Goal: Task Accomplishment & Management: Use online tool/utility

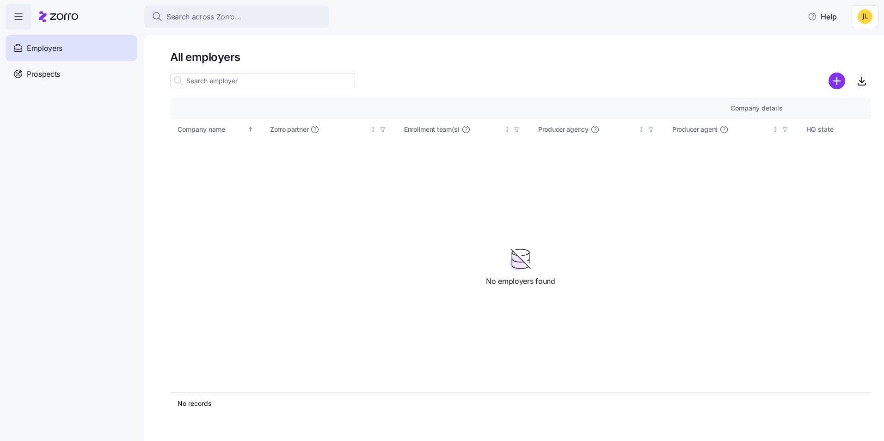
click at [868, 20] on html "Search across Zorro... Help Employers Demo employers Prospects Demo prospects A…" at bounding box center [442, 218] width 884 height 436
click at [848, 58] on div "Log out" at bounding box center [841, 56] width 36 height 10
click at [76, 67] on div "Prospects" at bounding box center [71, 74] width 131 height 26
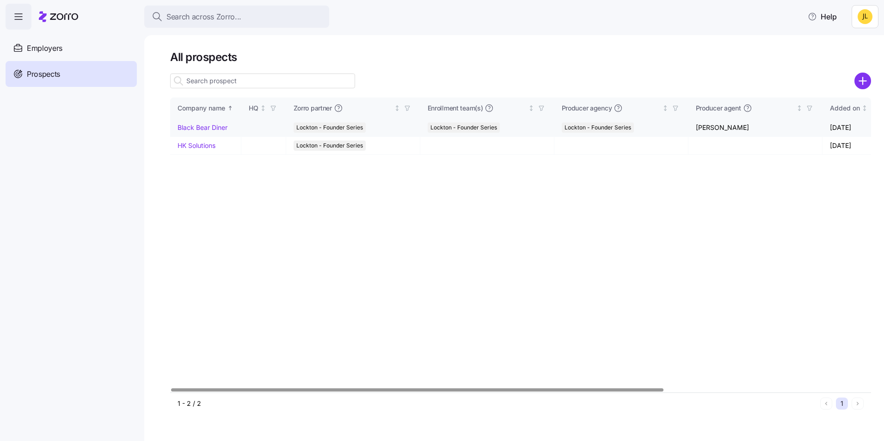
click at [216, 126] on link "Black Bear Diner" at bounding box center [203, 127] width 50 height 8
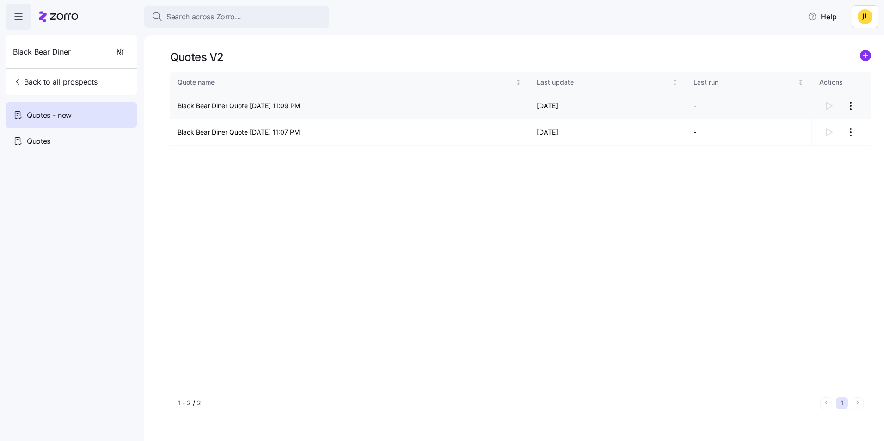
click at [848, 108] on html "Search across Zorro... Help Black Bear Diner Back to all prospects Quotes - new…" at bounding box center [442, 218] width 884 height 436
click at [810, 127] on div "Continue setup" at bounding box center [798, 128] width 46 height 10
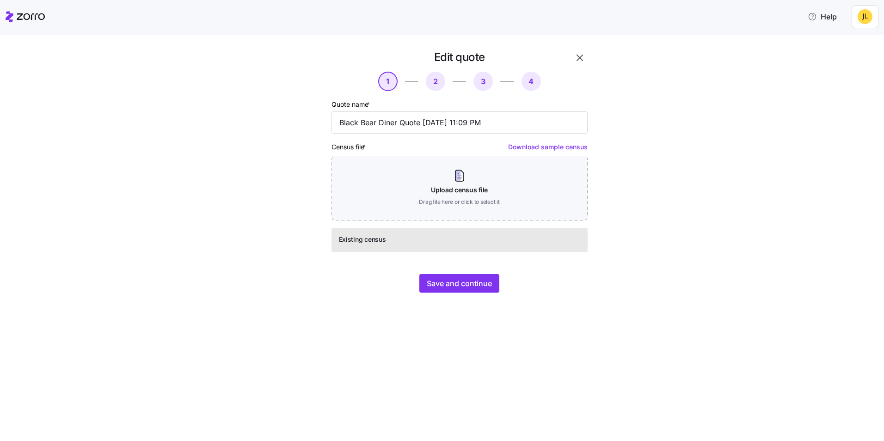
click at [533, 148] on link "Download sample census" at bounding box center [548, 147] width 80 height 8
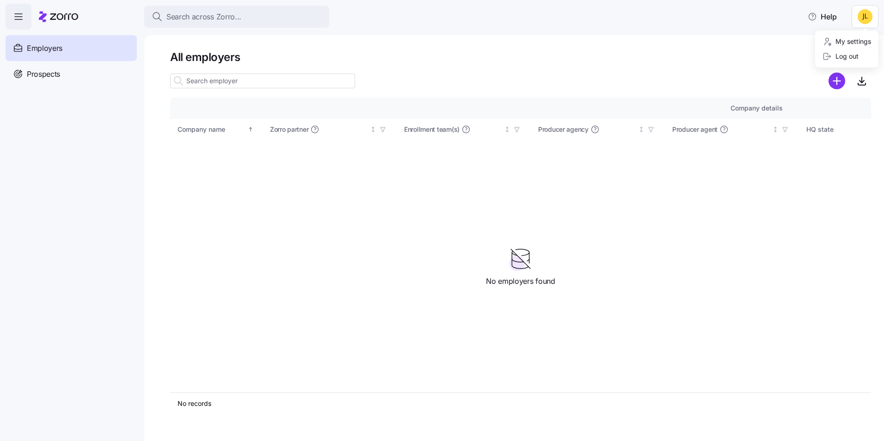
click at [862, 20] on html "Search across Zorro... Help Employers Demo employers Prospects Demo prospects A…" at bounding box center [442, 218] width 884 height 436
click at [845, 62] on div "Log out" at bounding box center [847, 56] width 56 height 15
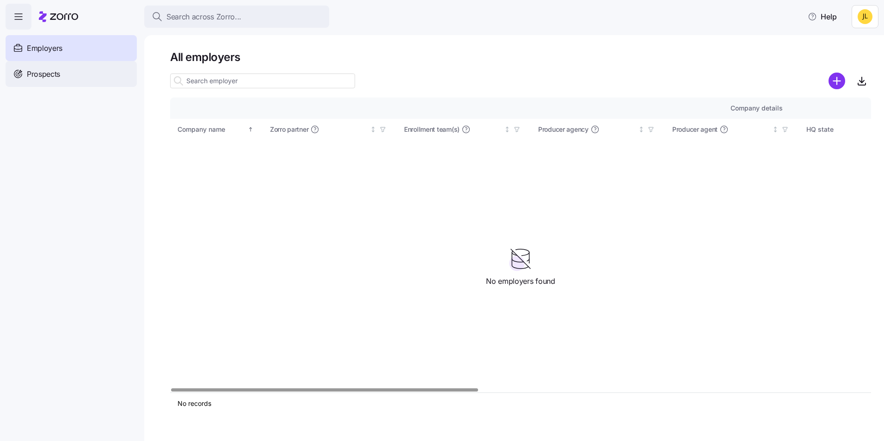
click at [83, 80] on div "Prospects" at bounding box center [71, 74] width 131 height 26
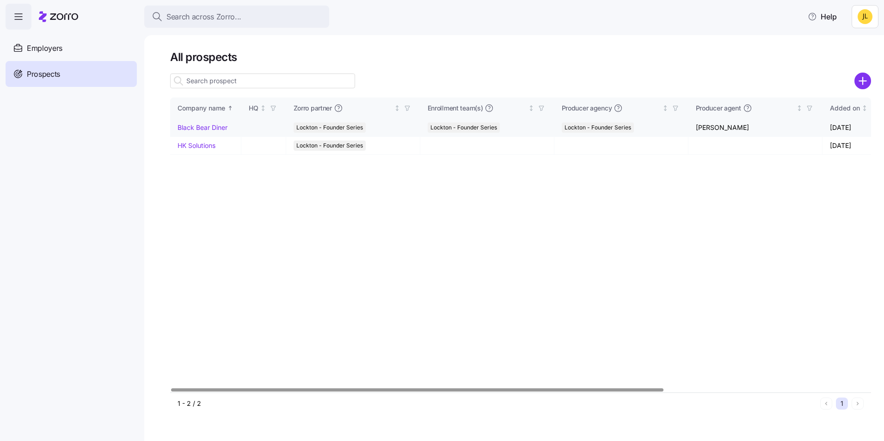
click at [215, 126] on link "Black Bear Diner" at bounding box center [203, 127] width 50 height 8
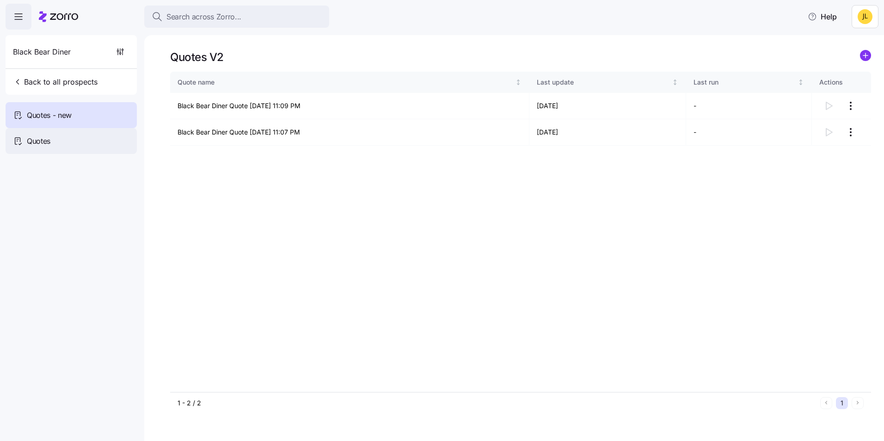
click at [54, 140] on div "Quotes" at bounding box center [71, 141] width 131 height 26
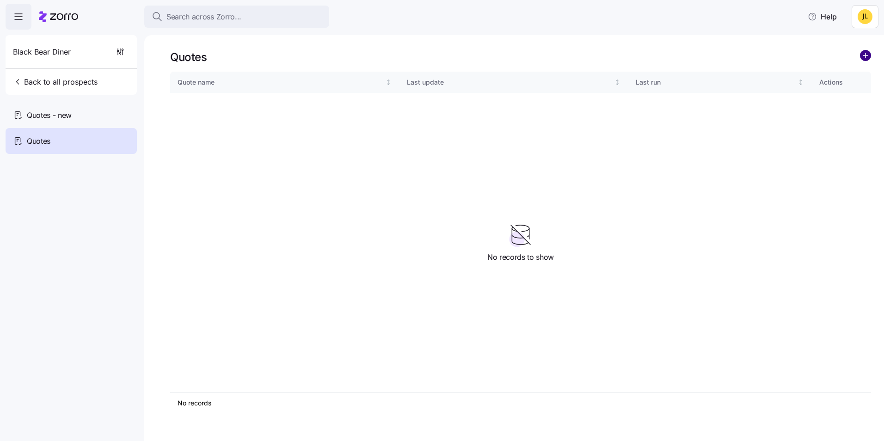
click at [867, 56] on circle "add icon" at bounding box center [866, 55] width 10 height 10
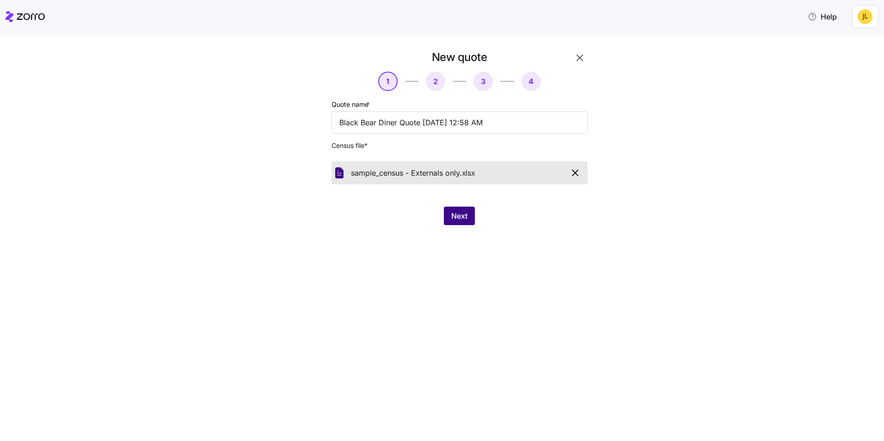
click at [457, 219] on span "Next" at bounding box center [459, 215] width 16 height 11
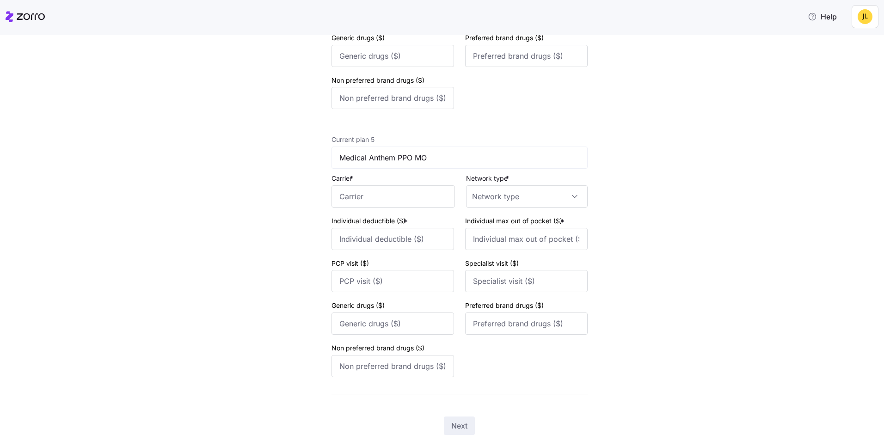
scroll to position [1110, 0]
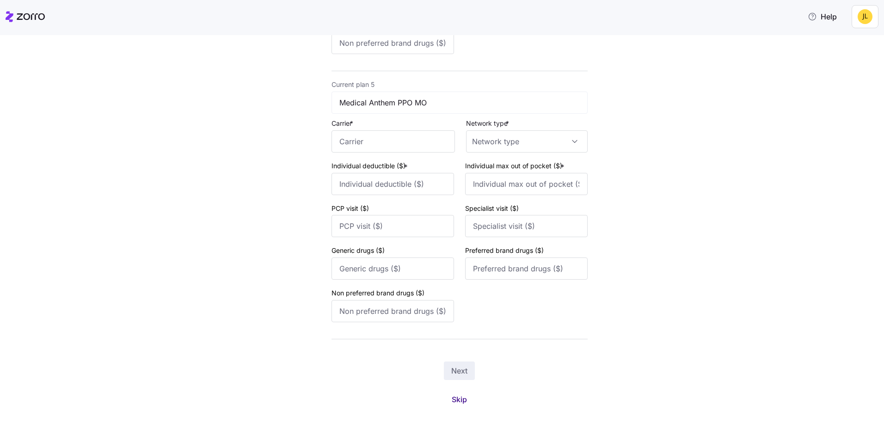
click at [455, 399] on span "Skip" at bounding box center [459, 399] width 15 height 11
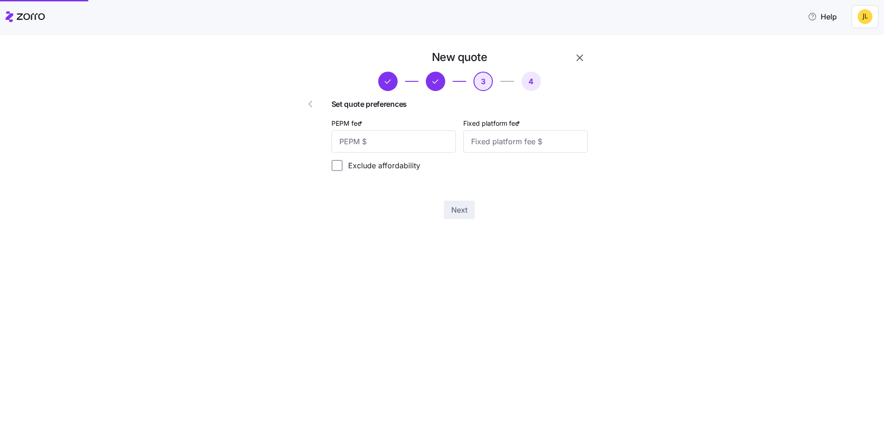
scroll to position [0, 0]
click at [403, 140] on input "PEPM fee *" at bounding box center [394, 141] width 124 height 22
type input "50"
type input "100"
click at [466, 206] on span "Next" at bounding box center [459, 209] width 16 height 11
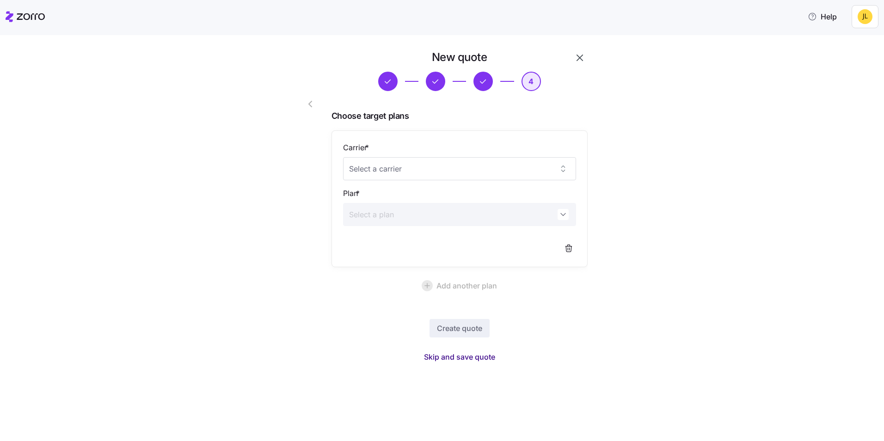
click at [480, 359] on span "Skip and save quote" at bounding box center [459, 356] width 71 height 11
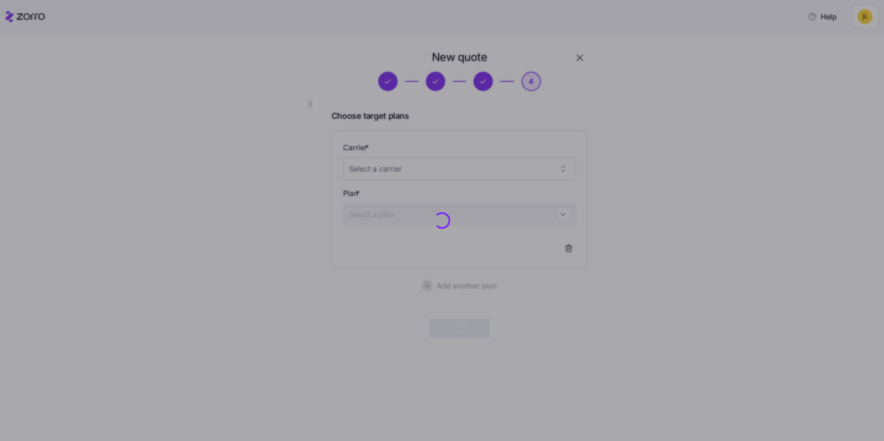
click at [689, 161] on div at bounding box center [442, 220] width 884 height 441
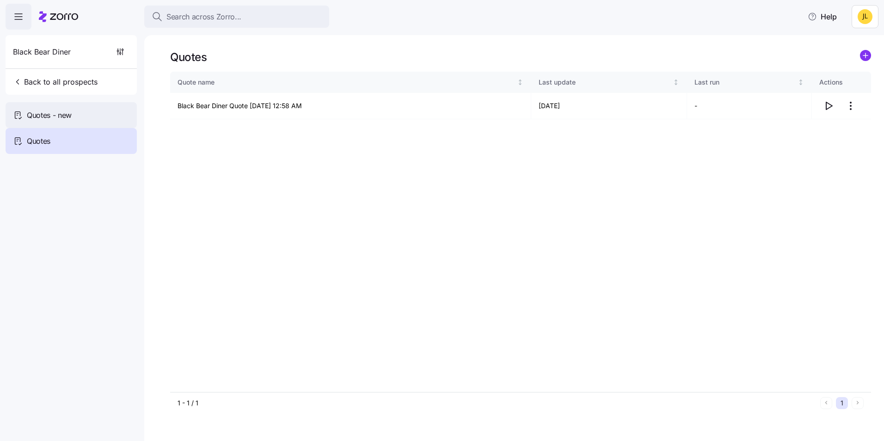
click at [99, 114] on div "Quotes - new" at bounding box center [71, 115] width 131 height 26
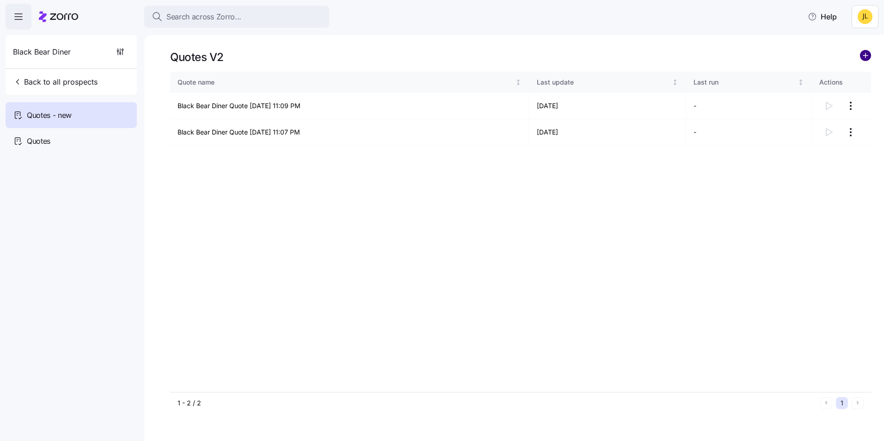
click at [862, 57] on circle "add icon" at bounding box center [866, 55] width 10 height 10
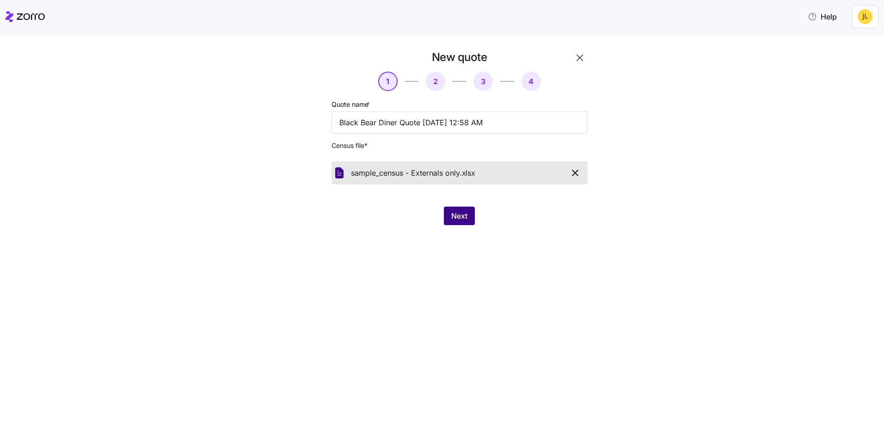
click at [462, 214] on span "Next" at bounding box center [459, 215] width 16 height 11
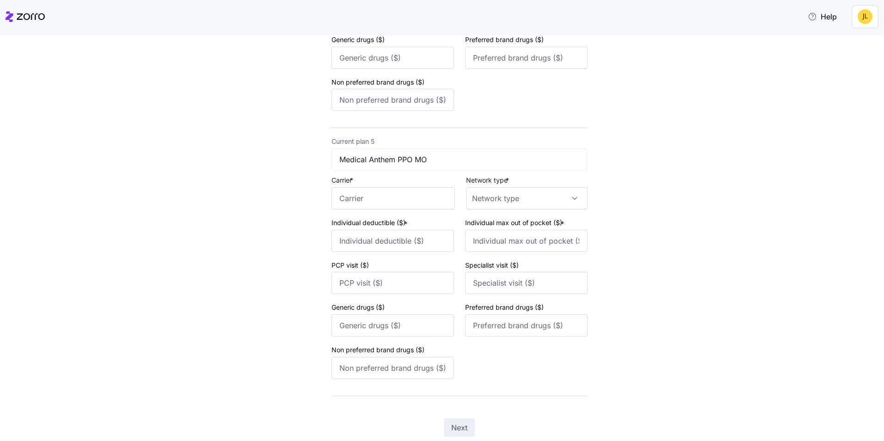
scroll to position [1110, 0]
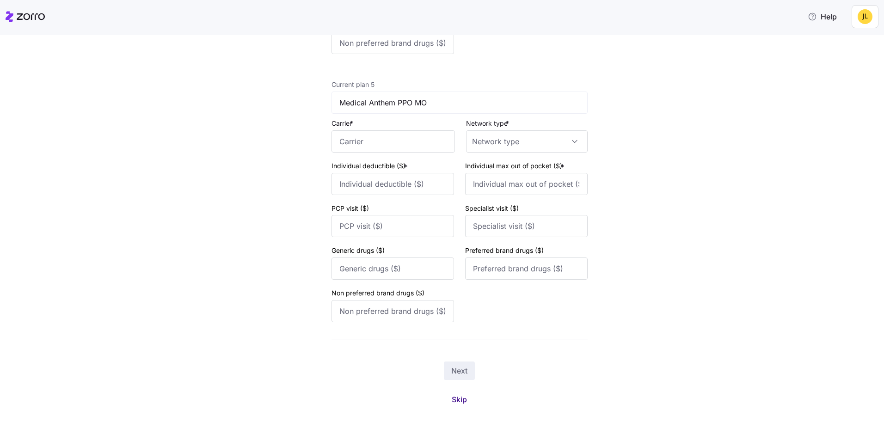
click at [461, 400] on span "Skip" at bounding box center [459, 399] width 15 height 11
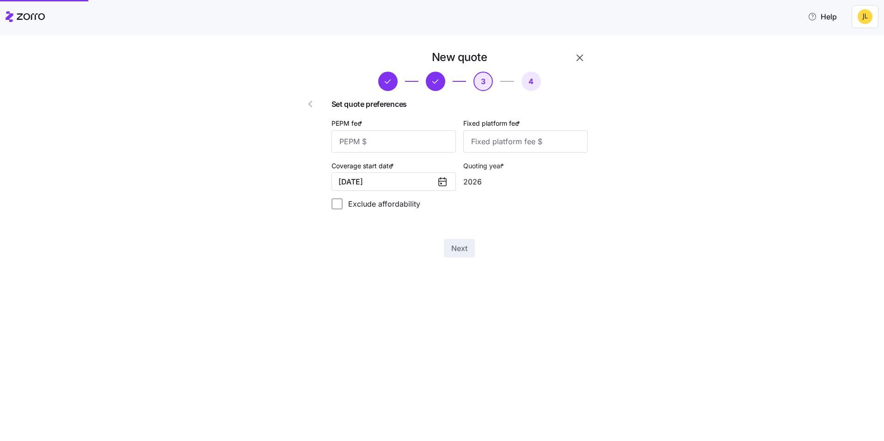
scroll to position [0, 0]
click at [428, 143] on input "PEPM fee *" at bounding box center [394, 141] width 124 height 22
type input "55"
type input "100"
click at [460, 248] on span "Next" at bounding box center [459, 248] width 16 height 11
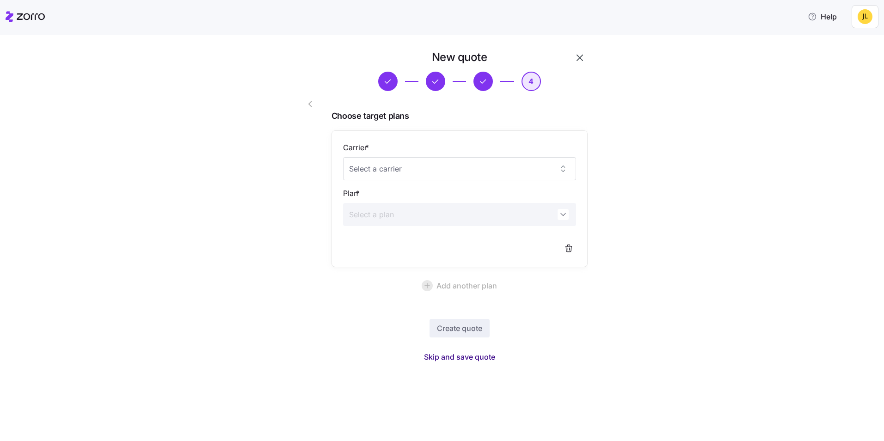
click at [467, 353] on span "Skip and save quote" at bounding box center [459, 356] width 71 height 11
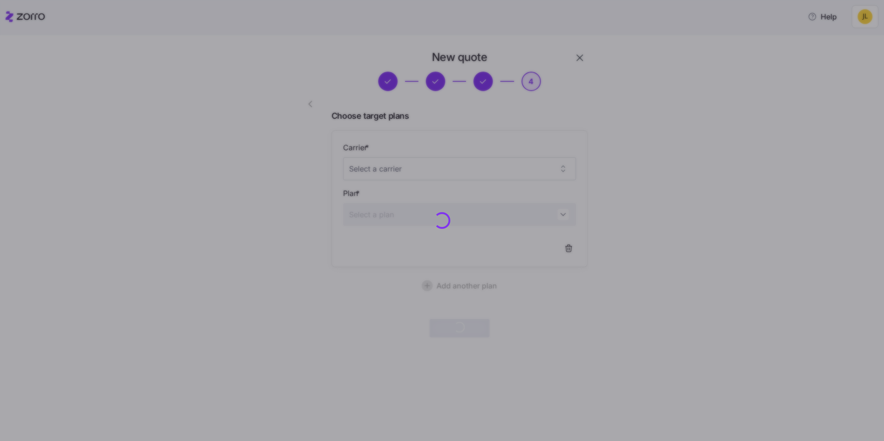
click at [679, 209] on div at bounding box center [442, 220] width 884 height 441
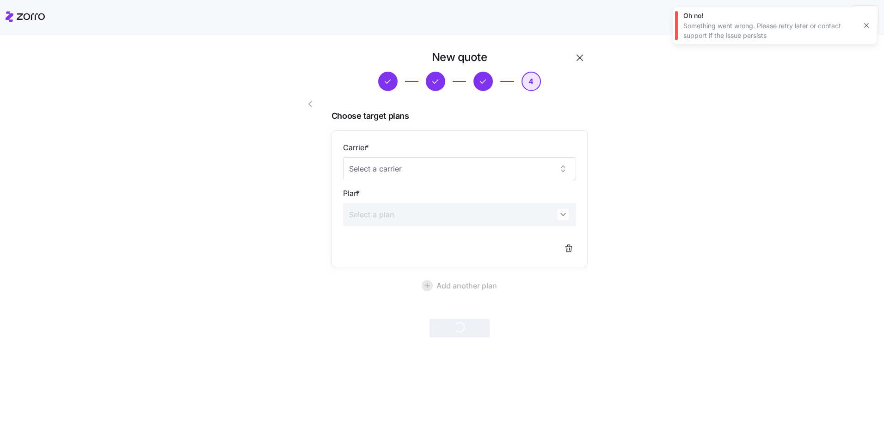
click at [655, 183] on div "New quote 4 Choose target plans Carrier * Plan * Add another plan Create quote" at bounding box center [448, 199] width 845 height 299
click at [39, 18] on icon at bounding box center [31, 16] width 28 height 6
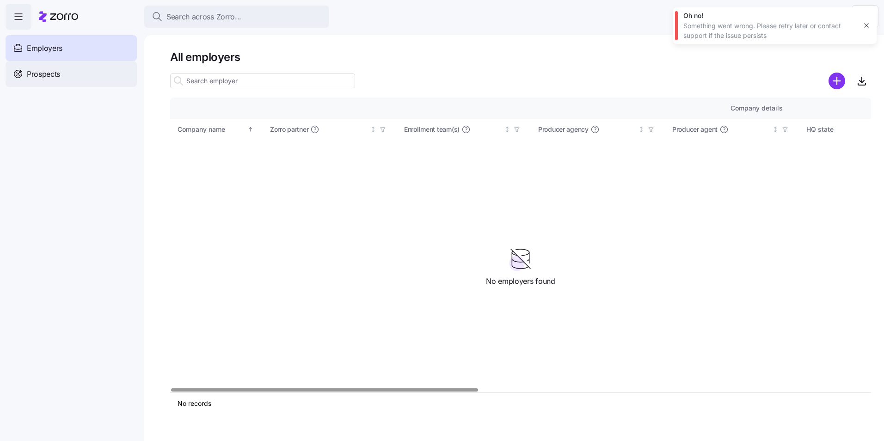
click at [50, 62] on div "Prospects" at bounding box center [71, 74] width 131 height 26
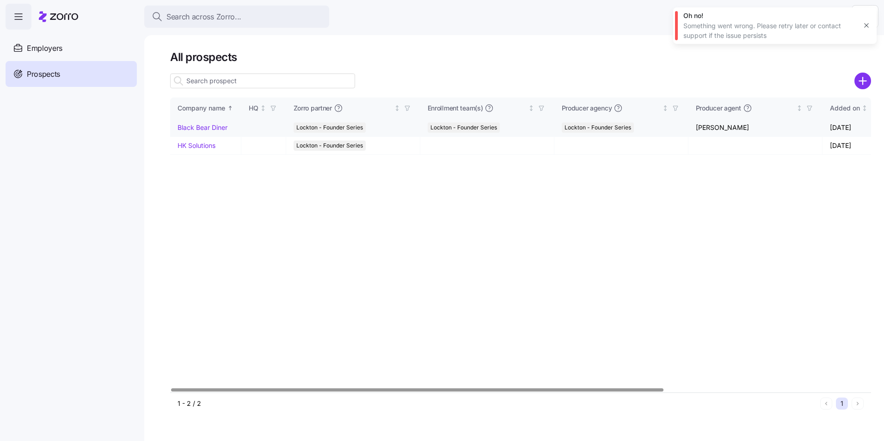
click at [216, 129] on link "Black Bear Diner" at bounding box center [203, 127] width 50 height 8
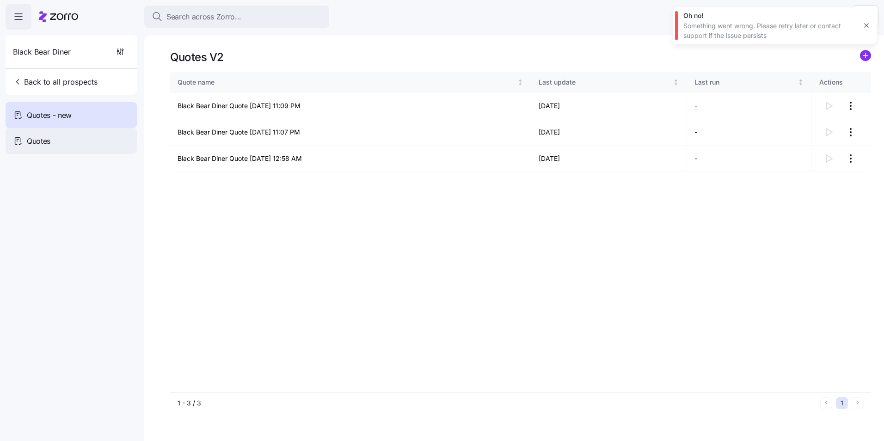
click at [74, 142] on div "Quotes" at bounding box center [71, 141] width 131 height 26
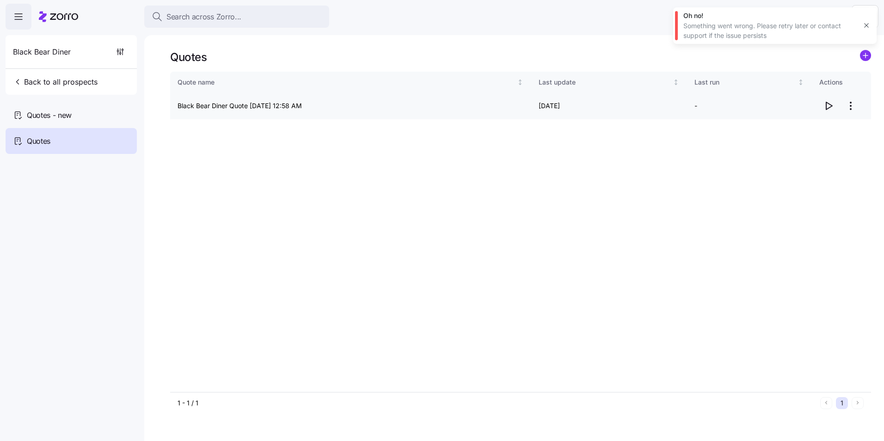
click at [831, 105] on icon "button" at bounding box center [829, 105] width 6 height 7
click at [851, 109] on html "Search across Zorro... Help Black Bear Diner Back to all prospects Quotes - new…" at bounding box center [442, 218] width 884 height 436
click at [812, 131] on div "Edit quote" at bounding box center [813, 128] width 85 height 15
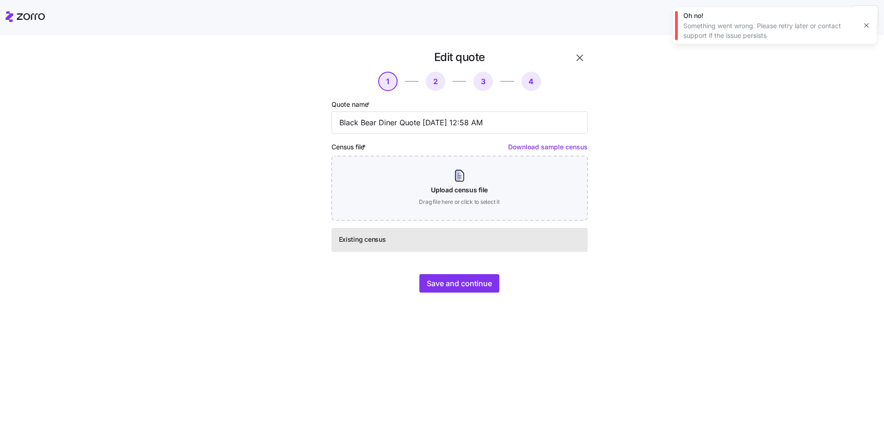
click at [440, 84] on span "2" at bounding box center [435, 81] width 19 height 19
click at [479, 81] on span "3" at bounding box center [483, 81] width 19 height 19
click at [464, 282] on span "Save and continue" at bounding box center [459, 283] width 65 height 11
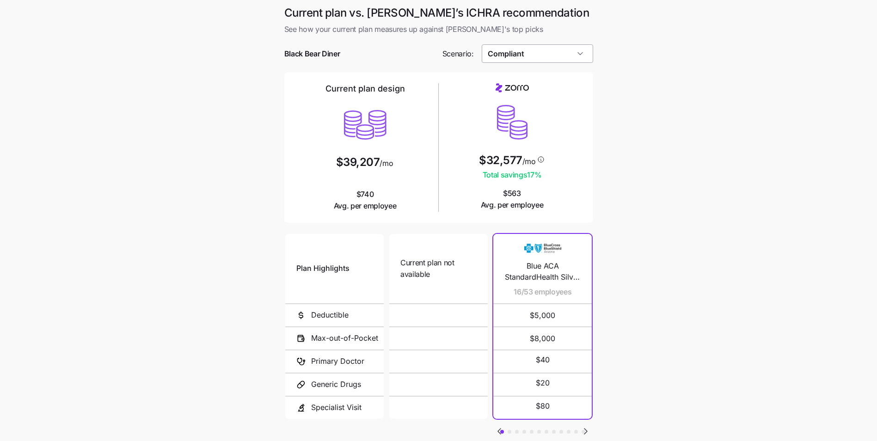
click at [514, 55] on input "Compliant" at bounding box center [537, 53] width 111 height 18
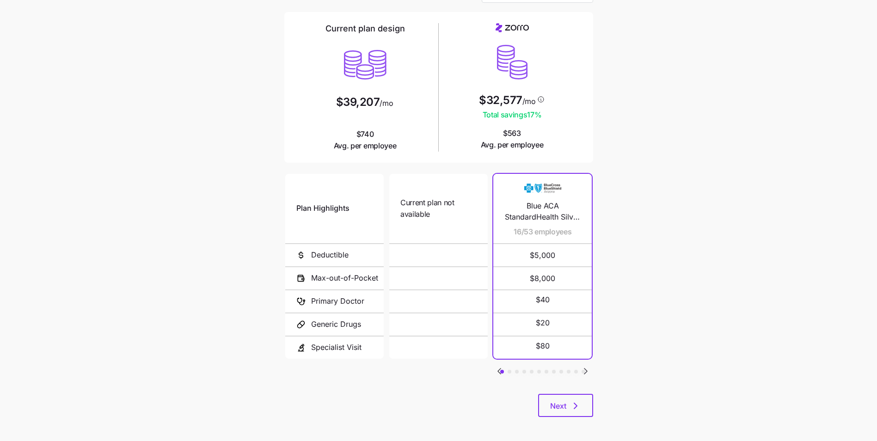
scroll to position [64, 0]
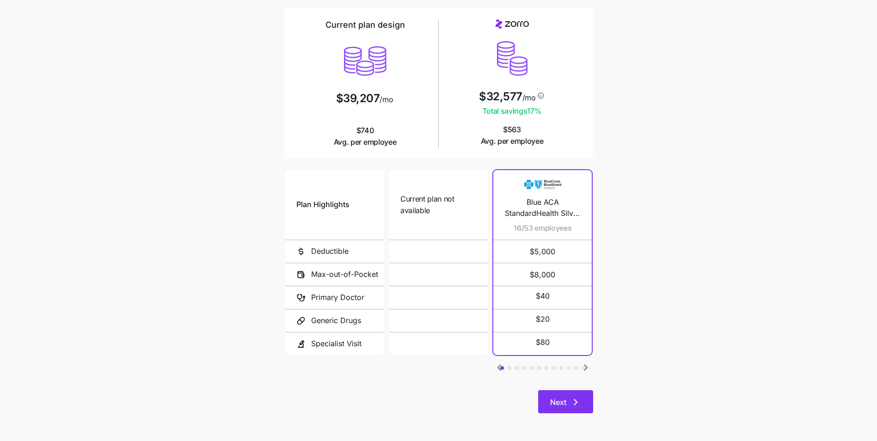
click at [574, 398] on icon "button" at bounding box center [575, 402] width 11 height 11
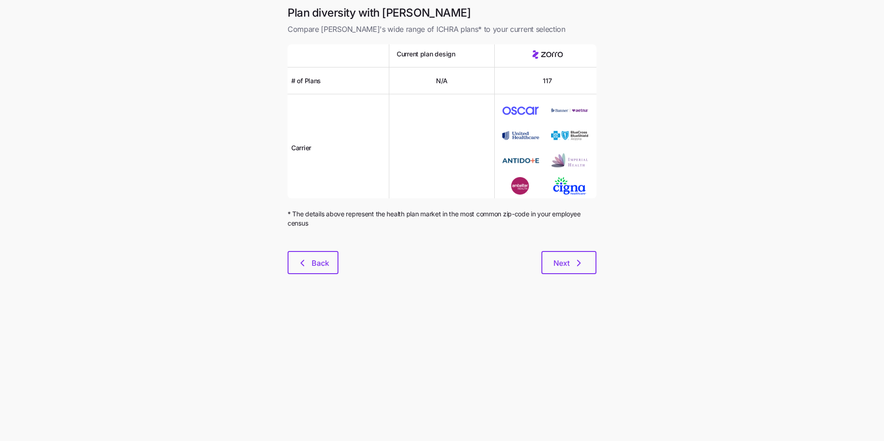
click at [560, 248] on div at bounding box center [442, 245] width 309 height 11
click at [563, 253] on button "Next" at bounding box center [568, 262] width 55 height 23
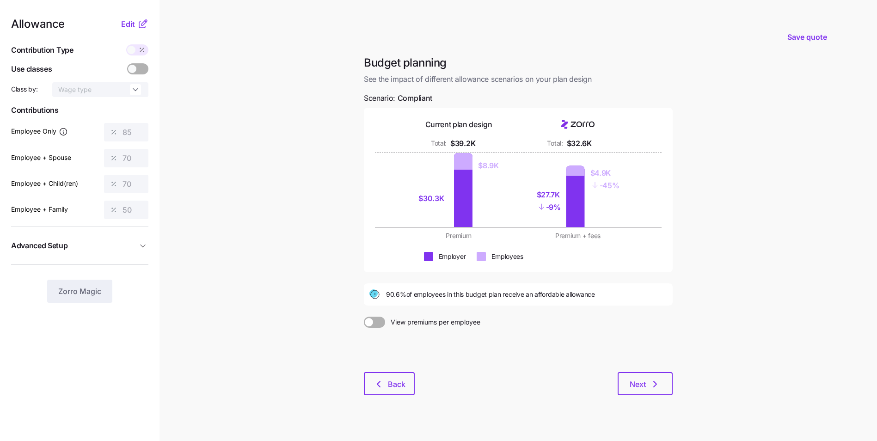
click at [144, 26] on icon at bounding box center [142, 23] width 11 height 11
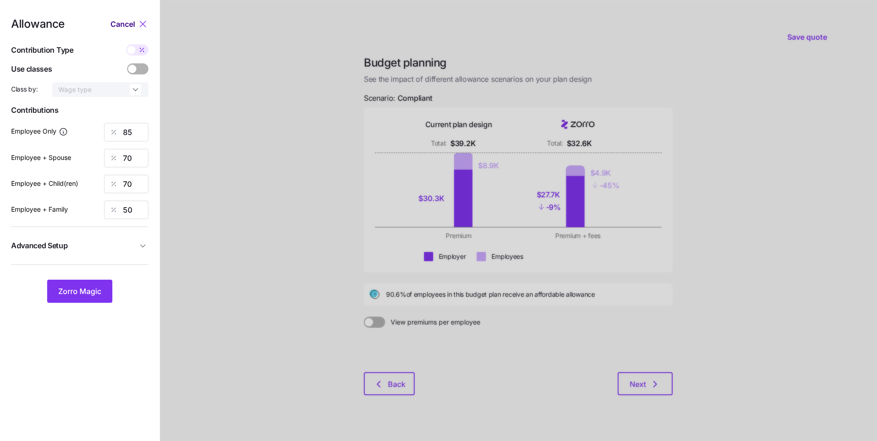
click at [137, 25] on button "Cancel" at bounding box center [124, 23] width 27 height 11
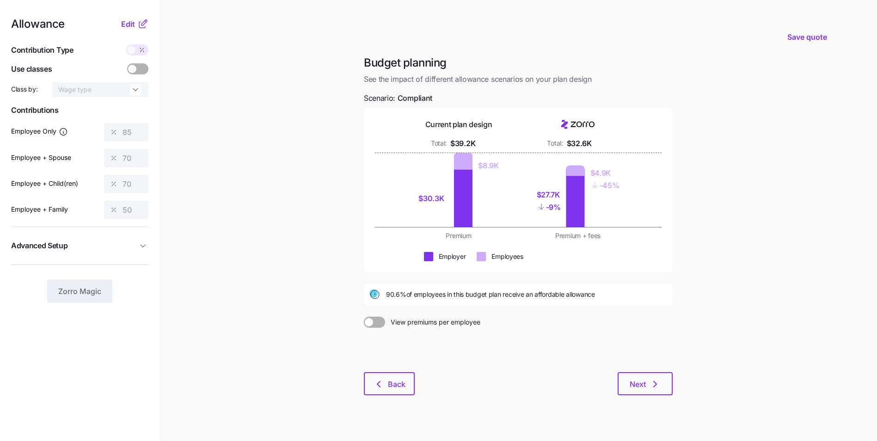
click at [136, 246] on span "Advanced Setup" at bounding box center [74, 246] width 126 height 12
click at [467, 169] on div at bounding box center [463, 161] width 18 height 17
click at [659, 380] on icon "button" at bounding box center [655, 384] width 11 height 11
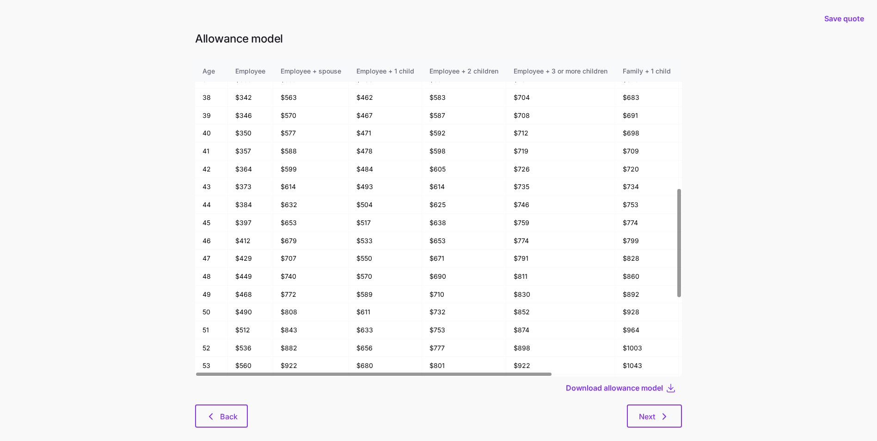
scroll to position [416, 0]
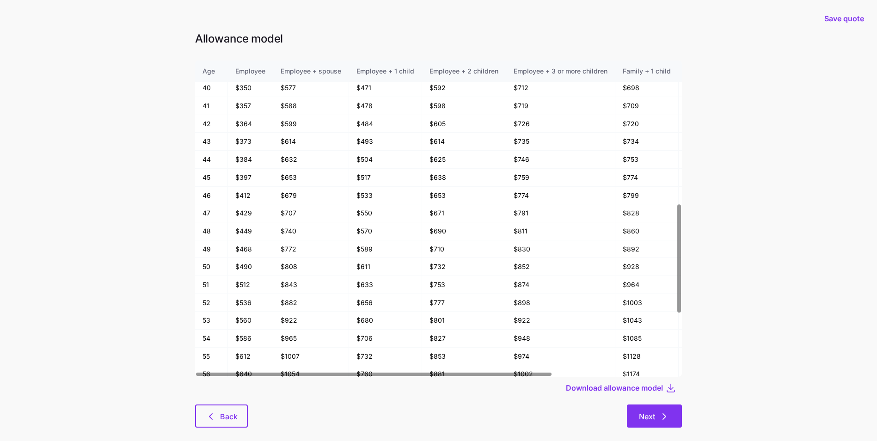
click at [654, 423] on button "Next" at bounding box center [654, 416] width 55 height 23
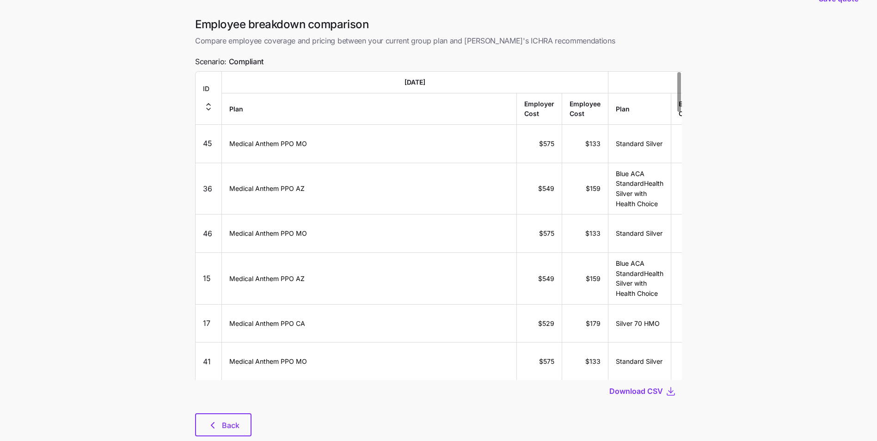
scroll to position [49, 0]
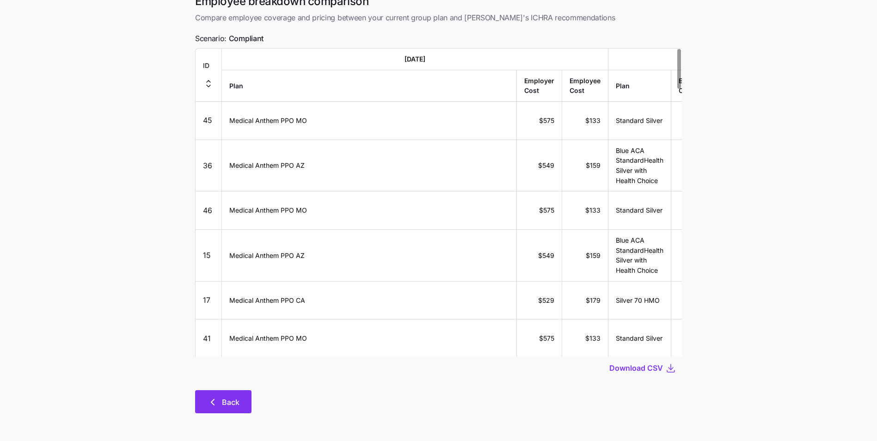
click at [233, 402] on span "Back" at bounding box center [231, 402] width 18 height 11
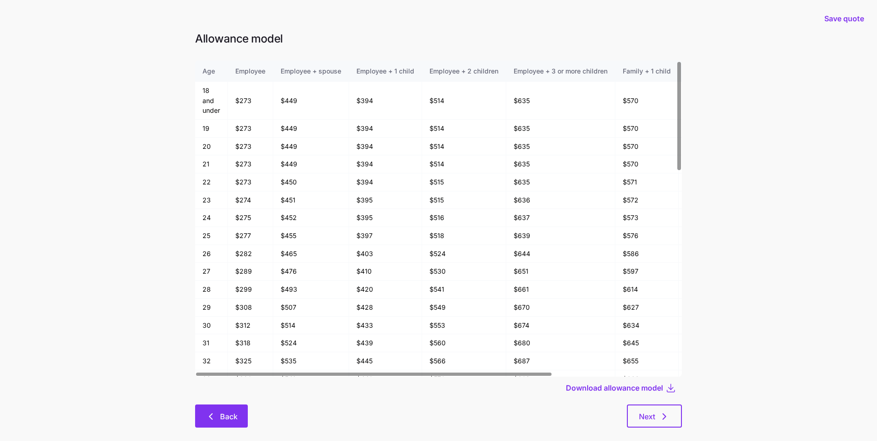
click at [224, 415] on span "Back" at bounding box center [229, 416] width 18 height 11
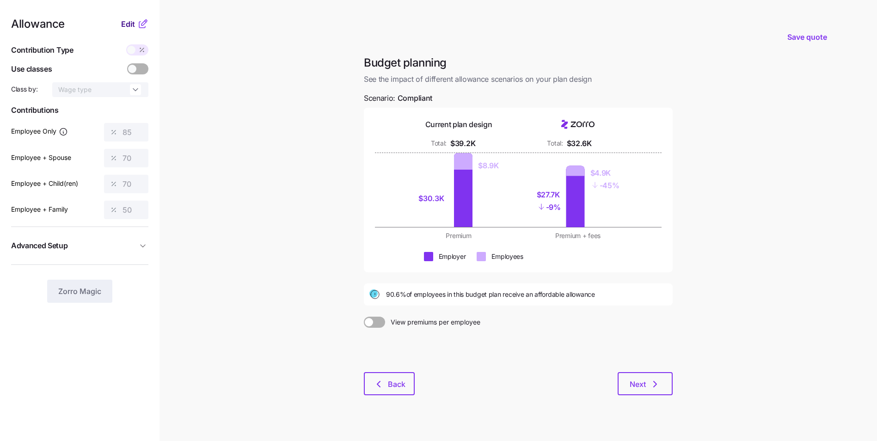
click at [136, 26] on button "Edit" at bounding box center [129, 23] width 16 height 11
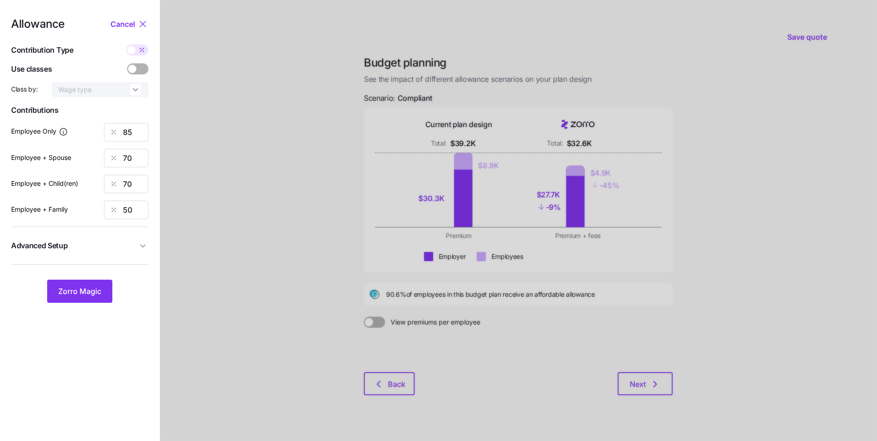
click at [140, 50] on icon at bounding box center [141, 49] width 7 height 7
click at [126, 44] on input "checkbox" at bounding box center [126, 44] width 0 height 0
type input "467"
type input "768"
type input "660"
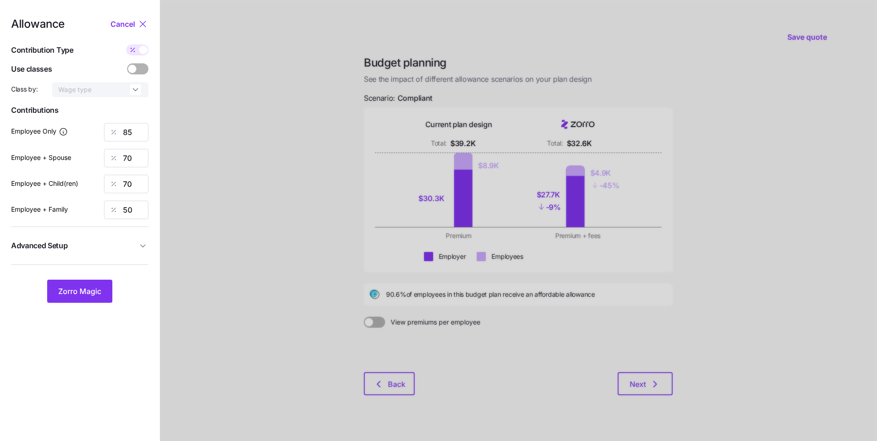
type input "746"
click at [126, 247] on span "Advanced Setup" at bounding box center [74, 246] width 126 height 12
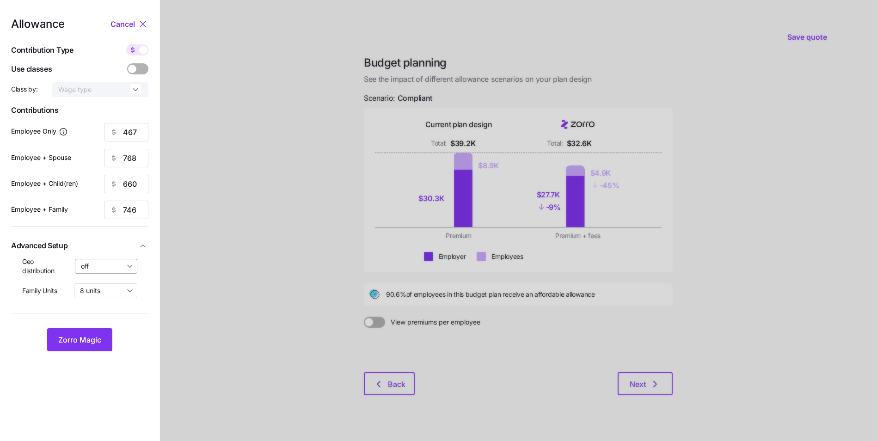
click at [124, 264] on input "off" at bounding box center [106, 266] width 63 height 15
click at [119, 301] on span "By area (20)" at bounding box center [103, 305] width 38 height 10
type input "By area (20)"
click at [98, 336] on span "Zorro Magic" at bounding box center [79, 339] width 43 height 11
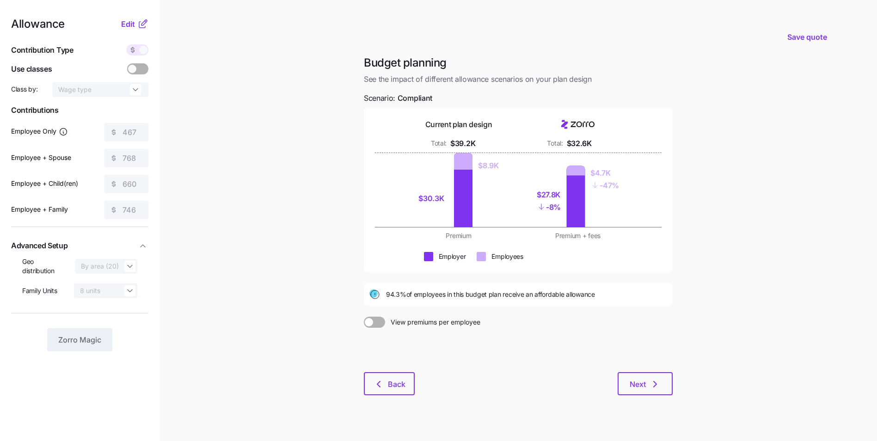
click at [139, 25] on icon at bounding box center [142, 25] width 6 height 6
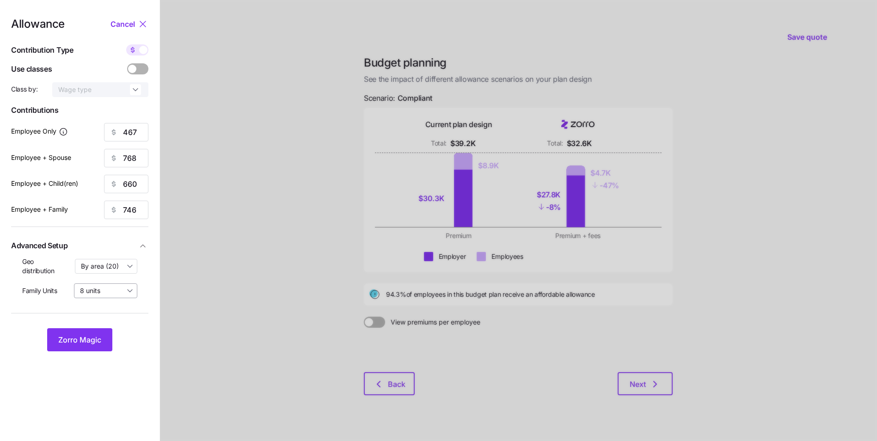
click at [115, 292] on input "8 units" at bounding box center [105, 290] width 63 height 15
click at [141, 49] on span at bounding box center [143, 50] width 8 height 8
click at [126, 44] on input "checkbox" at bounding box center [126, 44] width 0 height 0
type input "85"
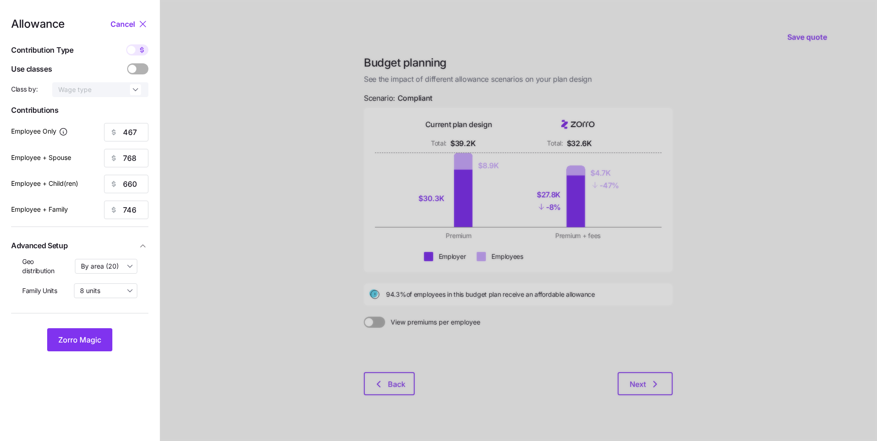
type input "70"
type input "66"
type input "48"
click at [94, 334] on button "Zorro Magic" at bounding box center [79, 339] width 65 height 23
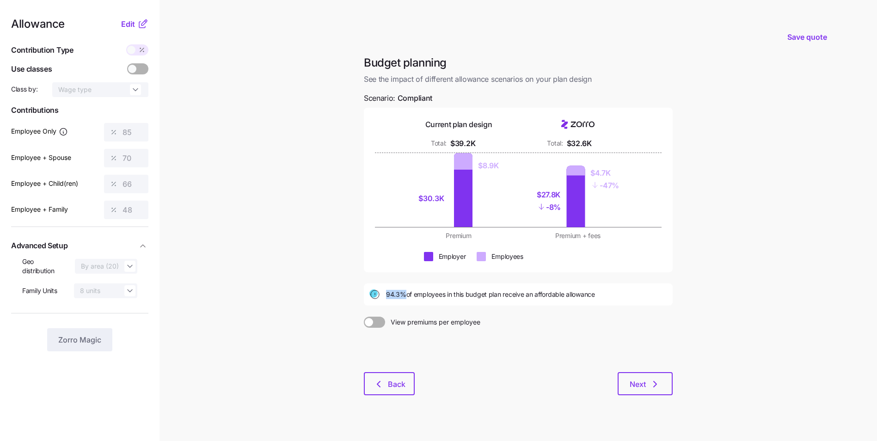
drag, startPoint x: 405, startPoint y: 296, endPoint x: 387, endPoint y: 296, distance: 18.0
click at [387, 296] on span "94.3% of employees in this budget plan receive an affordable allowance" at bounding box center [490, 294] width 209 height 9
drag, startPoint x: 387, startPoint y: 296, endPoint x: 404, endPoint y: 297, distance: 16.7
click at [404, 297] on span "94.3% of employees in this budget plan receive an affordable allowance" at bounding box center [490, 294] width 209 height 9
click at [397, 391] on button "Back" at bounding box center [389, 383] width 51 height 23
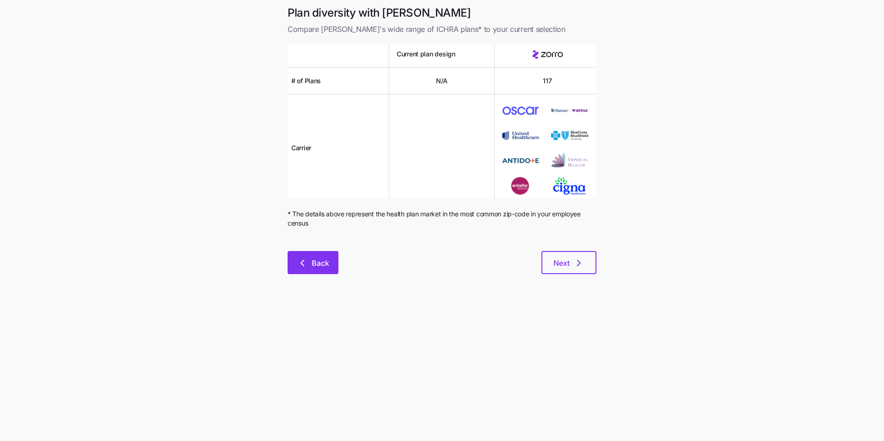
click at [326, 268] on span "Back" at bounding box center [321, 263] width 18 height 11
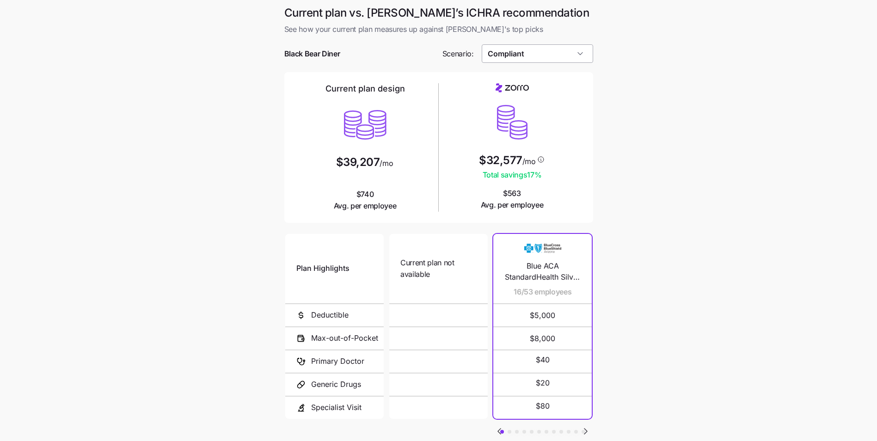
click at [529, 53] on input "Compliant" at bounding box center [537, 53] width 111 height 18
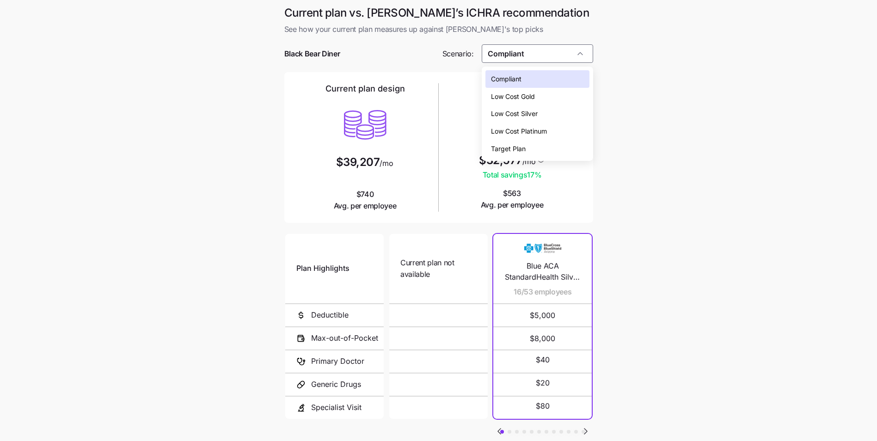
click at [541, 112] on div "Low Cost Silver" at bounding box center [538, 114] width 104 height 18
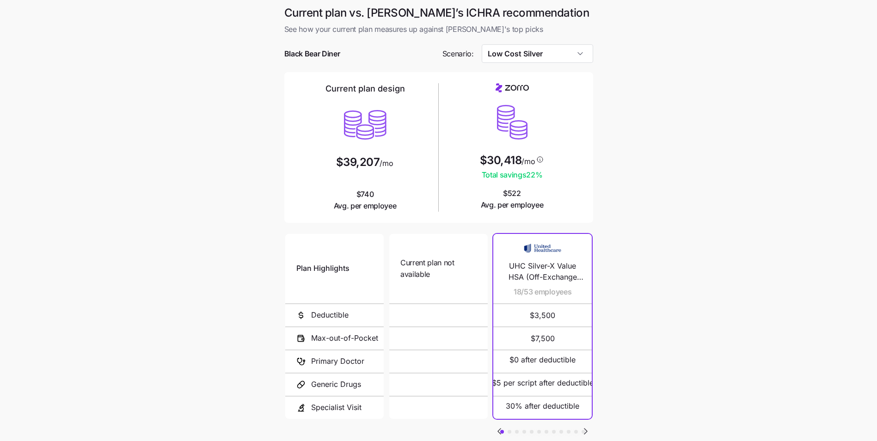
type input "Low Cost Silver"
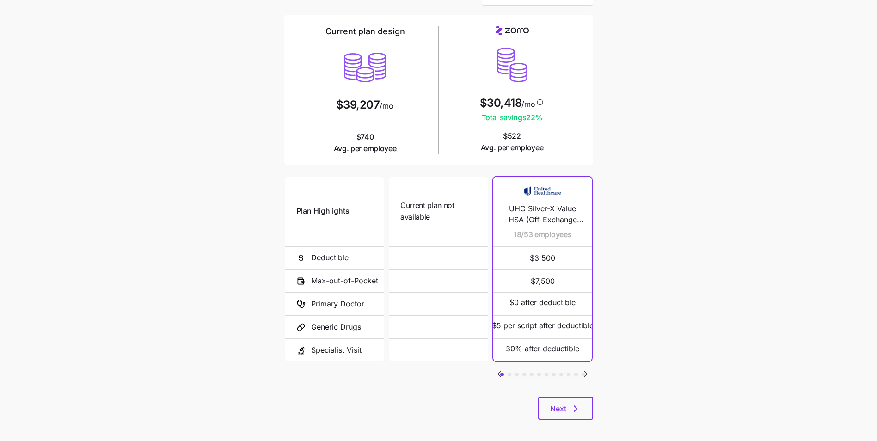
scroll to position [64, 0]
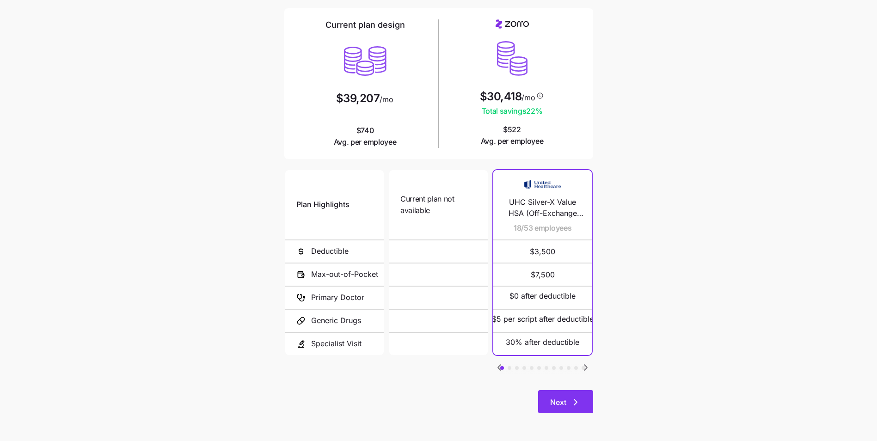
click at [575, 398] on icon "button" at bounding box center [575, 402] width 11 height 11
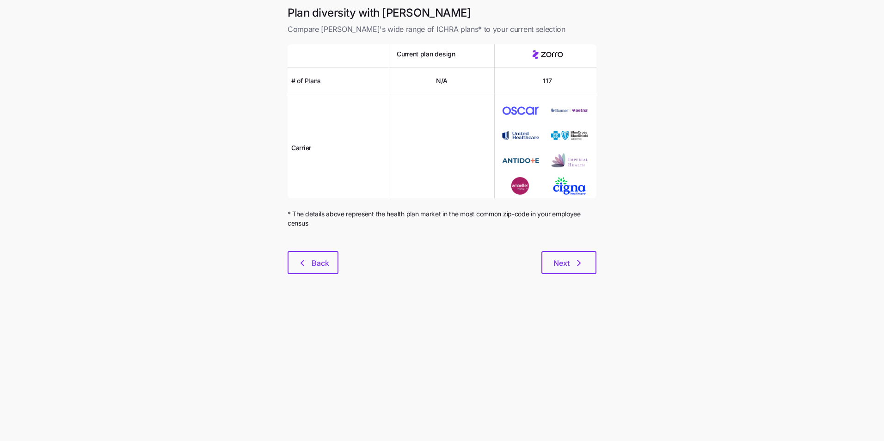
click at [574, 275] on div "Plan diversity with Zorro Compare Zorro's wide range of ICHRA plans* to your cu…" at bounding box center [442, 146] width 324 height 280
click at [572, 261] on span "Next" at bounding box center [569, 263] width 31 height 11
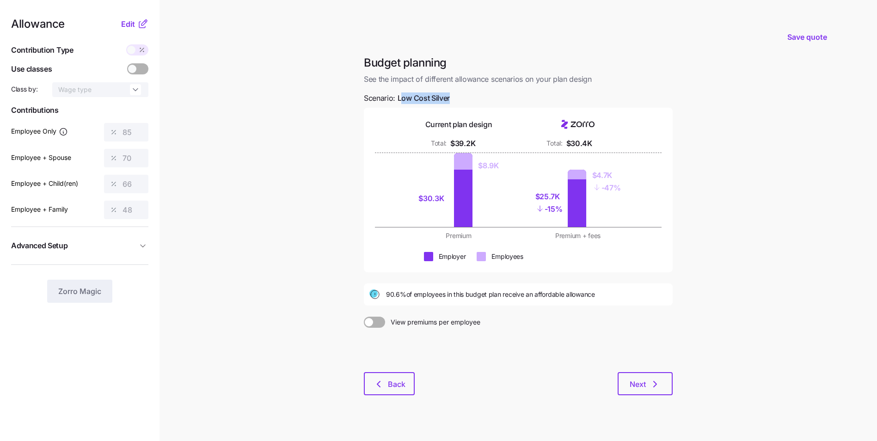
drag, startPoint x: 456, startPoint y: 95, endPoint x: 402, endPoint y: 98, distance: 53.7
click at [402, 98] on div "Budget planning See the impact of different allowance scenarios on your plan de…" at bounding box center [519, 230] width 324 height 351
drag, startPoint x: 402, startPoint y: 98, endPoint x: 416, endPoint y: 100, distance: 13.5
click at [413, 99] on span "Low Cost Silver" at bounding box center [424, 98] width 52 height 12
click at [139, 25] on icon at bounding box center [142, 25] width 6 height 6
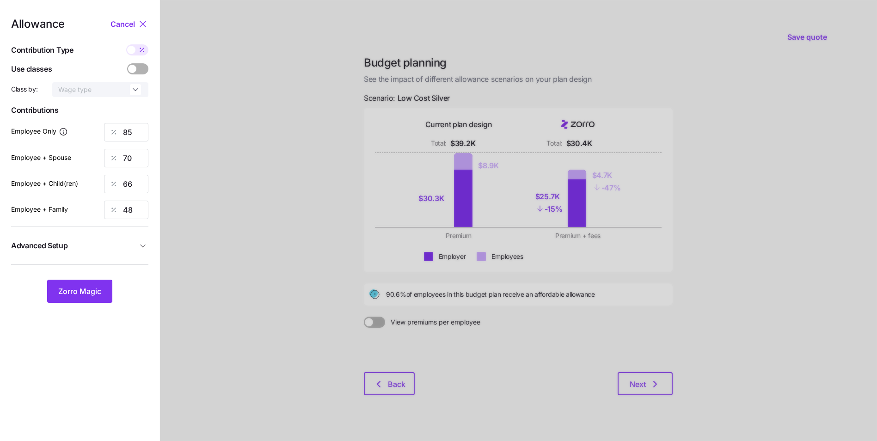
click at [136, 48] on span at bounding box center [141, 49] width 13 height 11
click at [126, 44] on input "checkbox" at bounding box center [126, 44] width 0 height 0
type input "426"
type input "702"
type input "614"
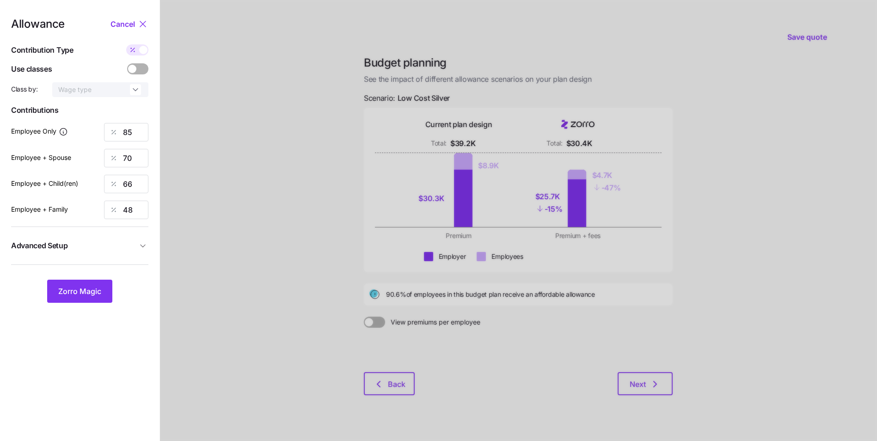
type input "690"
click at [135, 68] on span at bounding box center [132, 69] width 8 height 8
click at [127, 63] on input "checkbox" at bounding box center [127, 63] width 0 height 0
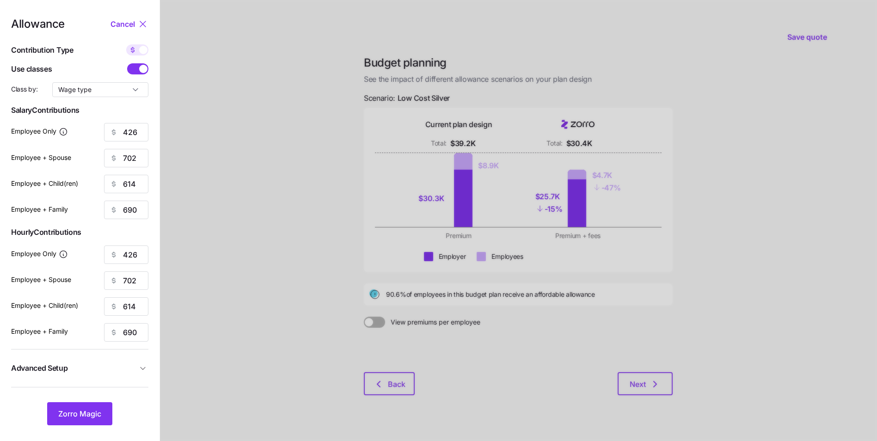
click at [135, 68] on span at bounding box center [133, 68] width 13 height 11
click at [127, 63] on input "checkbox" at bounding box center [127, 63] width 0 height 0
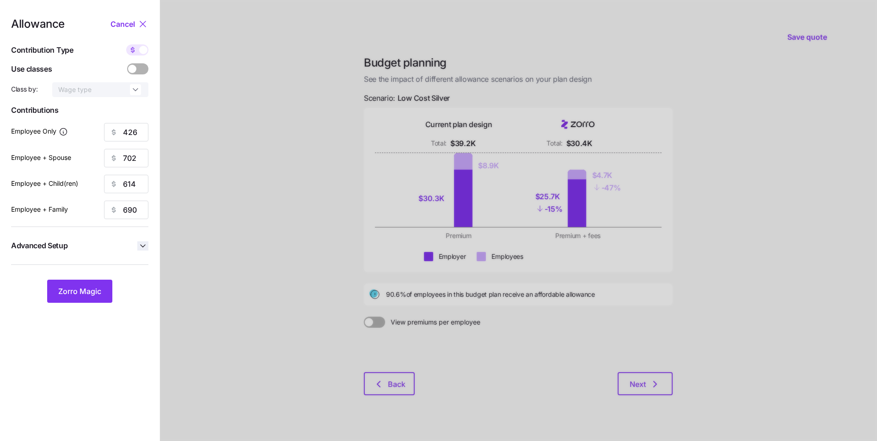
click at [137, 246] on span "button" at bounding box center [142, 245] width 11 height 9
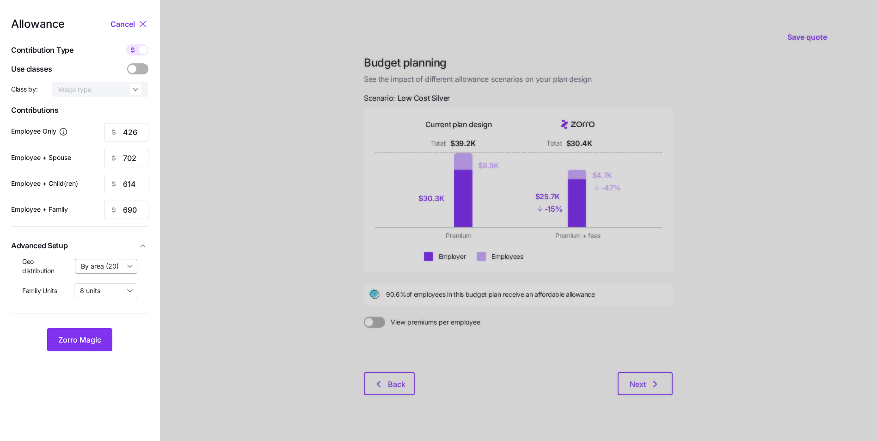
click at [131, 266] on input "By area (20)" at bounding box center [106, 266] width 63 height 15
click at [131, 266] on div "By area (20)" at bounding box center [106, 266] width 63 height 15
click at [129, 267] on input "By area (20)" at bounding box center [106, 266] width 63 height 15
click at [129, 267] on div "By area (20)" at bounding box center [106, 266] width 63 height 15
click at [122, 25] on span "Cancel" at bounding box center [123, 23] width 25 height 11
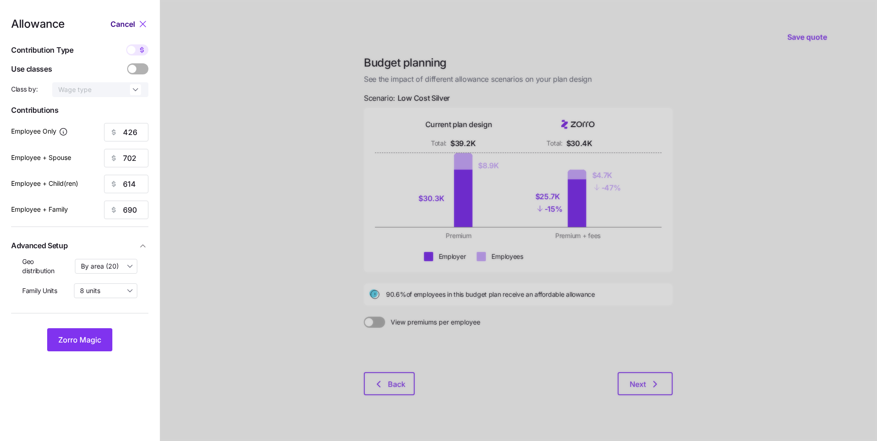
type input "85"
type input "70"
type input "66"
type input "48"
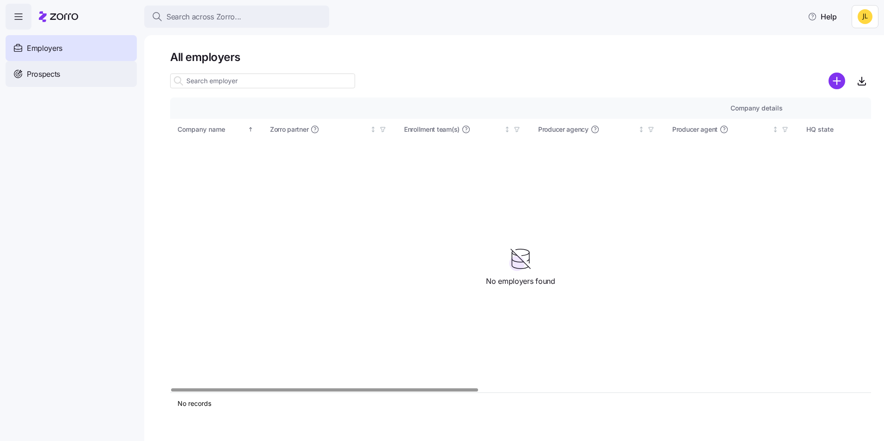
click at [82, 79] on div "Prospects" at bounding box center [71, 74] width 131 height 26
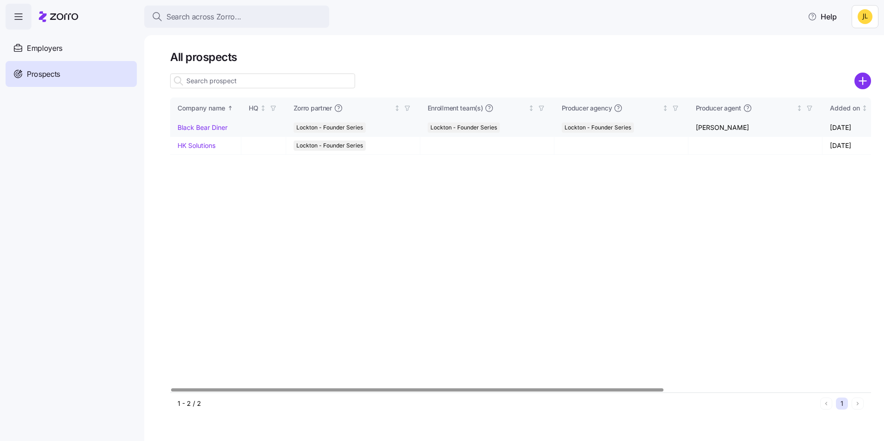
click at [209, 129] on link "Black Bear Diner" at bounding box center [203, 127] width 50 height 8
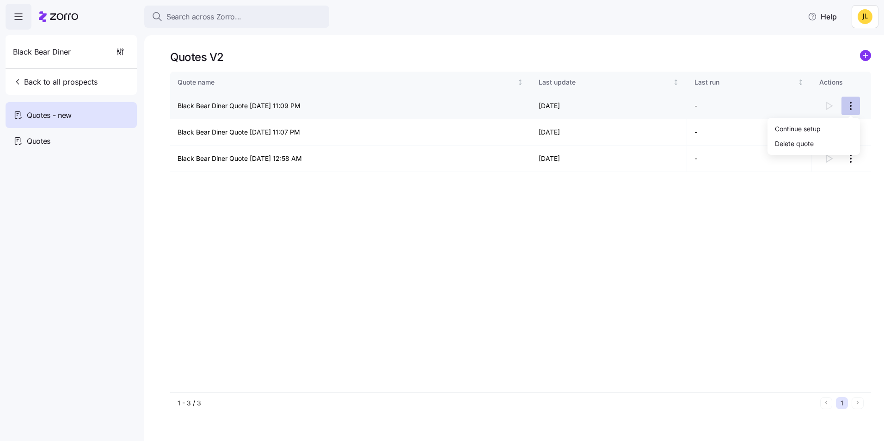
click at [847, 103] on html "Search across Zorro... Help Black Bear Diner Back to all prospects Quotes - new…" at bounding box center [442, 218] width 884 height 436
click at [325, 236] on html "Search across Zorro... Help Black Bear Diner Back to all prospects Quotes - new…" at bounding box center [442, 218] width 884 height 436
click at [58, 143] on div "Quotes" at bounding box center [71, 141] width 131 height 26
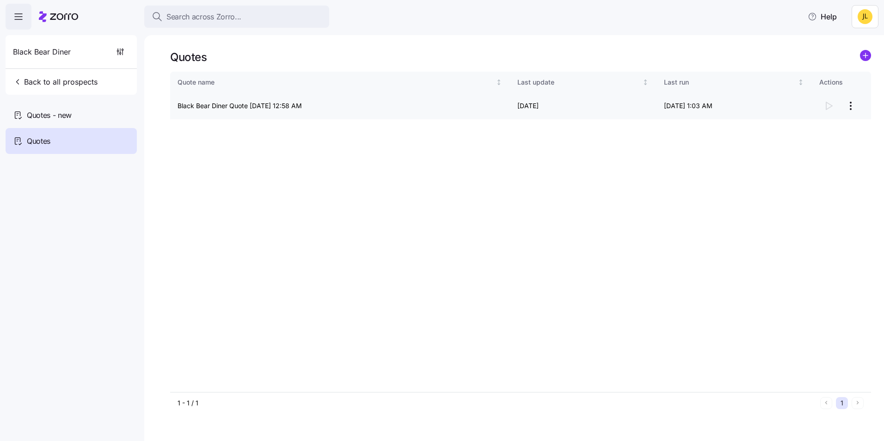
click at [852, 107] on html "Search across Zorro... Help Black Bear Diner Back to all prospects Quotes - new…" at bounding box center [442, 218] width 884 height 436
click at [812, 141] on div "Delete quote" at bounding box center [794, 143] width 39 height 10
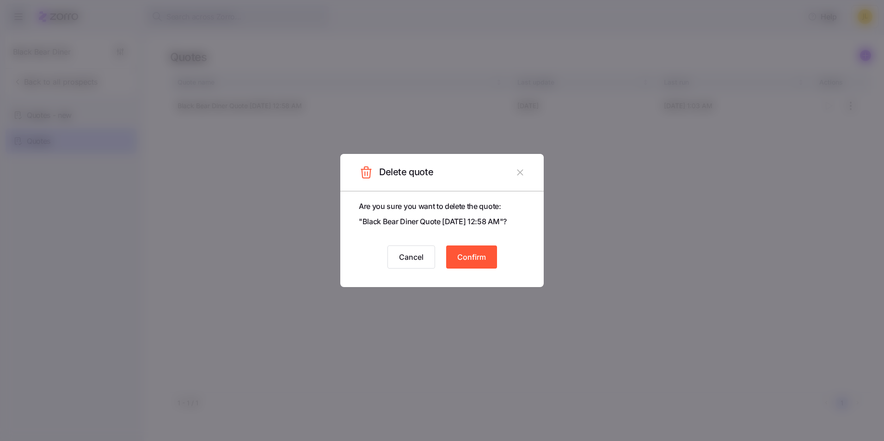
click at [473, 255] on span "Confirm" at bounding box center [471, 257] width 29 height 11
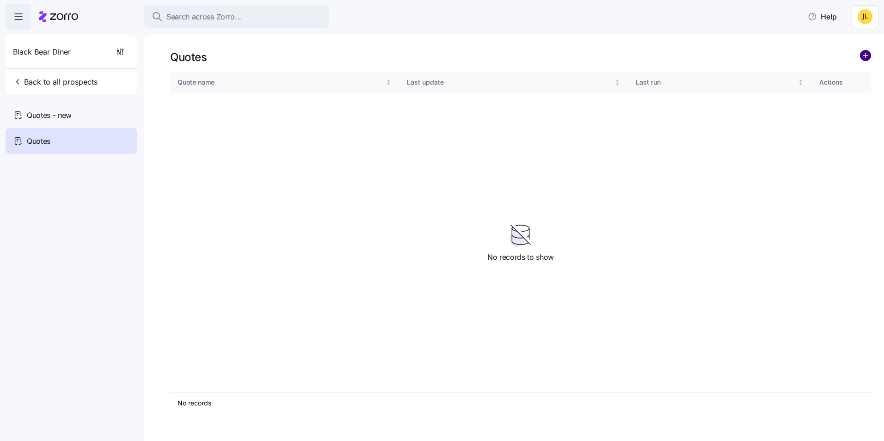
click at [863, 55] on circle "add icon" at bounding box center [866, 55] width 10 height 10
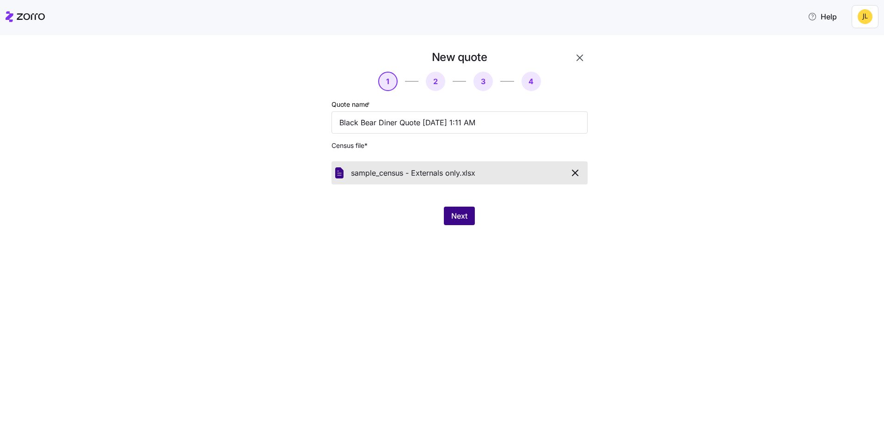
click at [463, 216] on span "Next" at bounding box center [459, 215] width 16 height 11
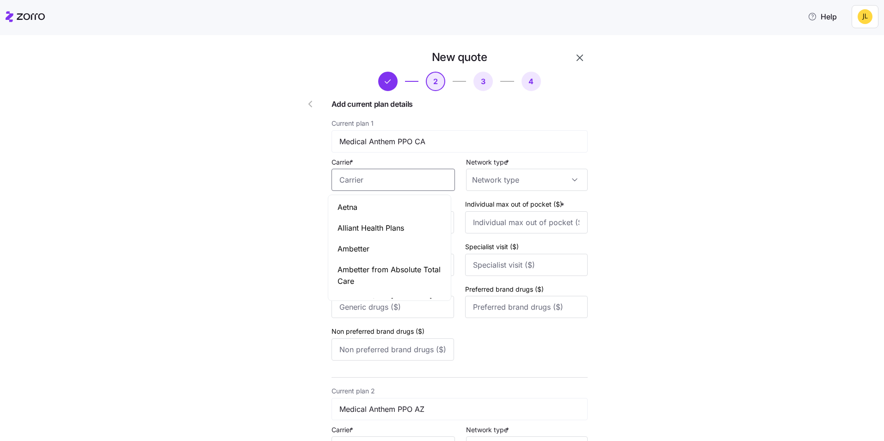
click at [404, 173] on input "Carrier *" at bounding box center [393, 180] width 123 height 22
click at [389, 262] on div "Anthem" at bounding box center [389, 272] width 119 height 21
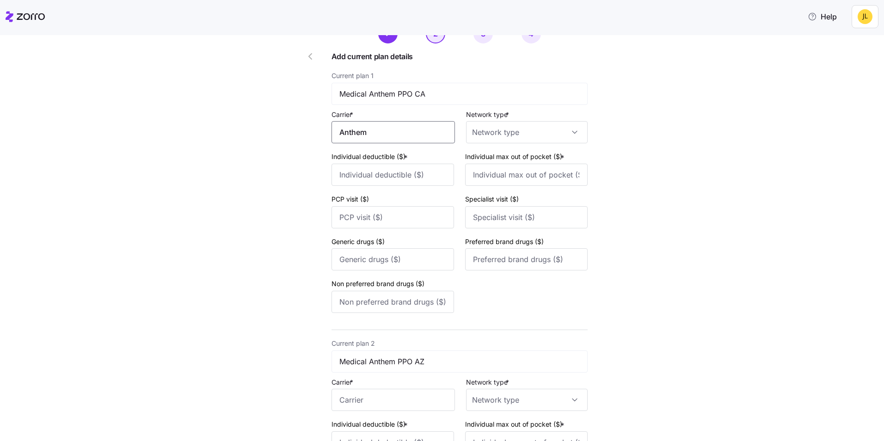
scroll to position [92, 0]
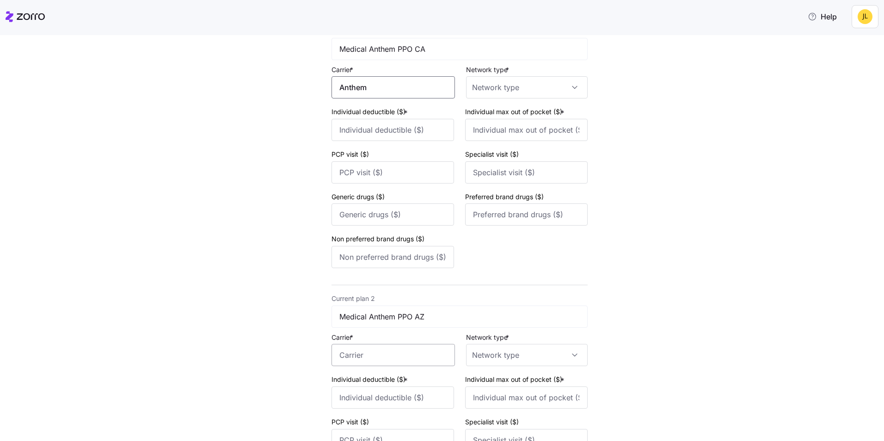
type input "Anthema"
click at [392, 357] on input "Carrier *" at bounding box center [393, 355] width 123 height 22
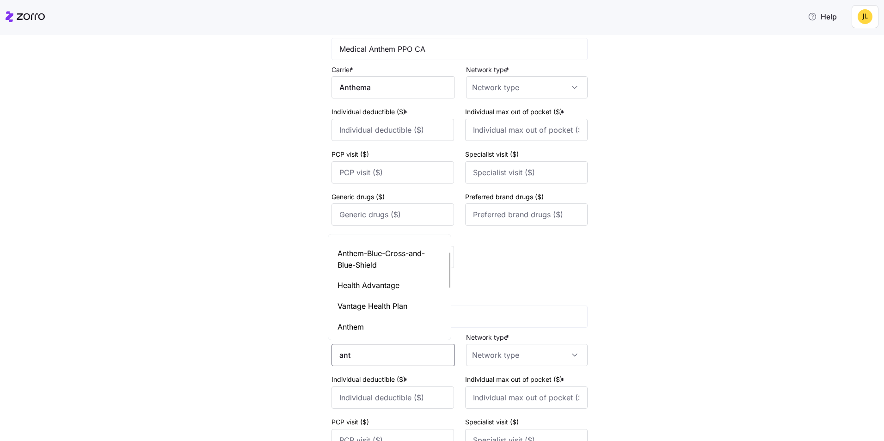
click at [386, 326] on div "Anthem" at bounding box center [389, 327] width 119 height 21
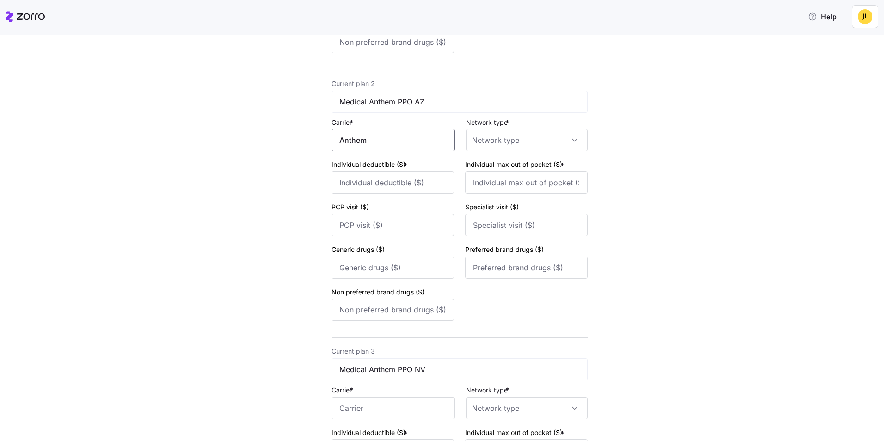
scroll to position [324, 0]
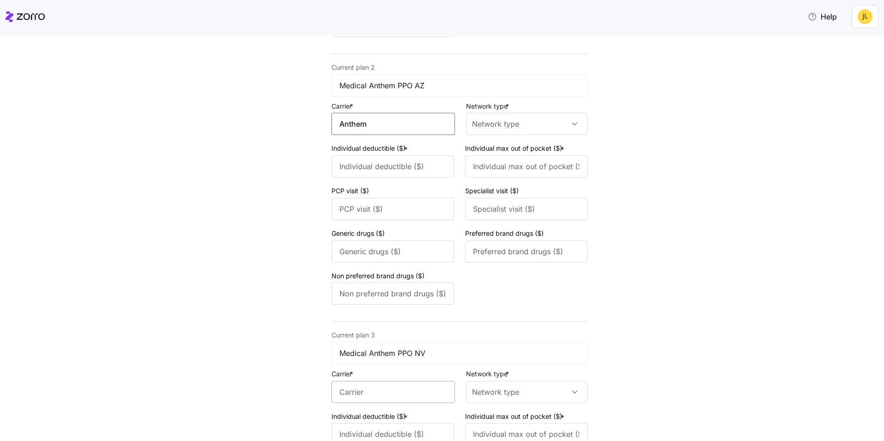
type input "Anthem"
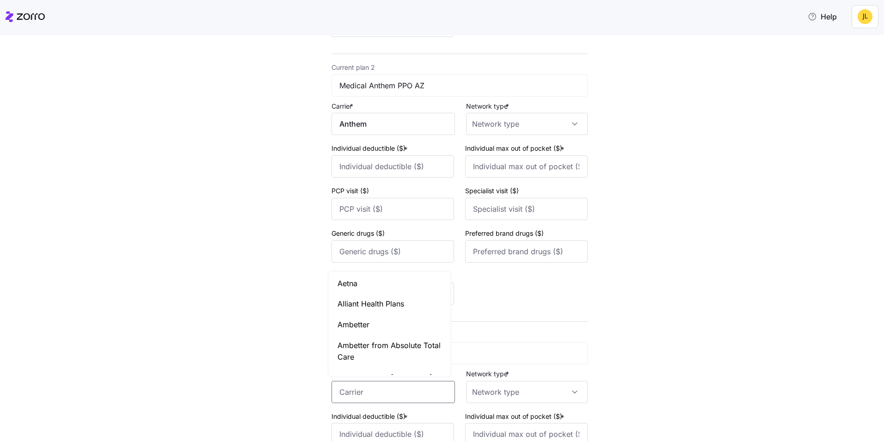
click at [389, 387] on input "Carrier *" at bounding box center [393, 392] width 123 height 22
click at [379, 317] on div "Anthem" at bounding box center [389, 317] width 119 height 21
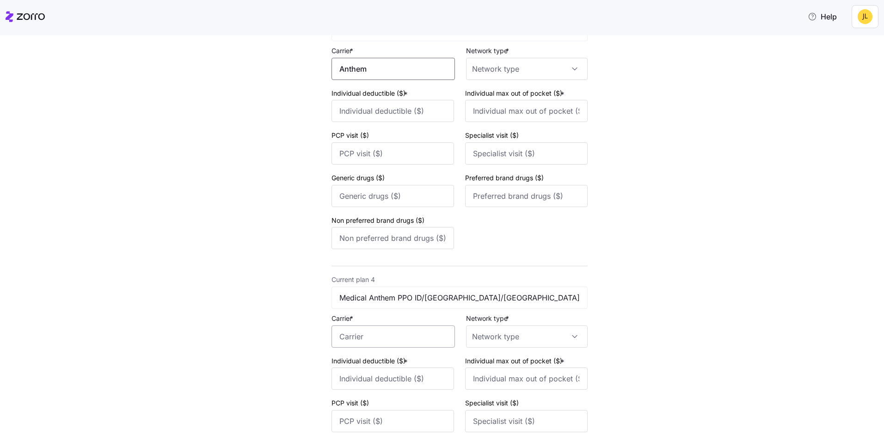
scroll to position [647, 0]
type input "Anthem"
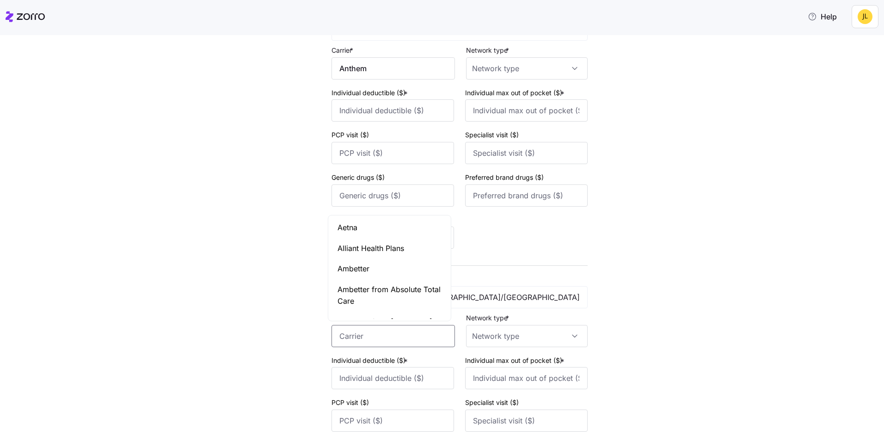
click at [398, 340] on input "Carrier *" at bounding box center [393, 336] width 123 height 22
click at [381, 301] on div "Anthem" at bounding box center [389, 307] width 119 height 21
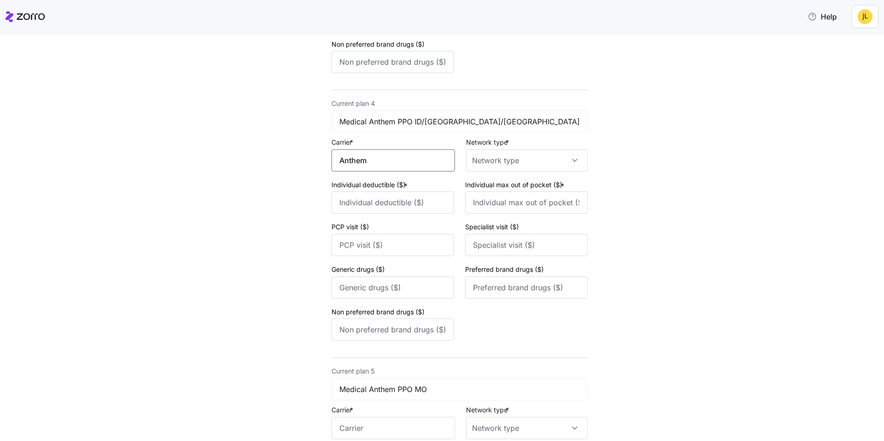
scroll to position [879, 0]
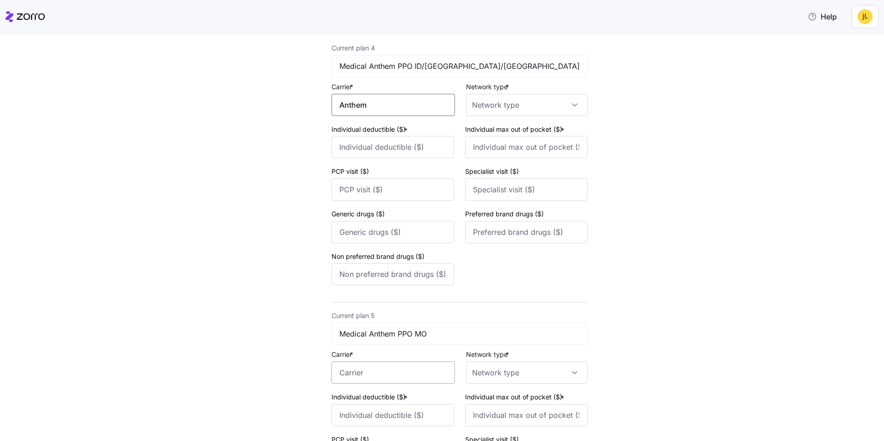
type input "Anthem"
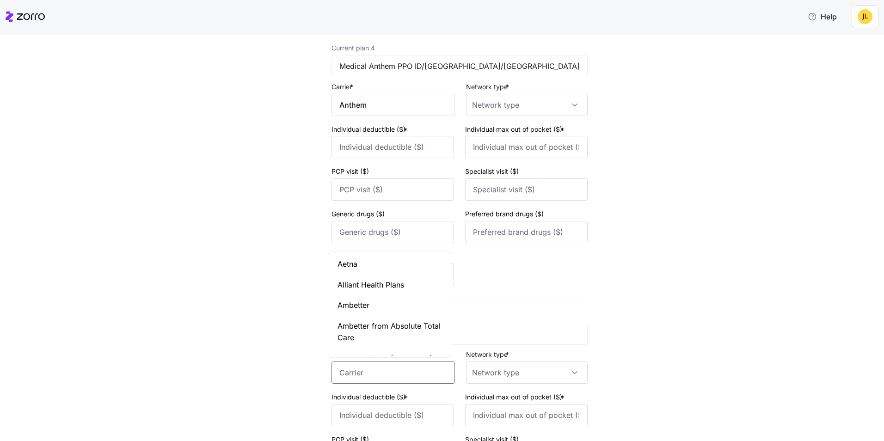
click at [403, 374] on input "Carrier *" at bounding box center [393, 373] width 123 height 22
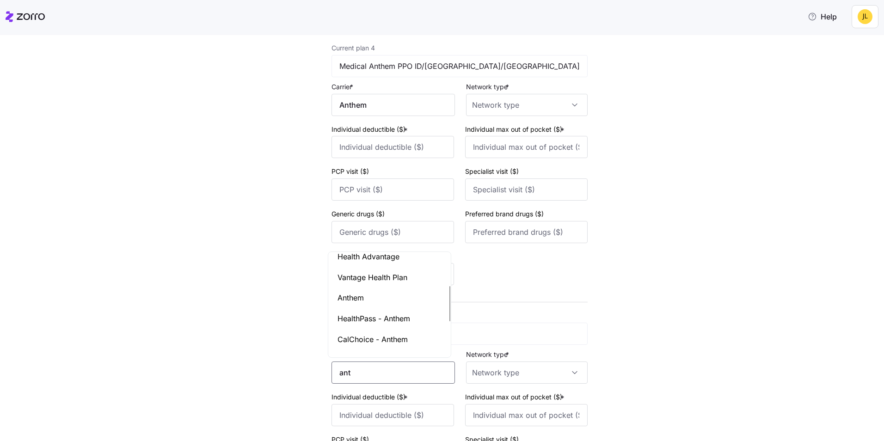
click at [381, 297] on div "Anthem" at bounding box center [389, 298] width 119 height 21
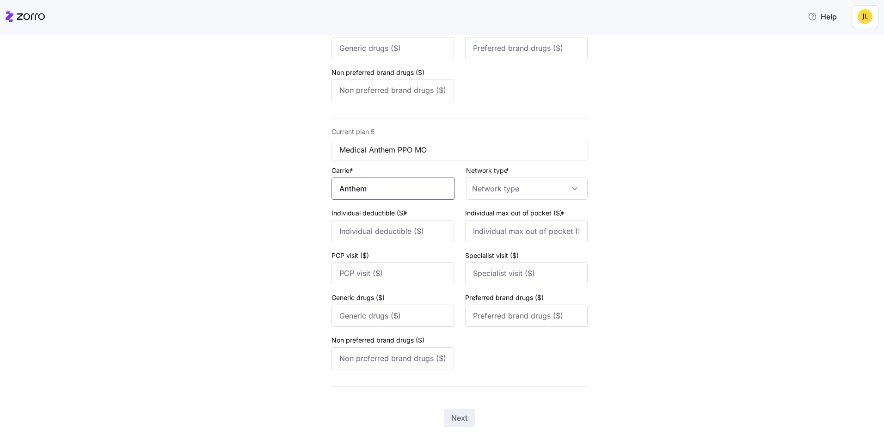
scroll to position [1064, 0]
type input "Anthem"
click at [496, 190] on input "Network type *" at bounding box center [527, 188] width 122 height 22
click at [492, 270] on div "PPO" at bounding box center [523, 273] width 114 height 19
type input "PPO"
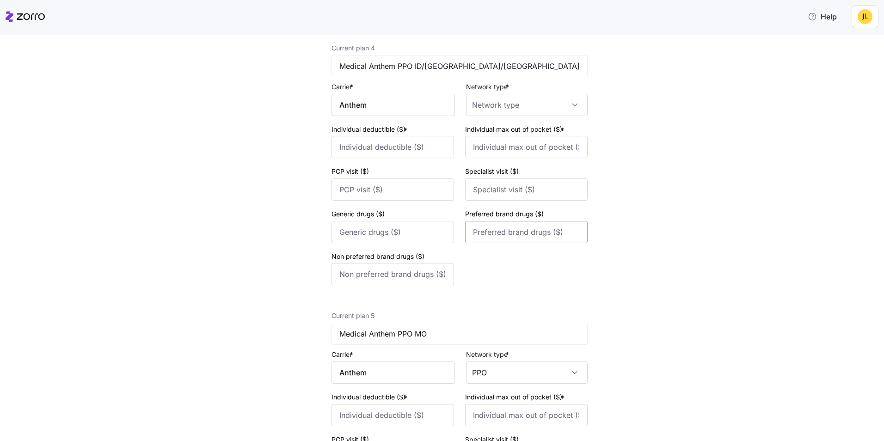
scroll to position [832, 0]
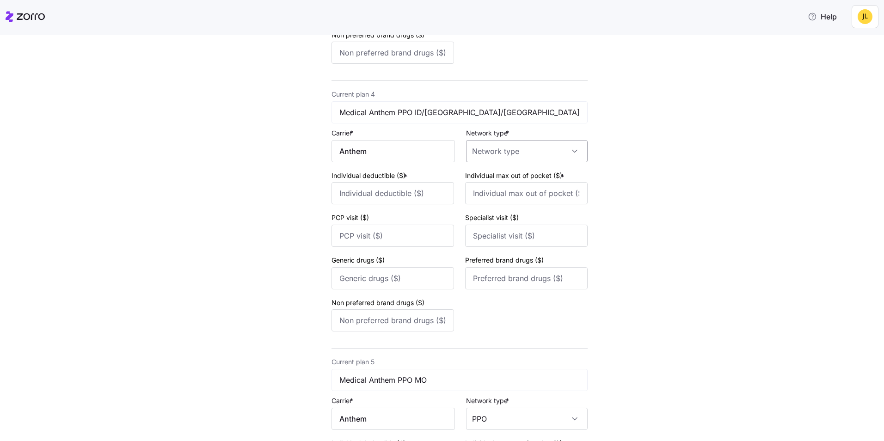
click at [498, 151] on input "Network type *" at bounding box center [527, 151] width 122 height 22
click at [505, 232] on div "PPO" at bounding box center [523, 237] width 114 height 19
type input "PPO"
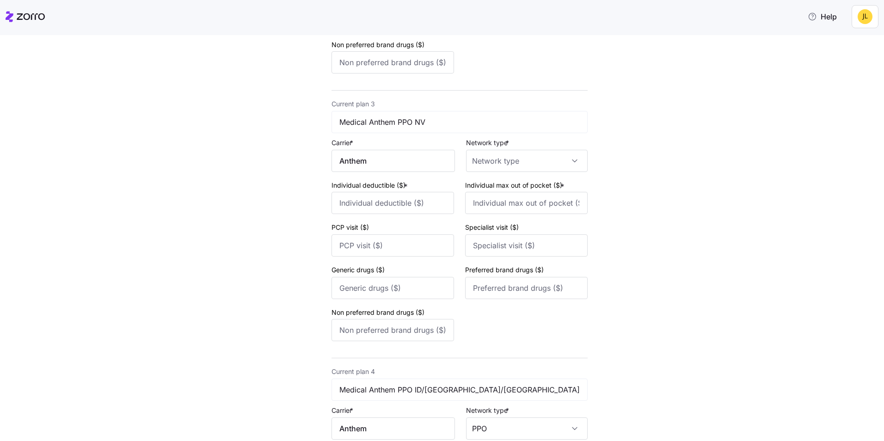
scroll to position [509, 0]
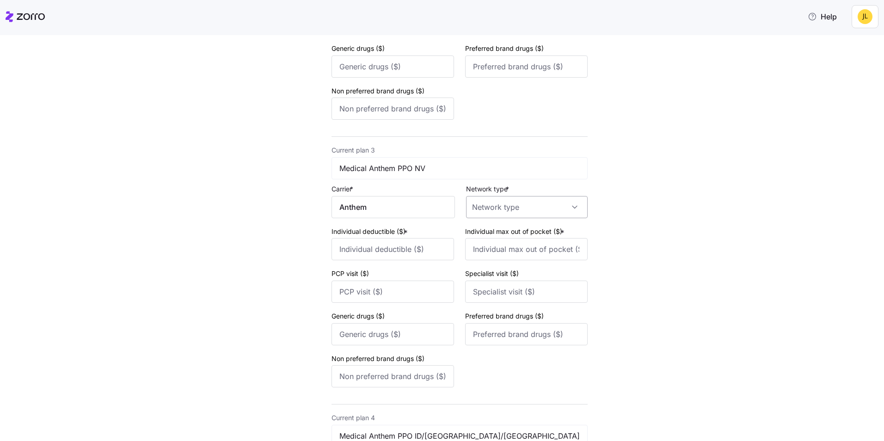
click at [509, 202] on input "Network type *" at bounding box center [527, 207] width 122 height 22
click at [523, 291] on div "PPO" at bounding box center [523, 292] width 114 height 19
type input "PPO"
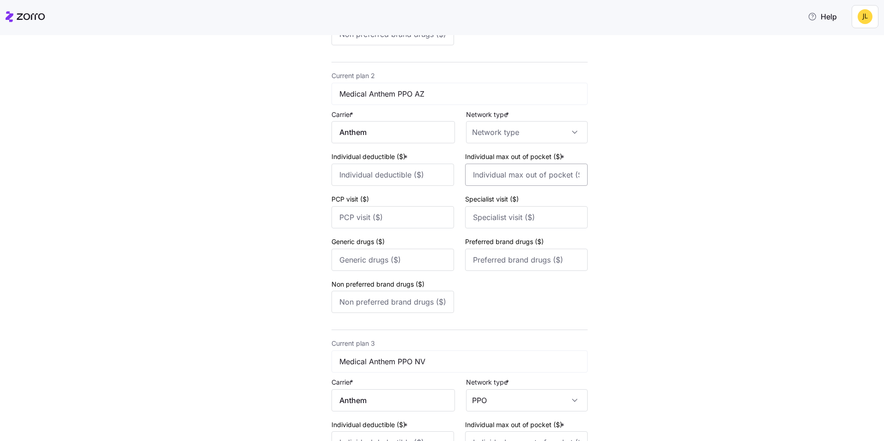
scroll to position [231, 0]
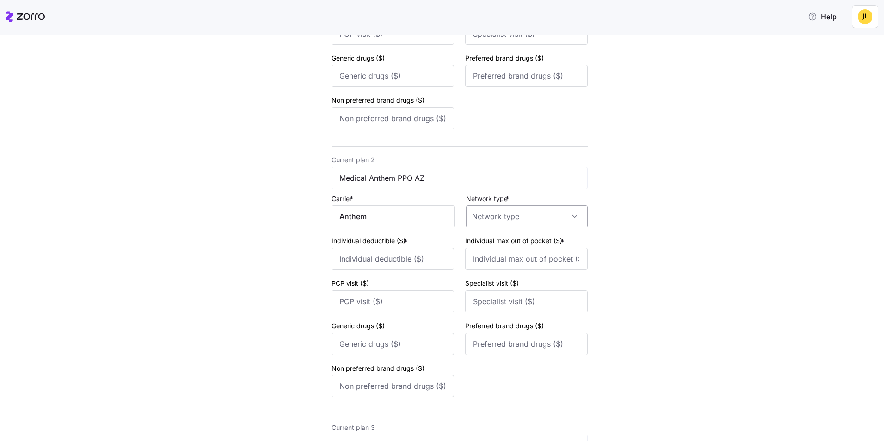
click at [520, 220] on input "Network type *" at bounding box center [527, 216] width 122 height 22
click at [520, 296] on div "PPO" at bounding box center [523, 302] width 114 height 19
type input "PPO"
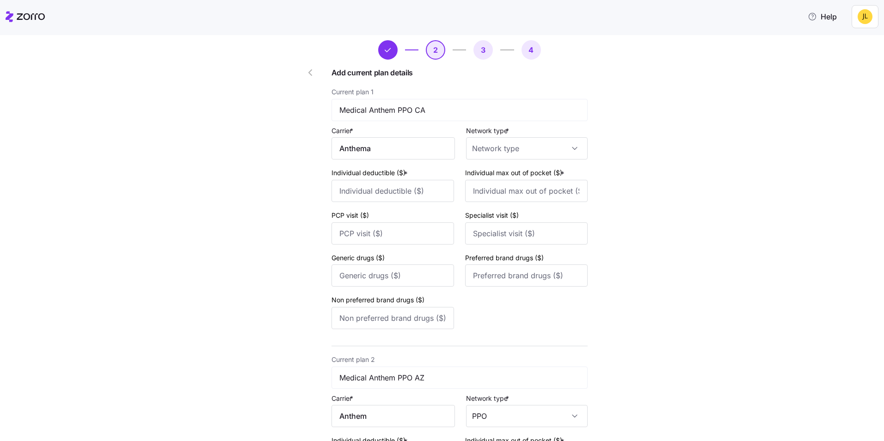
scroll to position [0, 0]
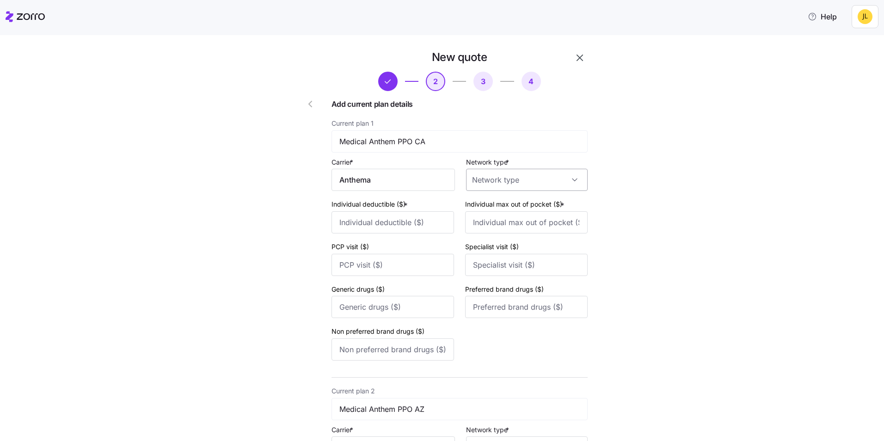
click at [508, 188] on input "Network type *" at bounding box center [527, 180] width 122 height 22
click at [509, 267] on div "PPO" at bounding box center [523, 265] width 114 height 19
type input "PPO"
click at [432, 221] on input "Individual deductible ($) *" at bounding box center [393, 222] width 123 height 22
type input "6000"
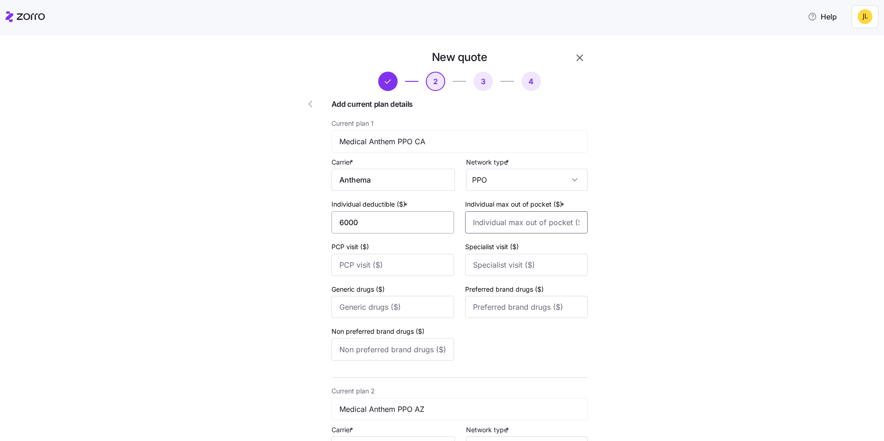
type input "6500"
type input "35"
type input "60"
type input "20"
type input "50"
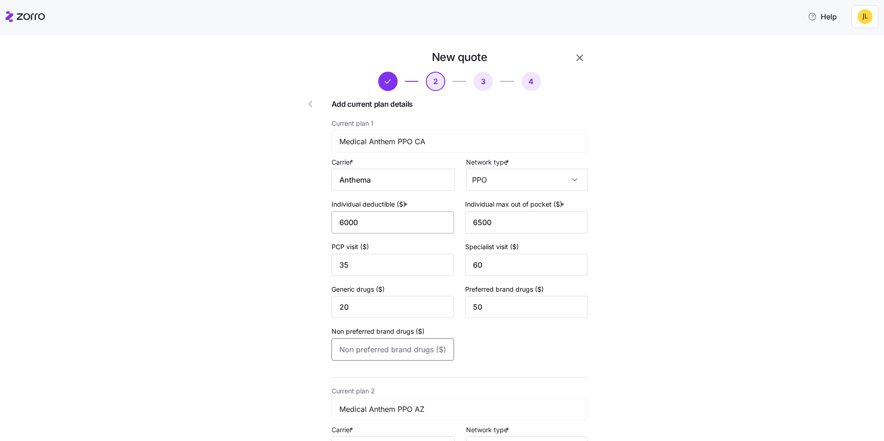
type input "75"
type input "6000"
type input "6500"
type input "35"
type input "60"
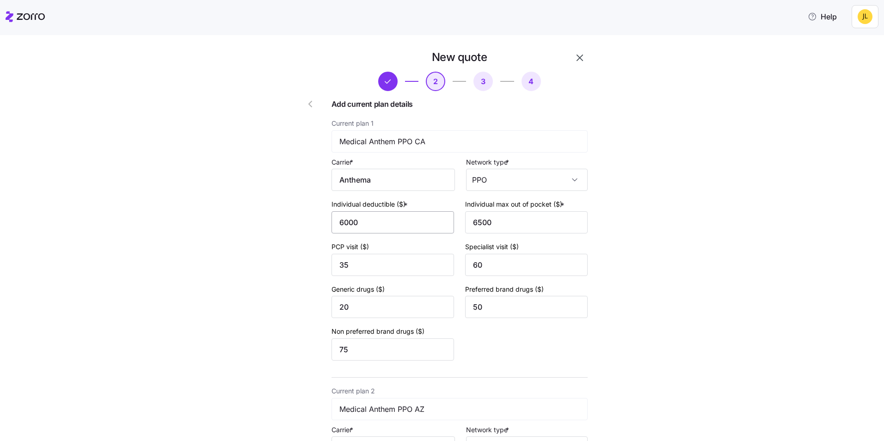
type input "20"
type input "50"
type input "75"
type input "6000"
type input "6500"
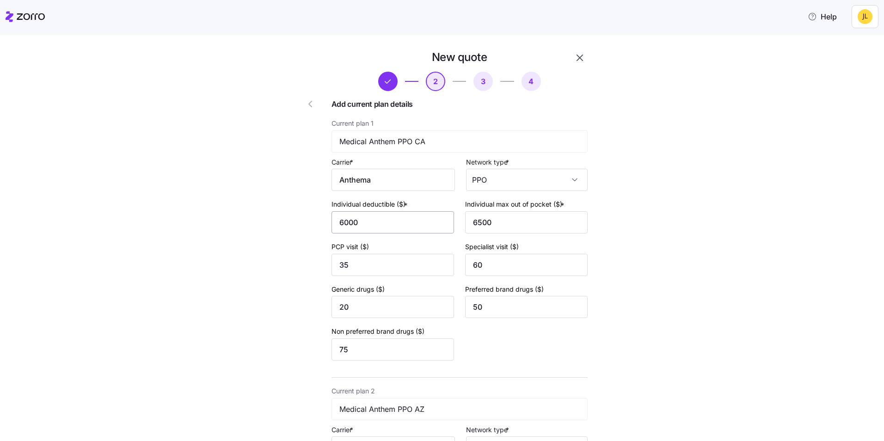
type input "35"
type input "60"
type input "20"
type input "50"
type input "75"
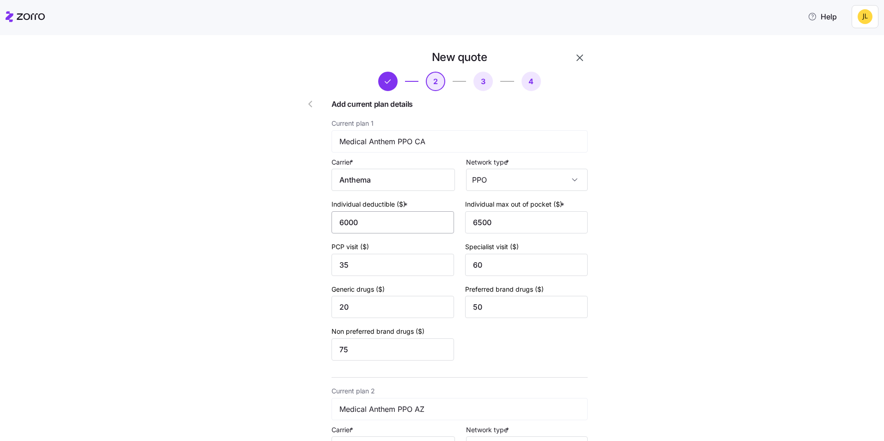
type input "6000"
type input "6500"
type input "35"
type input "60"
type input "20"
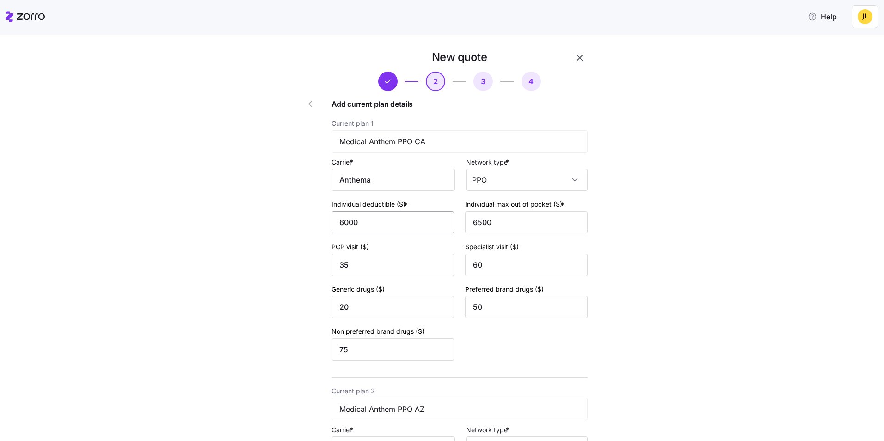
type input "50"
type input "75"
type input "6000"
type input "6500"
type input "35"
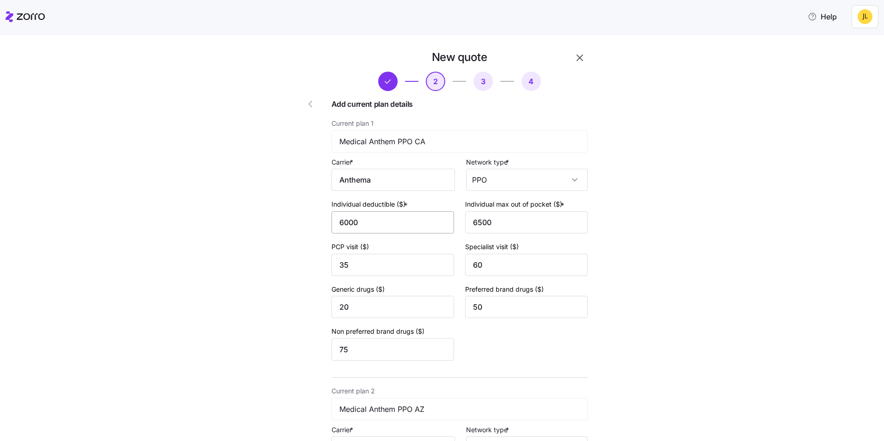
type input "60"
type input "20"
type input "50"
type input "75"
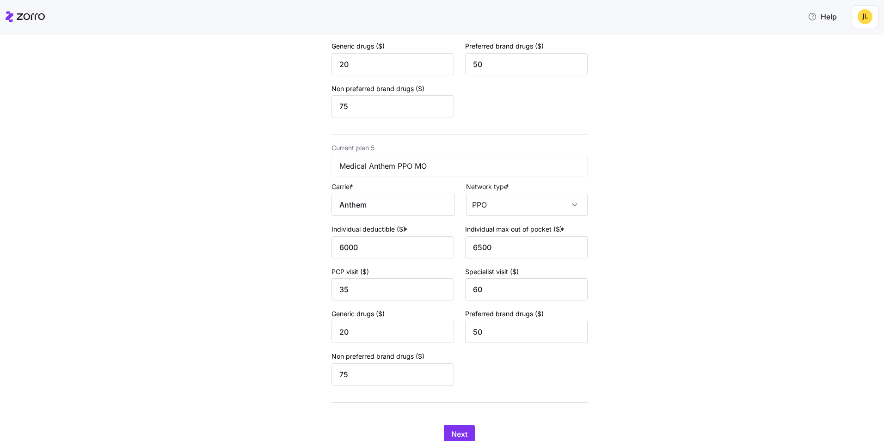
scroll to position [1082, 0]
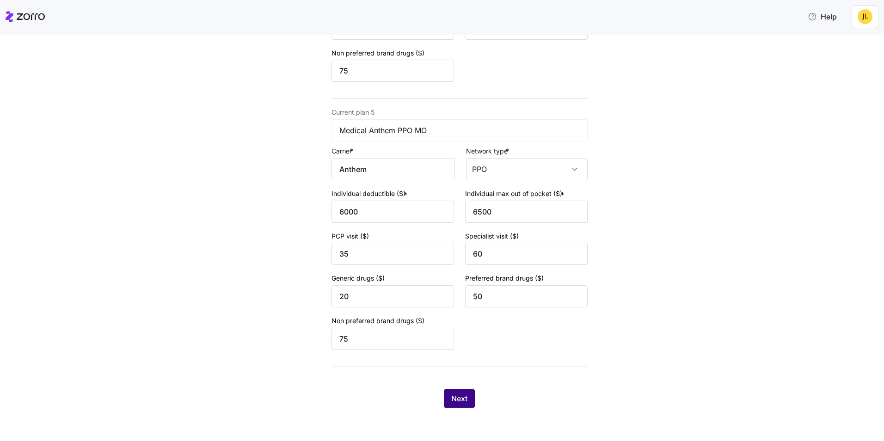
click at [460, 395] on span "Next" at bounding box center [459, 398] width 16 height 11
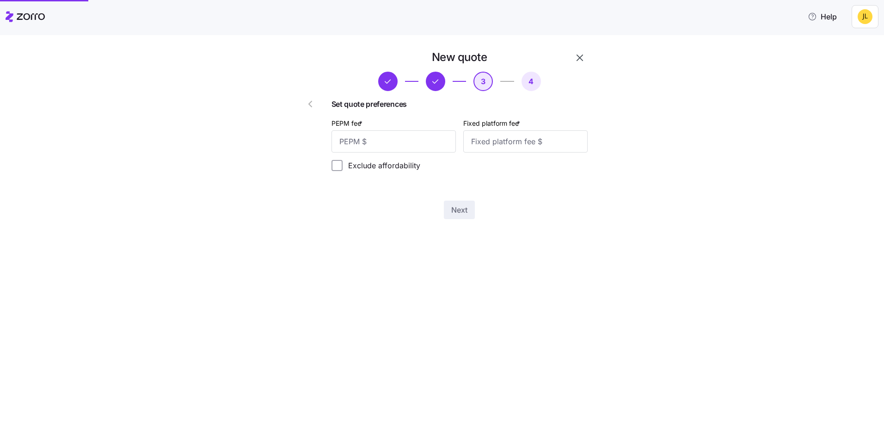
scroll to position [0, 0]
click at [392, 145] on input "PEPM fee *" at bounding box center [394, 141] width 124 height 22
type input "55"
click at [500, 139] on input "Fixed platform fee *" at bounding box center [525, 141] width 124 height 22
type input "100"
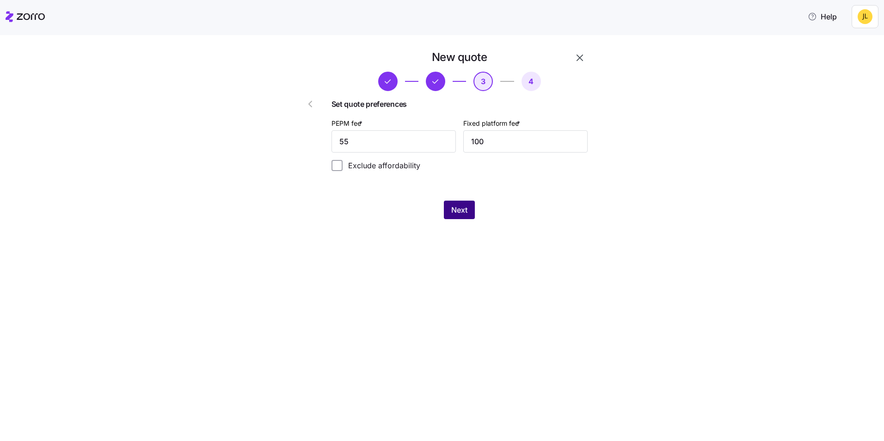
click at [460, 210] on span "Next" at bounding box center [459, 209] width 16 height 11
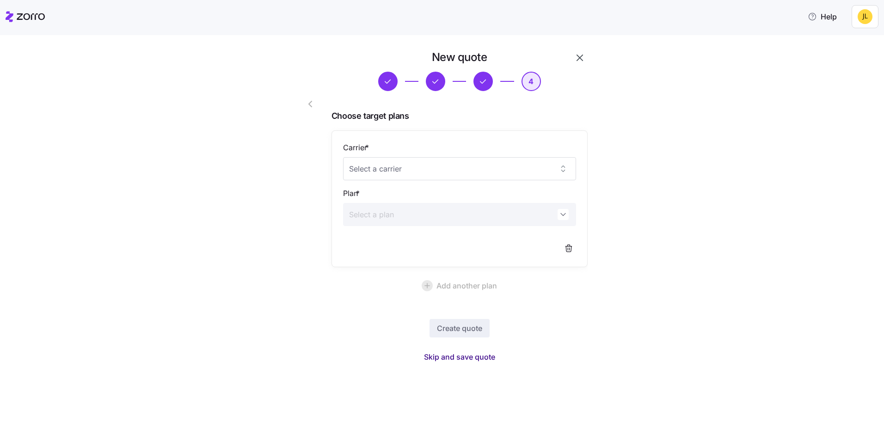
click at [474, 357] on span "Skip and save quote" at bounding box center [459, 356] width 71 height 11
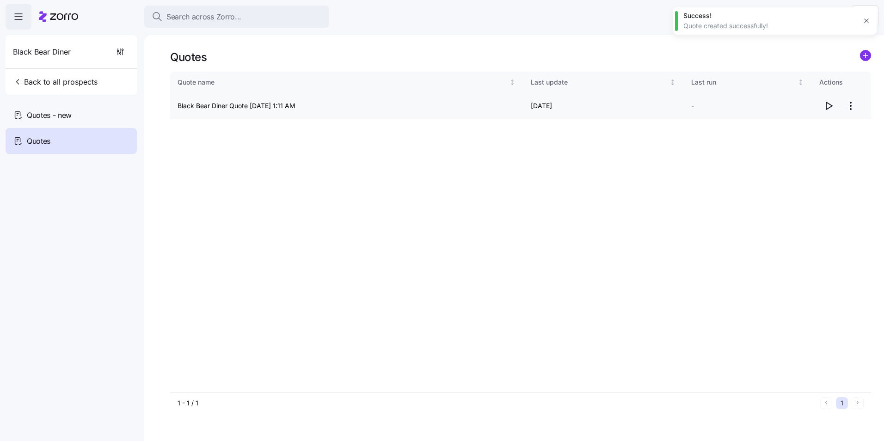
click at [824, 105] on icon "button" at bounding box center [828, 105] width 11 height 11
click at [846, 104] on html "Search across Zorro... Help Black Bear Diner Back to all prospects Quotes - new…" at bounding box center [442, 218] width 884 height 436
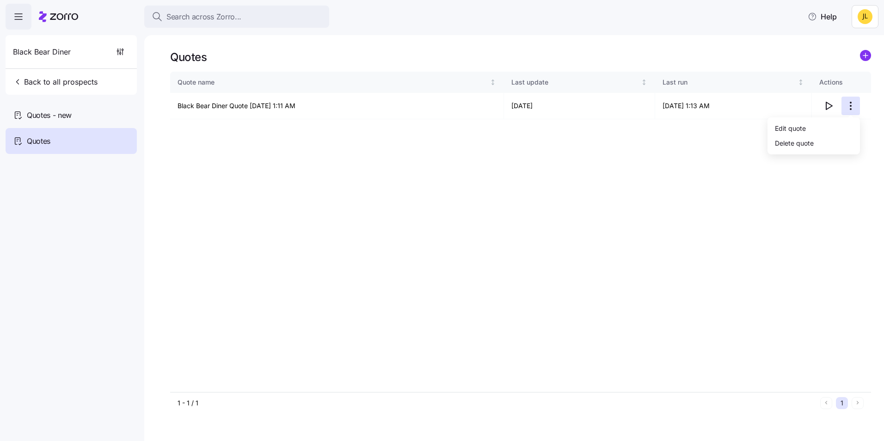
click at [669, 145] on html "Search across Zorro... Help Black Bear Diner Back to all prospects Quotes - new…" at bounding box center [442, 218] width 884 height 436
click at [863, 55] on circle "add icon" at bounding box center [866, 55] width 10 height 10
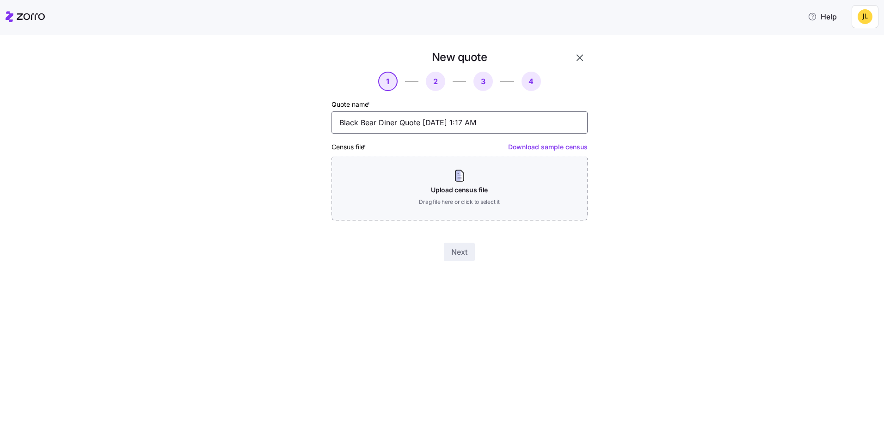
click at [502, 124] on input "Black Bear Diner Quote 09/17/2025 1:17 AM" at bounding box center [460, 122] width 256 height 22
type input "Black Bear Diner Quote 09/17/2025 1:17 AM - Full Population"
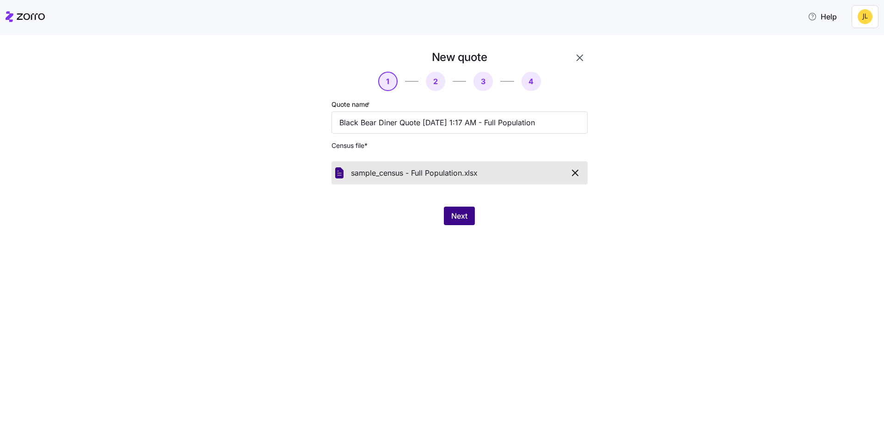
click at [463, 221] on span "Next" at bounding box center [459, 215] width 16 height 11
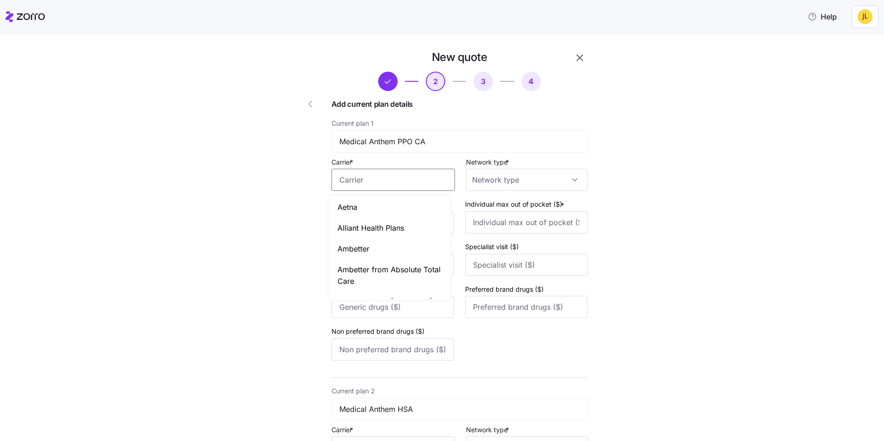
click at [384, 186] on input "Carrier *" at bounding box center [393, 180] width 123 height 22
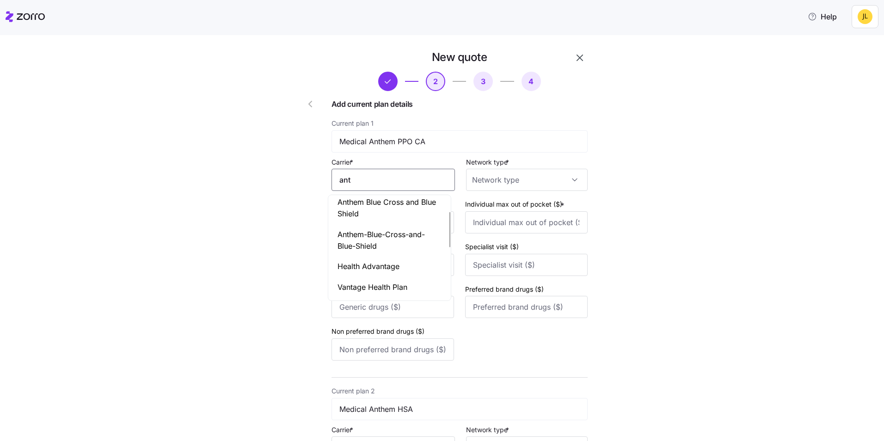
scroll to position [46, 0]
click at [391, 283] on div "Anthem" at bounding box center [389, 287] width 119 height 21
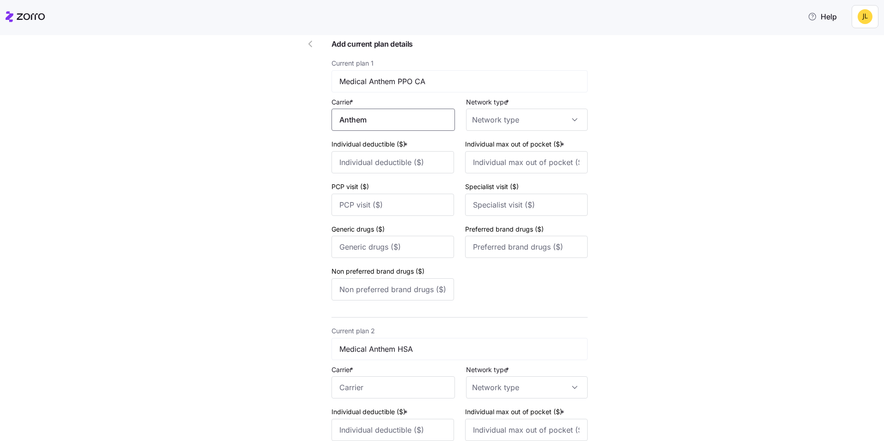
scroll to position [139, 0]
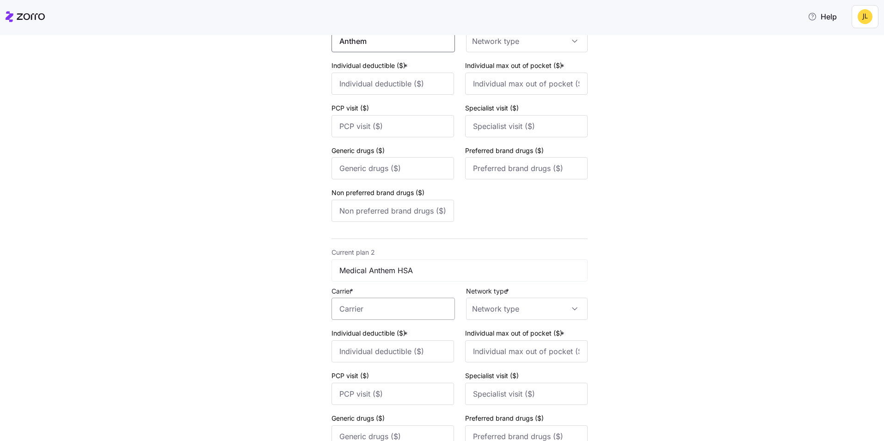
type input "Anthem"
click at [378, 303] on input "Carrier *" at bounding box center [393, 309] width 123 height 22
click at [390, 416] on div "Anthem" at bounding box center [389, 416] width 119 height 21
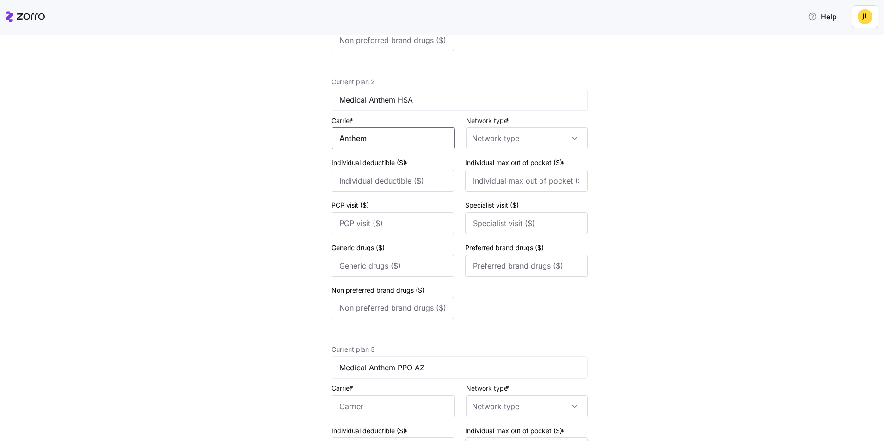
scroll to position [324, 0]
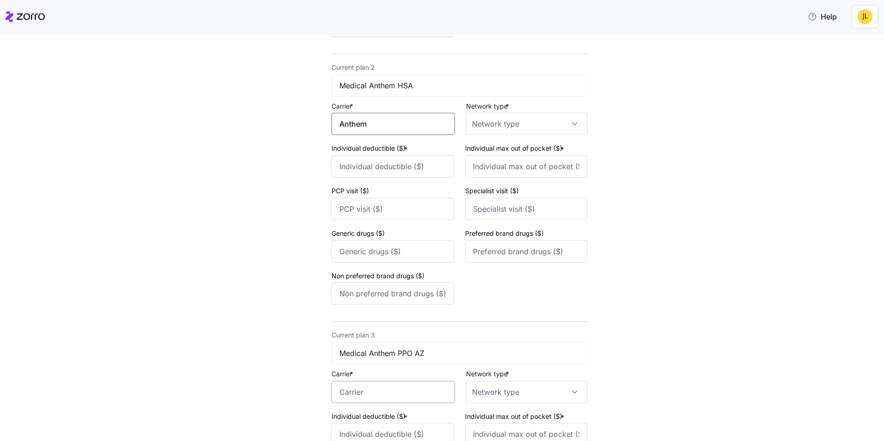
type input "Anthem"
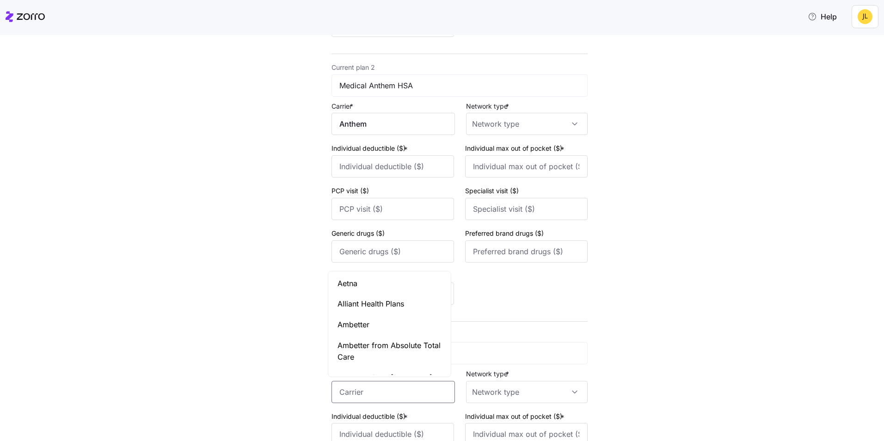
click at [388, 389] on input "Carrier *" at bounding box center [393, 392] width 123 height 22
click at [383, 320] on div "Anthem" at bounding box center [389, 317] width 119 height 21
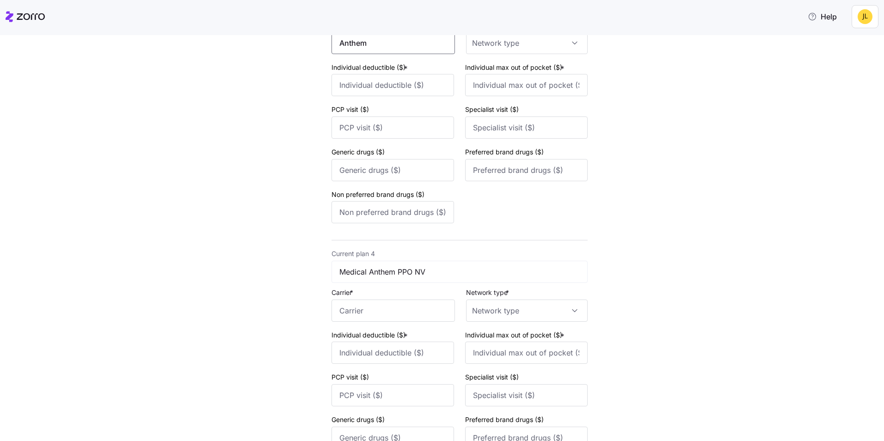
scroll to position [694, 0]
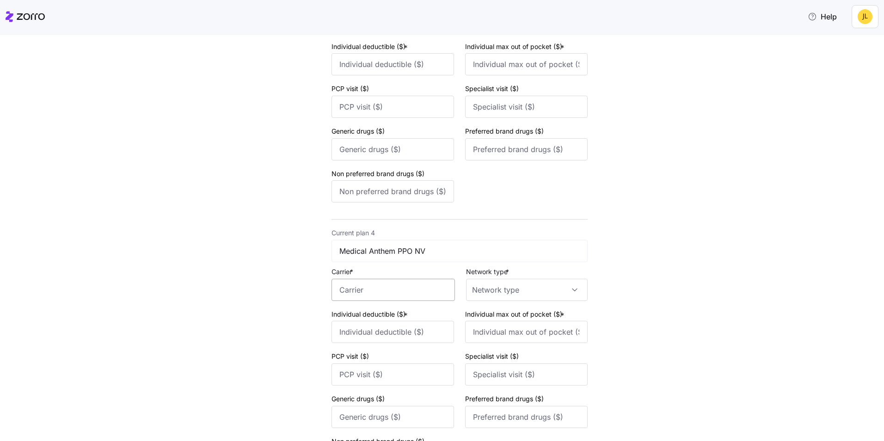
type input "Anthem"
click at [359, 289] on input "Carrier *" at bounding box center [393, 290] width 123 height 22
click at [387, 374] on div "Anthem" at bounding box center [389, 381] width 119 height 21
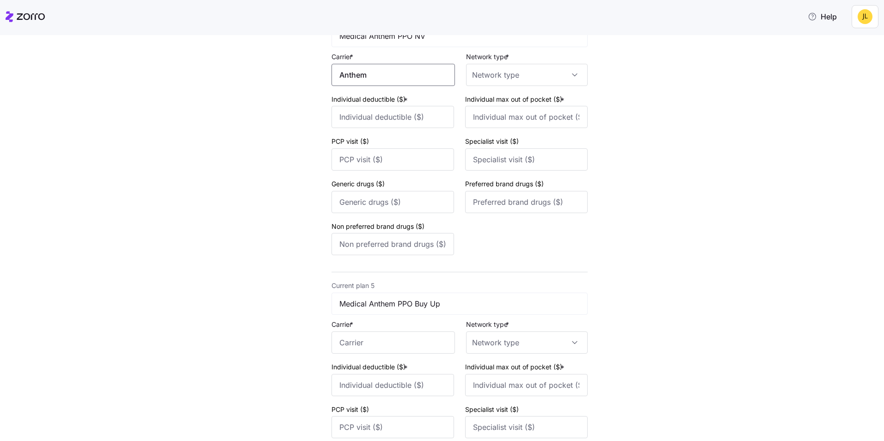
scroll to position [925, 0]
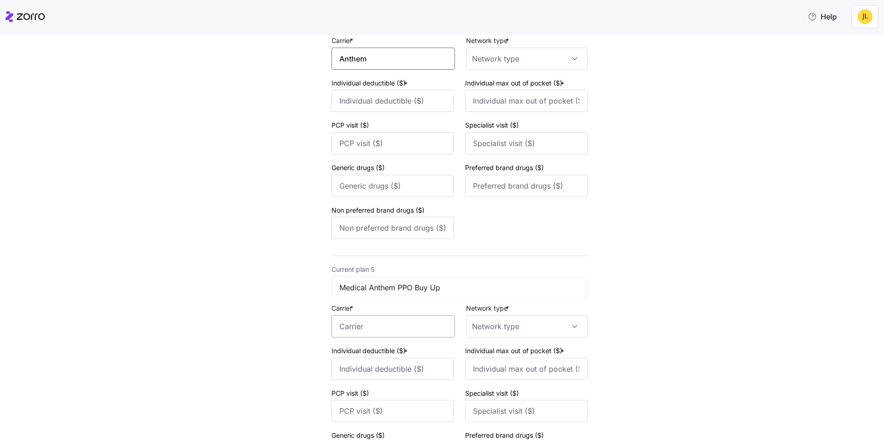
type input "Anthem"
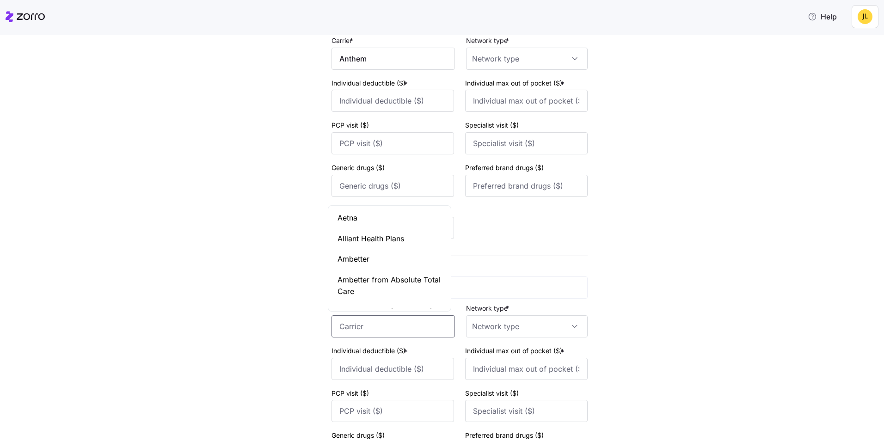
click at [369, 326] on input "Carrier *" at bounding box center [393, 326] width 123 height 22
type input "e"
click at [371, 289] on div "Anthem" at bounding box center [389, 298] width 119 height 21
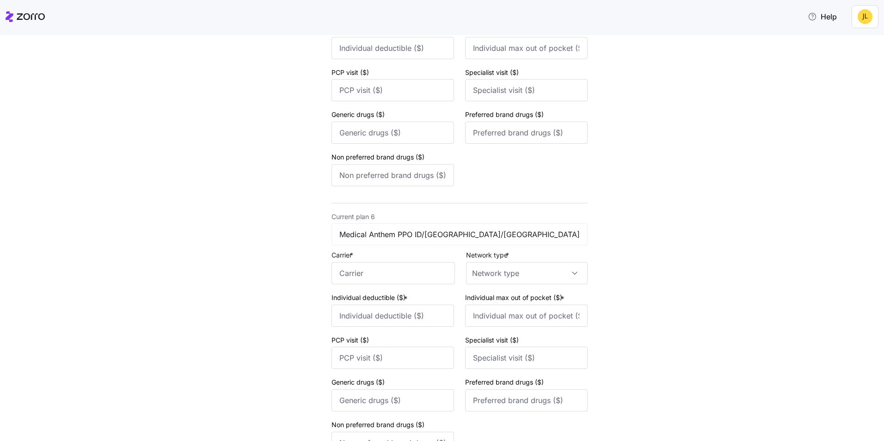
scroll to position [1249, 0]
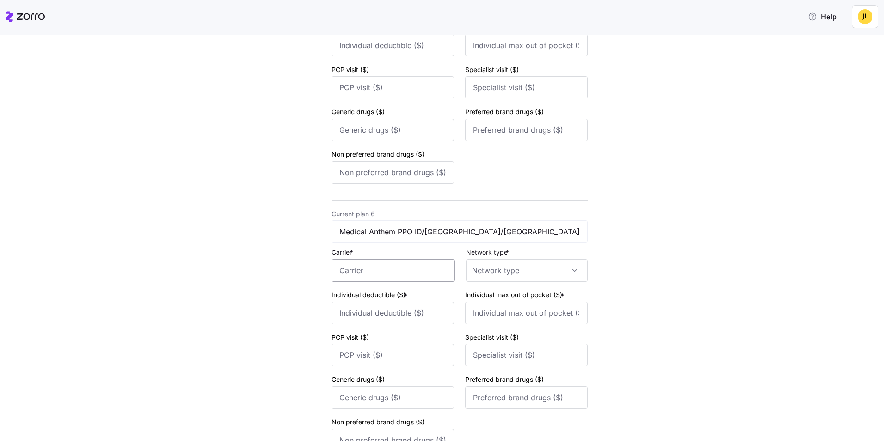
type input "Anthem"
click at [368, 274] on input "Carrier *" at bounding box center [393, 270] width 123 height 22
click at [391, 356] on div "Anthem" at bounding box center [389, 362] width 119 height 21
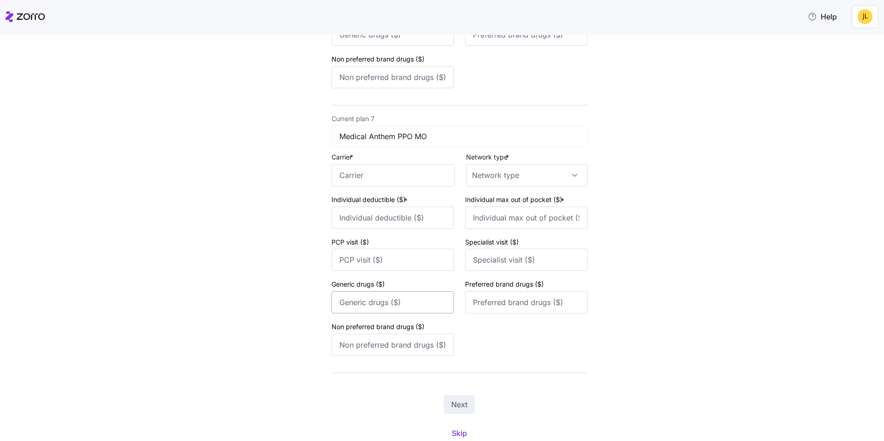
scroll to position [1645, 0]
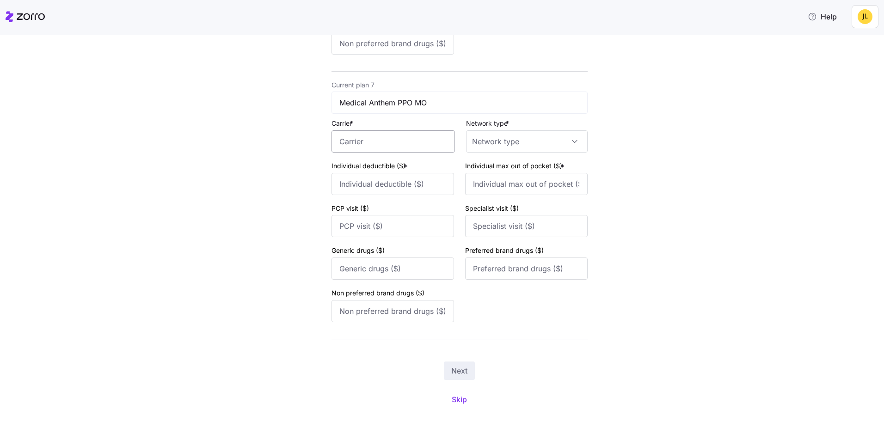
type input "Anthem"
click at [369, 143] on input "Carrier *" at bounding box center [393, 141] width 123 height 22
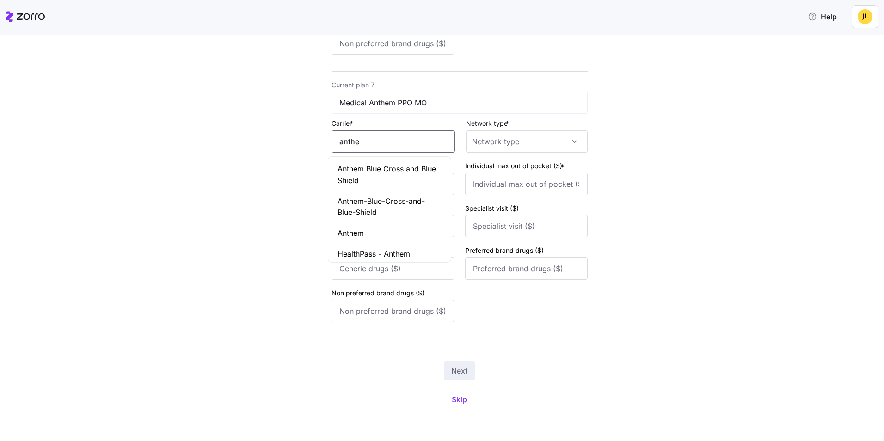
click at [384, 229] on div "Anthem" at bounding box center [389, 233] width 119 height 21
type input "Anthem"
click at [523, 145] on input "Network type *" at bounding box center [527, 141] width 122 height 22
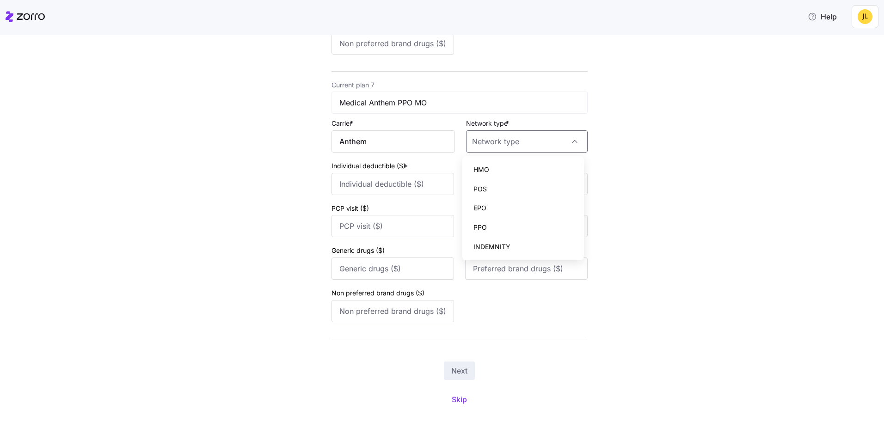
click at [501, 224] on div "PPO" at bounding box center [523, 227] width 114 height 19
type input "PPO"
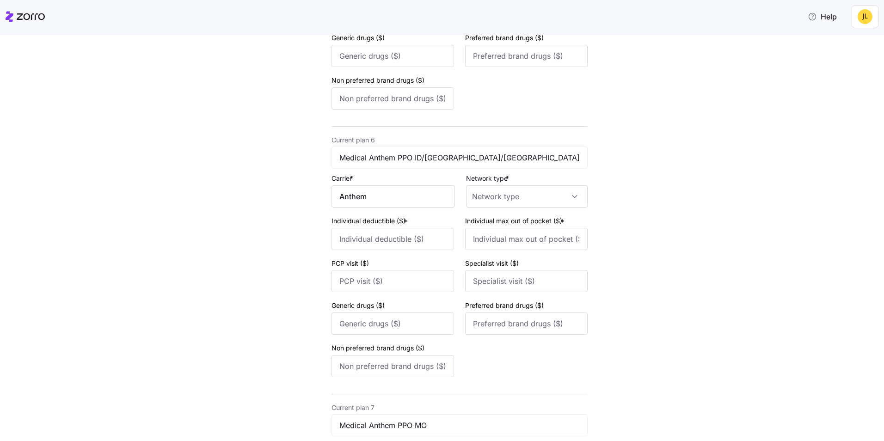
scroll to position [1322, 0]
click at [518, 201] on input "Network type *" at bounding box center [527, 197] width 122 height 22
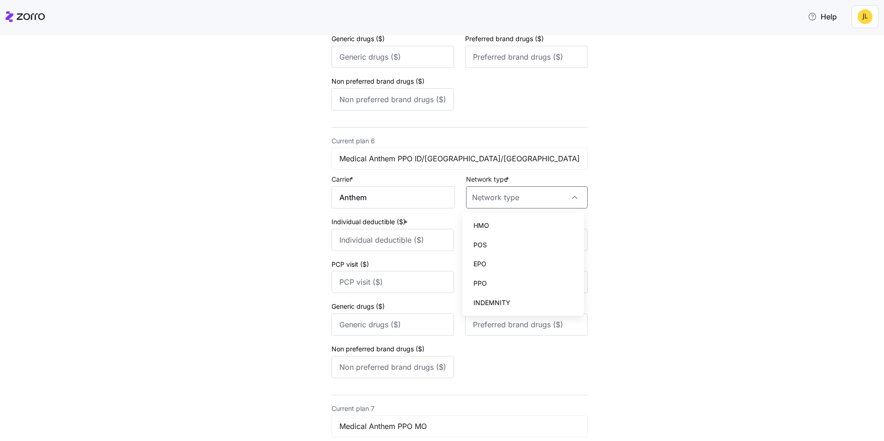
click at [498, 281] on div "PPO" at bounding box center [523, 283] width 114 height 19
type input "PPO"
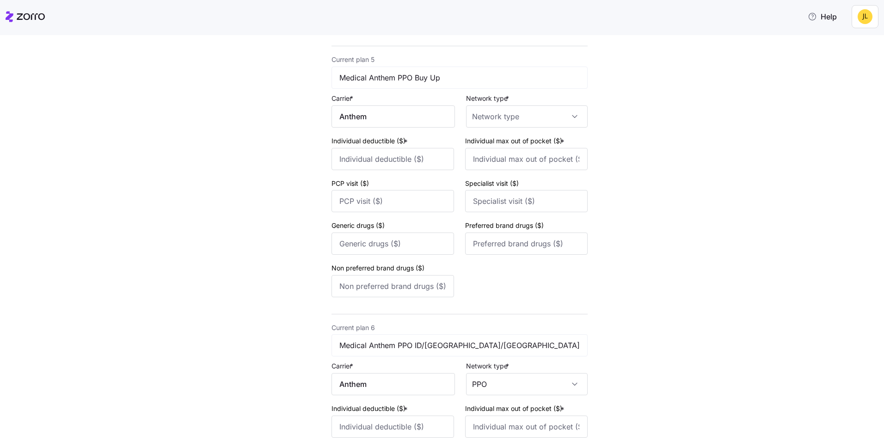
scroll to position [1090, 0]
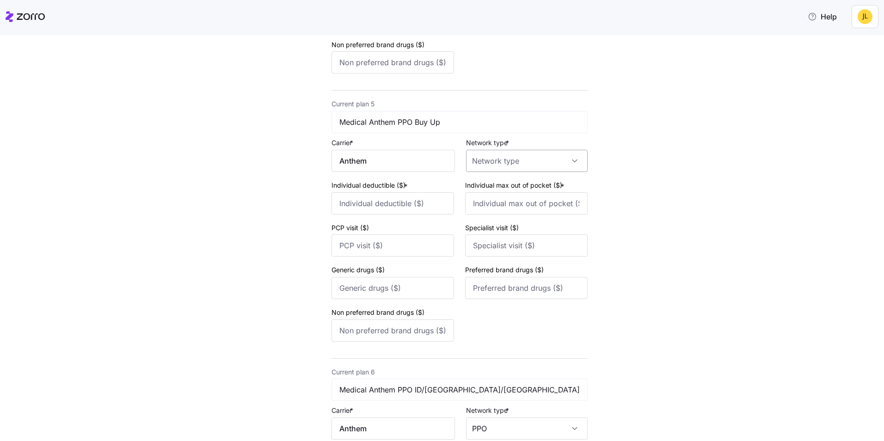
click at [502, 153] on input "Network type *" at bounding box center [527, 161] width 122 height 22
click at [496, 243] on div "PPO" at bounding box center [523, 246] width 114 height 19
type input "PPO"
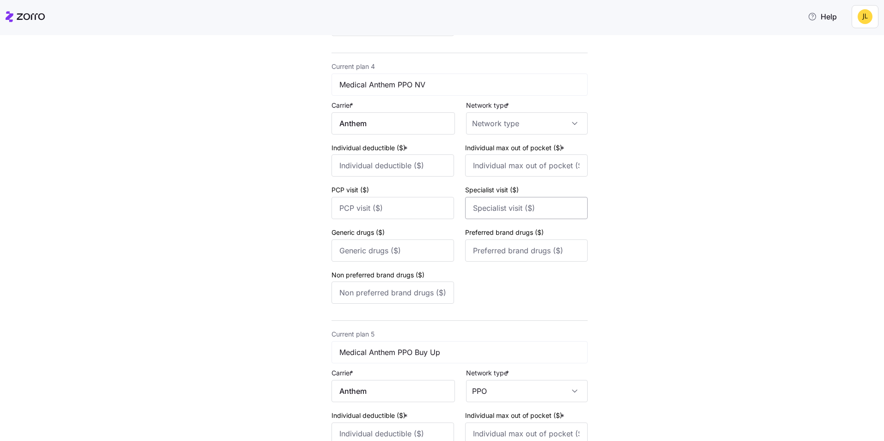
scroll to position [859, 0]
click at [508, 128] on input "Network type *" at bounding box center [527, 124] width 122 height 22
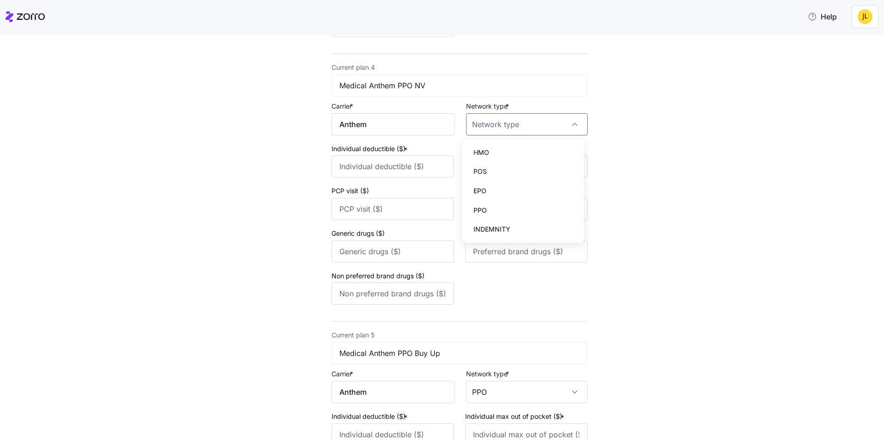
click at [499, 209] on div "PPO" at bounding box center [523, 210] width 114 height 19
type input "PPO"
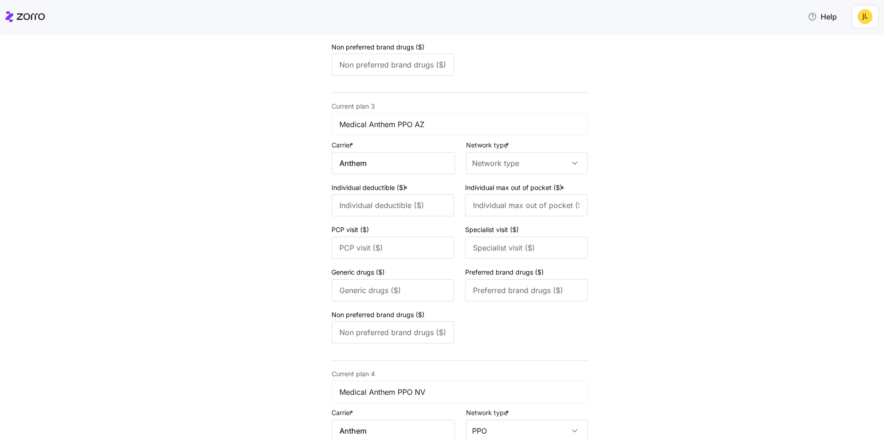
scroll to position [535, 0]
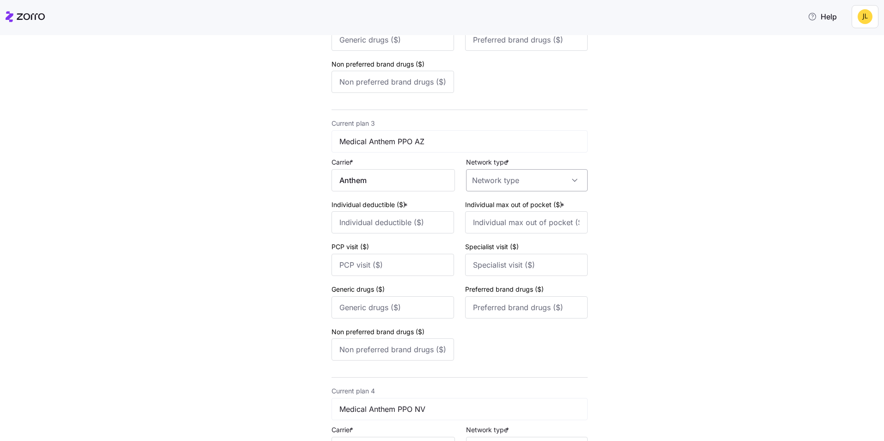
click at [506, 178] on input "Network type *" at bounding box center [527, 180] width 122 height 22
click at [497, 262] on div "PPO" at bounding box center [523, 266] width 114 height 19
type input "PPO"
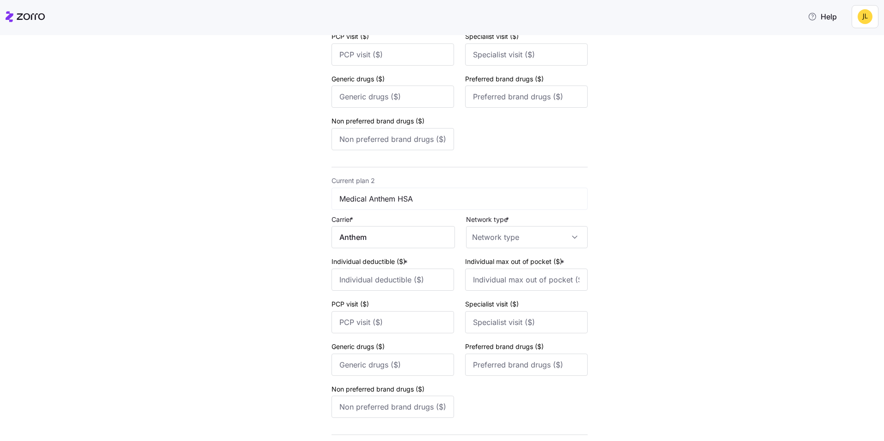
scroll to position [166, 0]
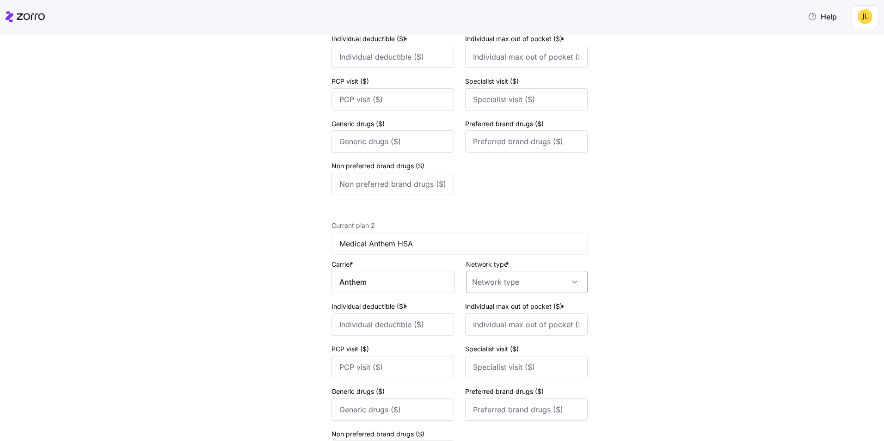
click at [496, 282] on input "Network type *" at bounding box center [527, 282] width 122 height 22
click at [499, 362] on div "PPO" at bounding box center [523, 368] width 114 height 19
type input "PPO"
click at [536, 273] on input "PPO" at bounding box center [527, 282] width 122 height 22
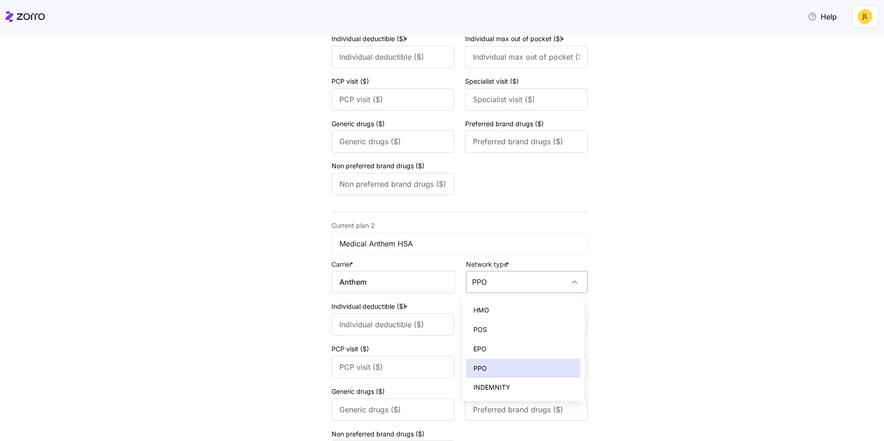
click at [536, 273] on input "PPO" at bounding box center [527, 282] width 122 height 22
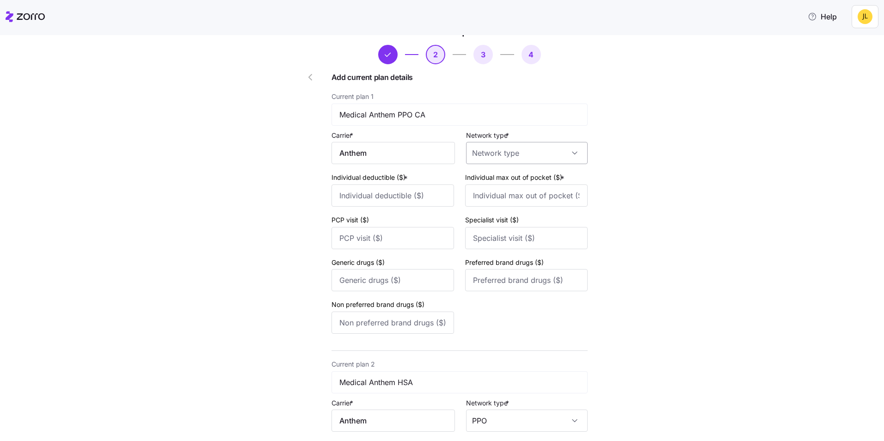
click at [522, 155] on input "Network type *" at bounding box center [527, 153] width 122 height 22
click at [500, 242] on div "PPO" at bounding box center [523, 238] width 114 height 19
type input "PPO"
click at [406, 191] on input "Individual deductible ($) *" at bounding box center [393, 196] width 123 height 22
type input "6000"
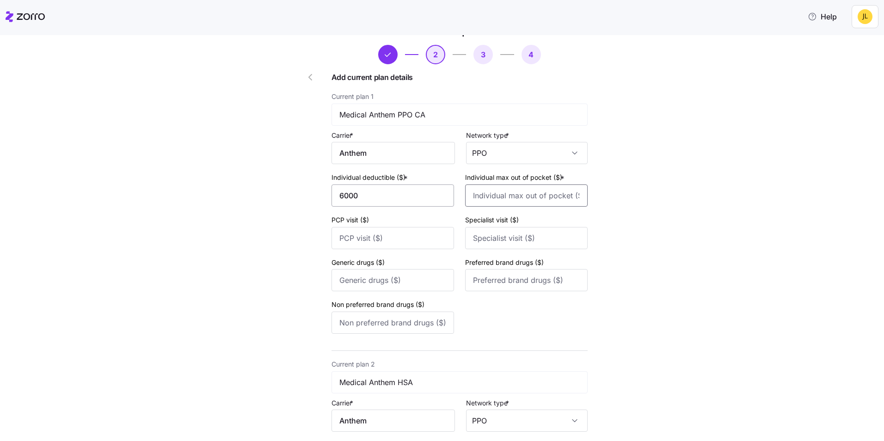
type input "6500"
type input "35"
type input "60"
type input "20"
type input "50"
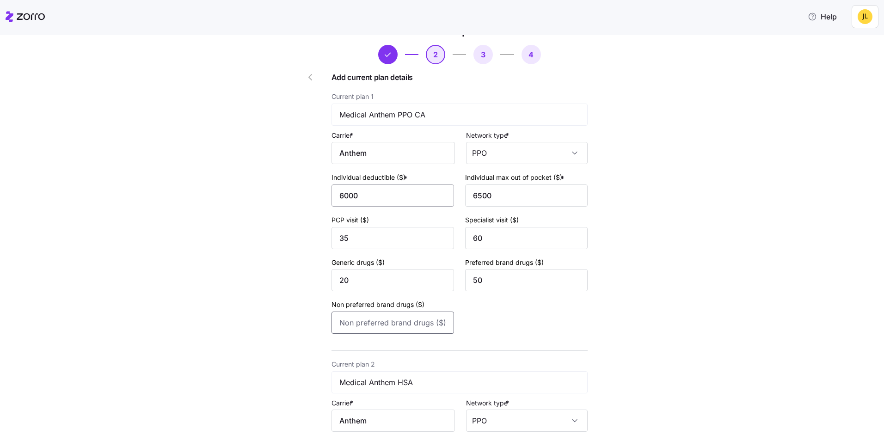
type input "75"
type input "6000"
type input "6500"
type input "35"
type input "60"
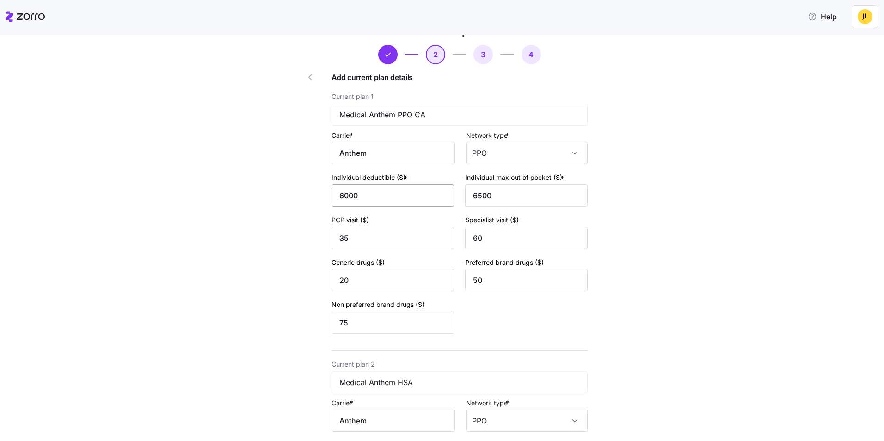
type input "20"
type input "50"
type input "75"
type input "6000"
type input "6500"
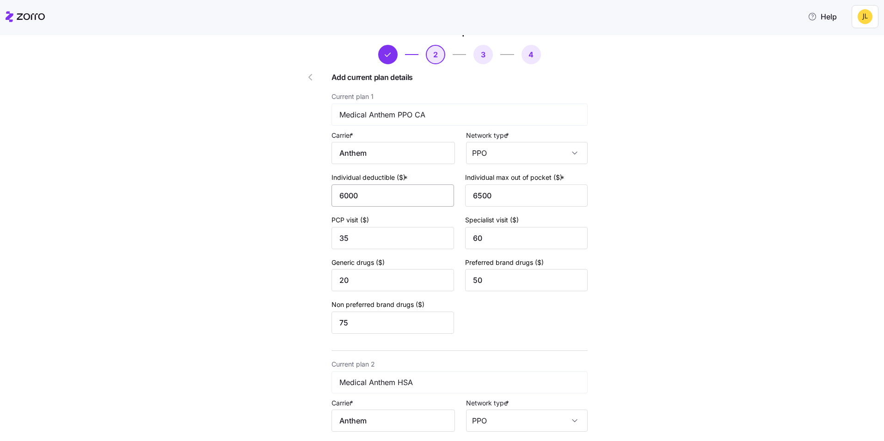
type input "35"
type input "60"
type input "20"
type input "50"
type input "75"
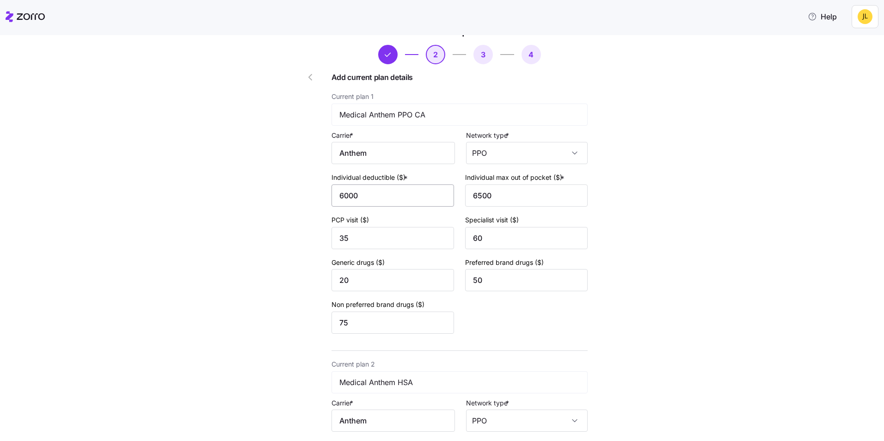
type input "6000"
type input "6500"
type input "35"
type input "60"
type input "20"
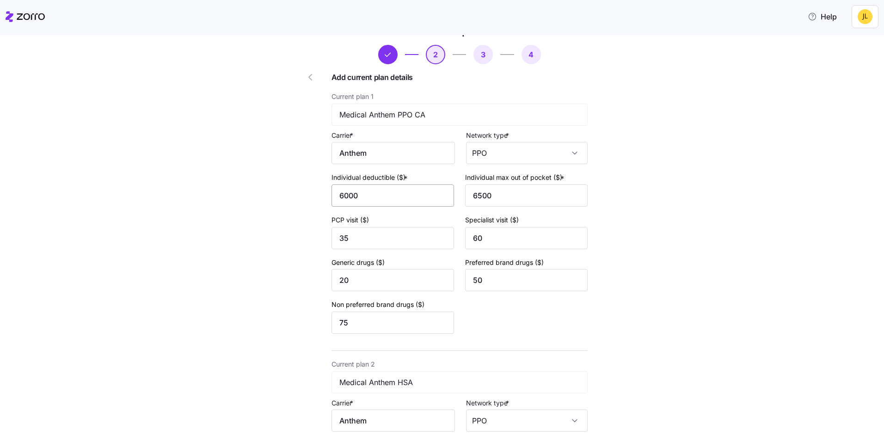
type input "50"
type input "75"
type input "6000"
type input "6500"
type input "35"
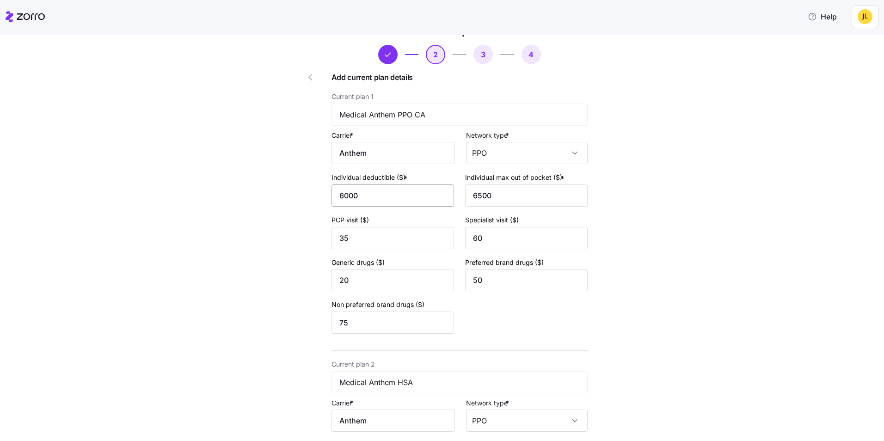
type input "60"
type input "20"
type input "50"
type input "75"
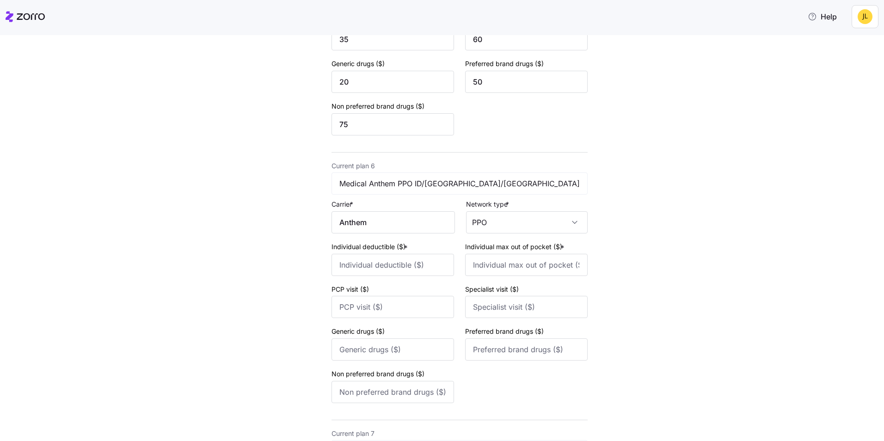
scroll to position [1341, 0]
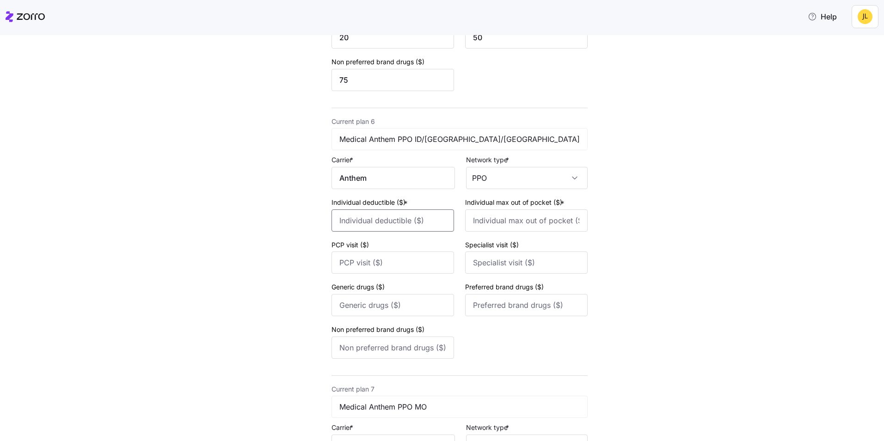
click at [390, 213] on input "Individual deductible ($) *" at bounding box center [393, 220] width 123 height 22
type input "6000"
type input "6500"
type input "35"
type input "60"
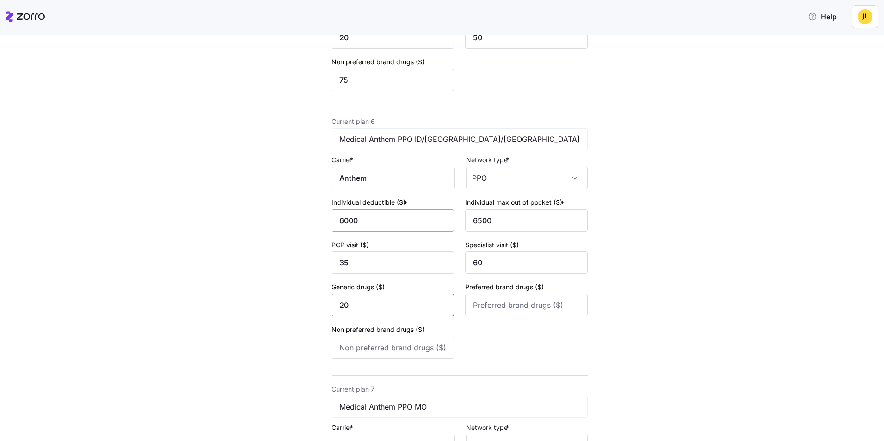
type input "20"
type input "50"
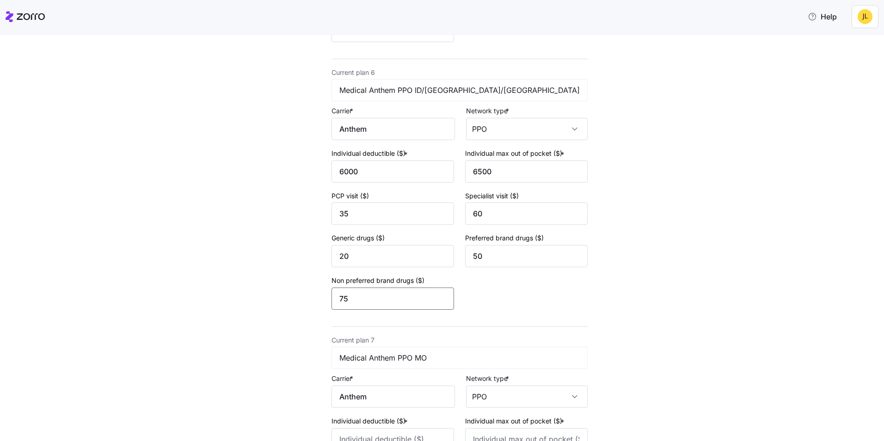
scroll to position [1572, 0]
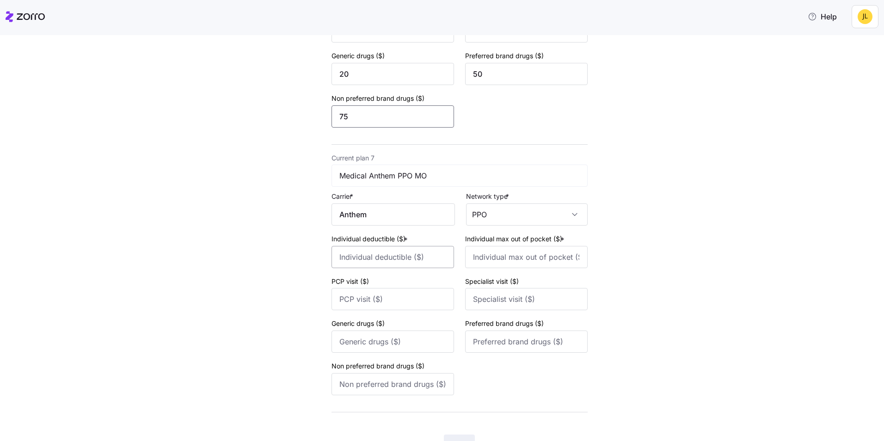
type input "75"
click at [409, 262] on input "Individual deductible ($) *" at bounding box center [393, 257] width 123 height 22
type input "6000"
type input "6500"
type input "35"
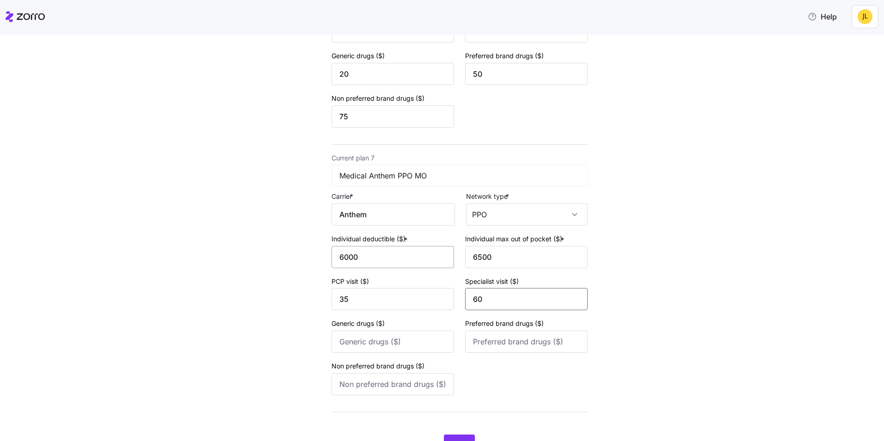
type input "60"
type input "20"
type input "50"
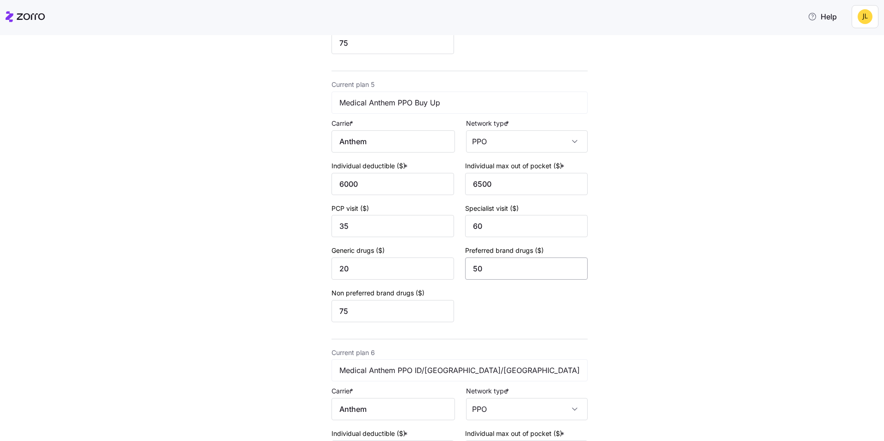
scroll to position [1109, 0]
type input "75"
drag, startPoint x: 390, startPoint y: 314, endPoint x: 348, endPoint y: 294, distance: 46.7
click at [347, 290] on div "Non preferred brand drugs ($) 75" at bounding box center [393, 305] width 123 height 35
click at [370, 191] on input "6000" at bounding box center [393, 185] width 123 height 22
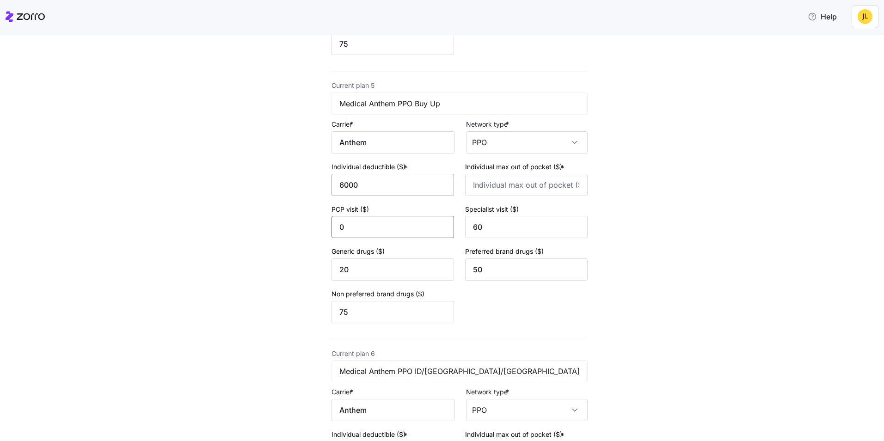
type input "0"
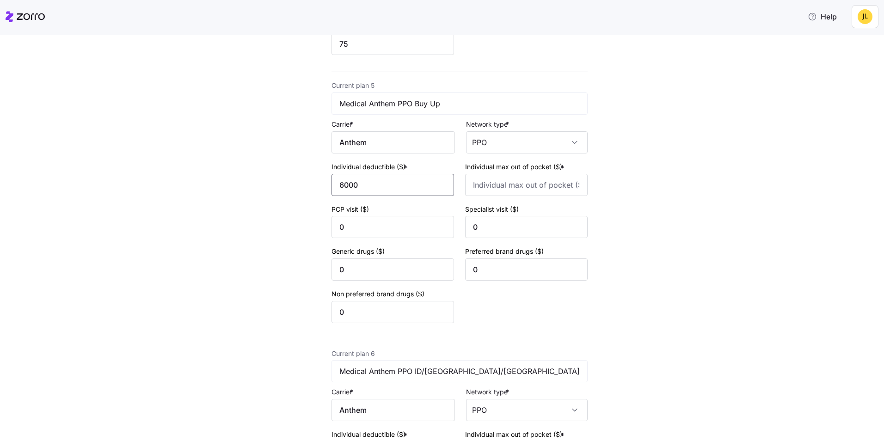
click at [373, 189] on input "6000" at bounding box center [393, 185] width 123 height 22
drag, startPoint x: 338, startPoint y: 182, endPoint x: 322, endPoint y: 181, distance: 15.3
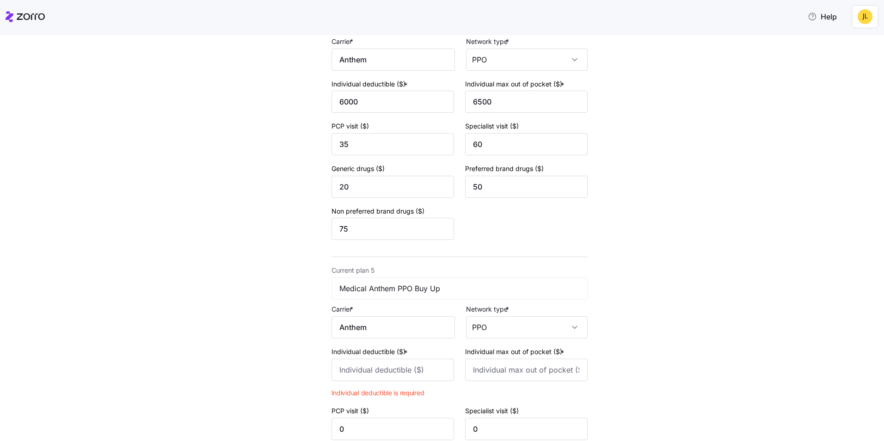
click at [681, 229] on div "New quote 2 3 4 Add current plan details Current plan 1 Medical Anthem PPO CA C…" at bounding box center [448, 141] width 845 height 2031
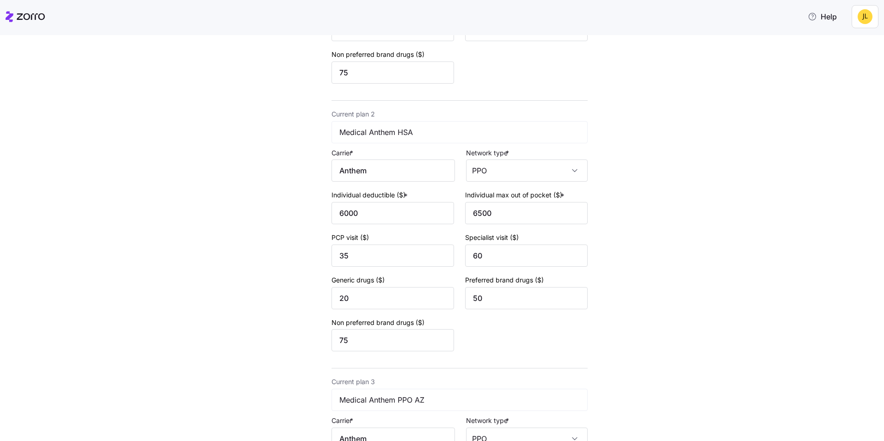
scroll to position [277, 0]
drag, startPoint x: 373, startPoint y: 213, endPoint x: 326, endPoint y: 215, distance: 47.7
type input "0"
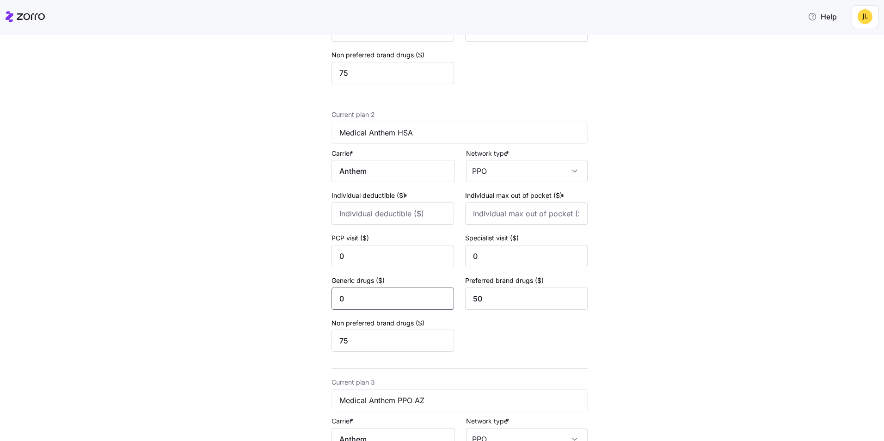
type input "0"
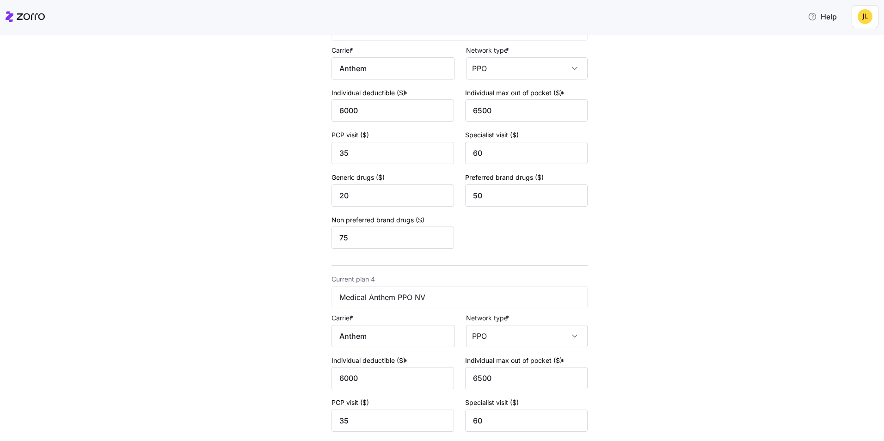
scroll to position [786, 0]
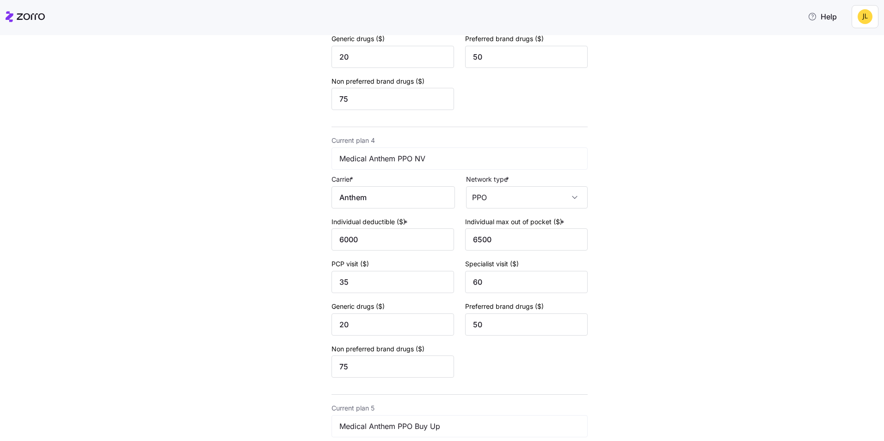
type input "0"
click at [761, 247] on div "New quote 2 3 4 Add current plan details Current plan 1 Medical Anthem PPO CA C…" at bounding box center [448, 279] width 845 height 2031
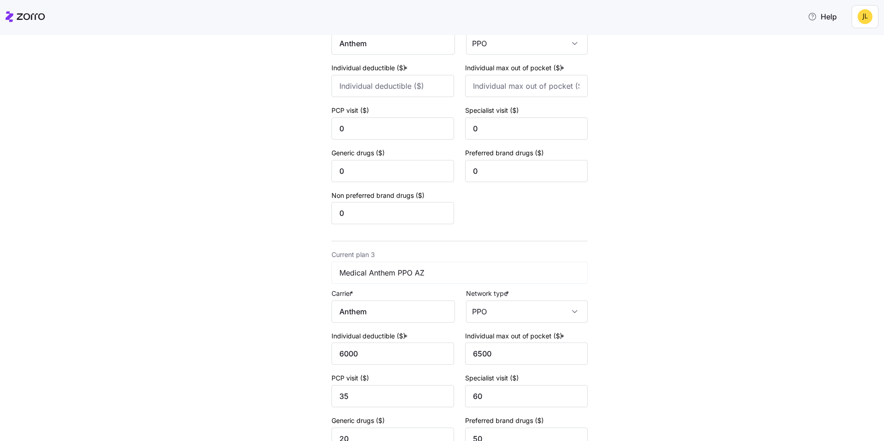
scroll to position [324, 0]
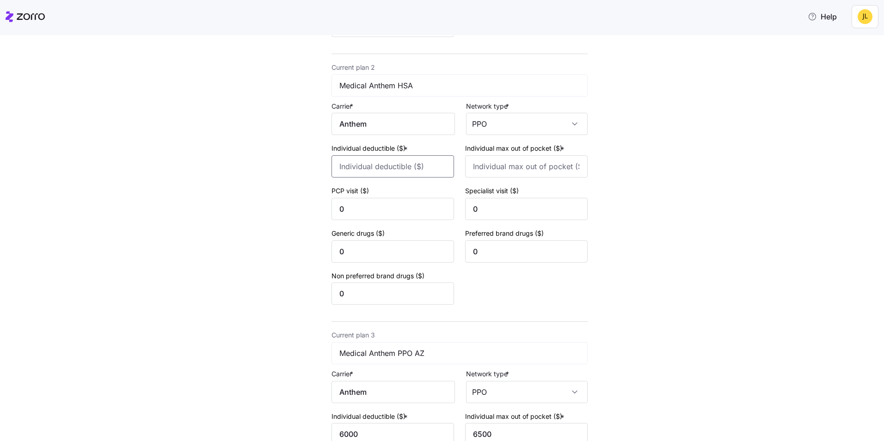
click at [411, 170] on input "Individual deductible ($) *" at bounding box center [393, 166] width 123 height 22
type input "3500"
type input "6000"
type input "15"
type input "40"
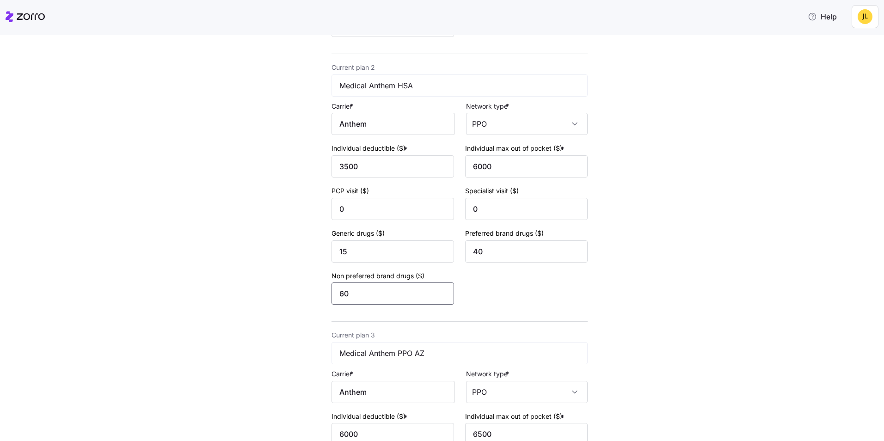
type input "60"
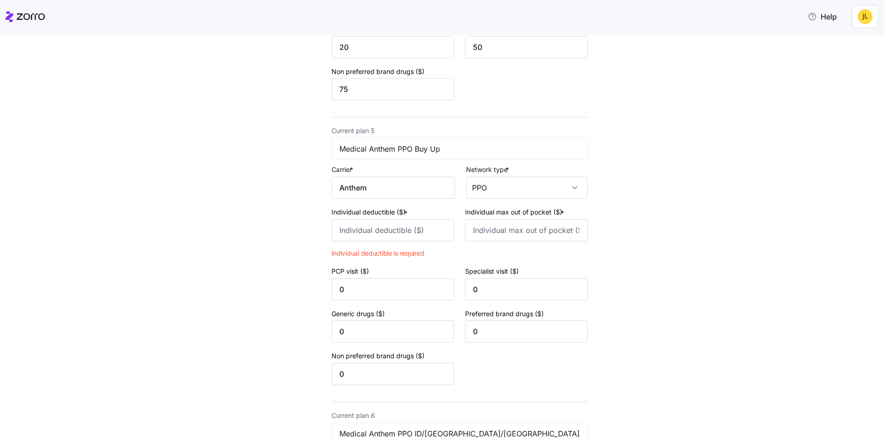
scroll to position [1110, 0]
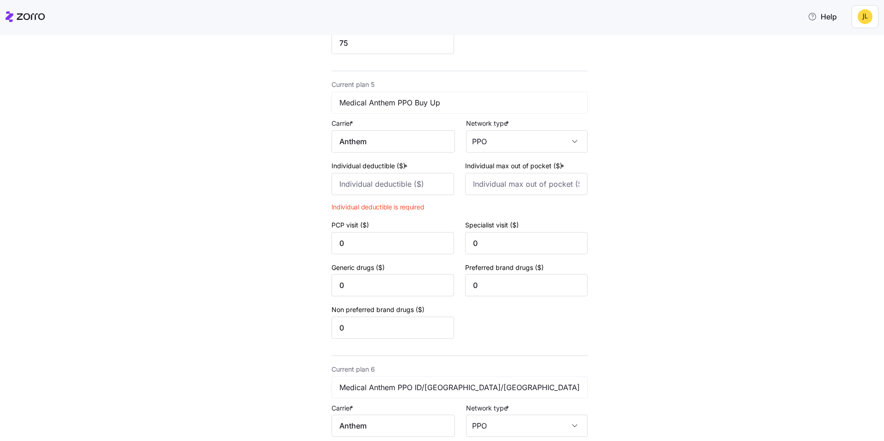
click at [378, 185] on input "Individual deductible ($) *" at bounding box center [393, 184] width 123 height 22
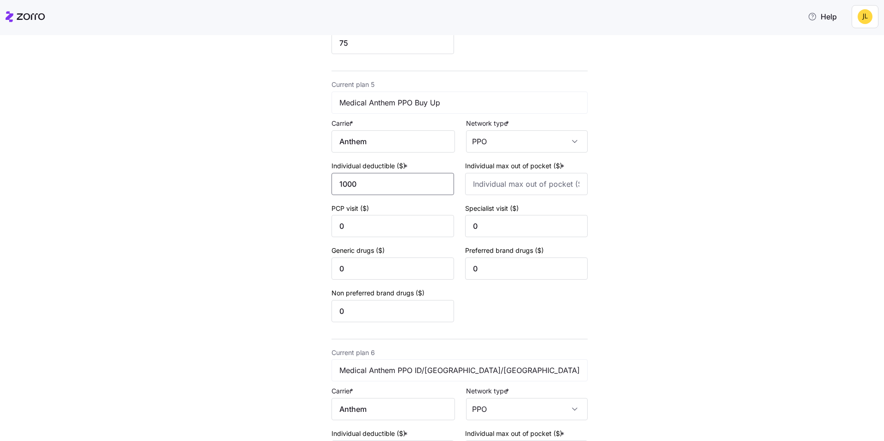
type input "1000"
type input "5000"
type input "35"
type input "55"
type input "20"
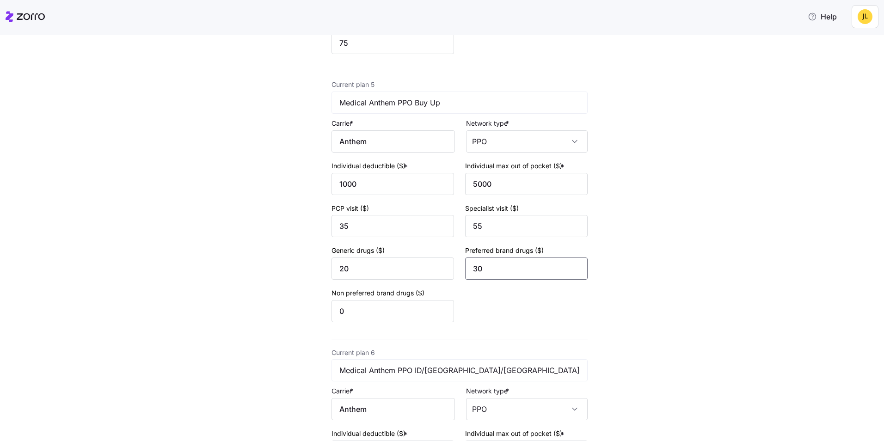
type input "30"
type input "50"
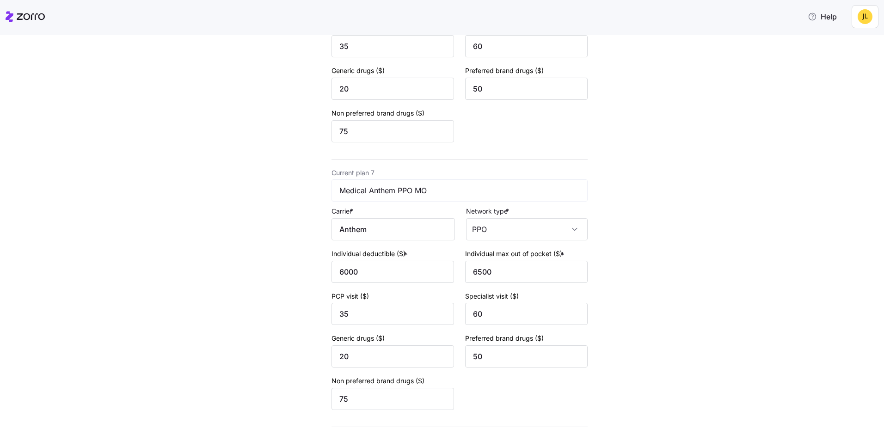
scroll to position [1618, 0]
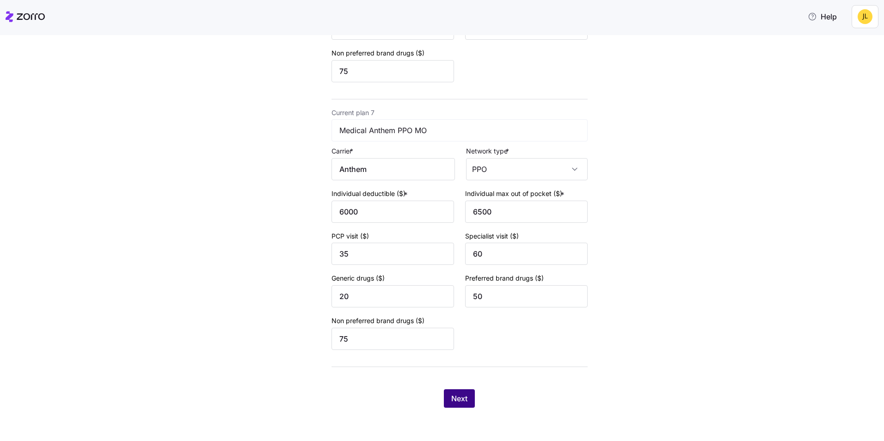
click at [470, 398] on button "Next" at bounding box center [459, 398] width 31 height 18
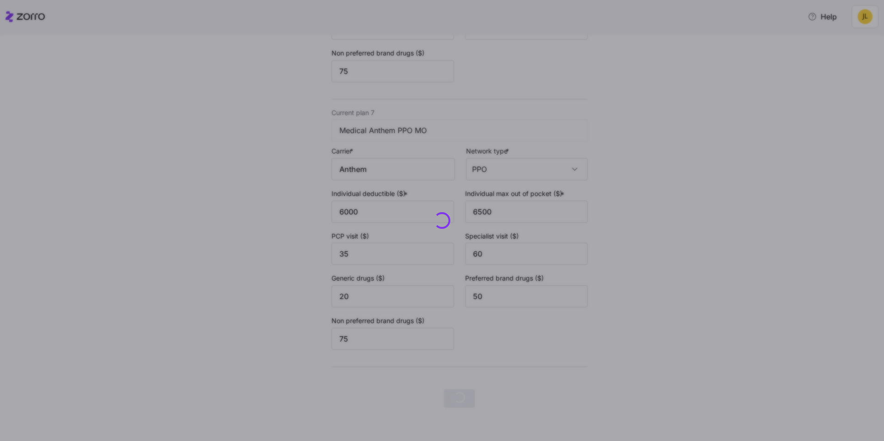
scroll to position [0, 0]
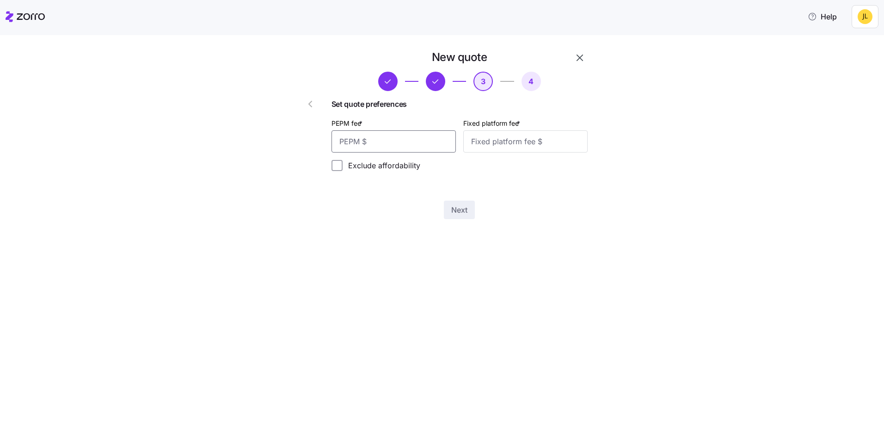
click at [420, 142] on input "PEPM fee *" at bounding box center [394, 141] width 124 height 22
type input "55"
click at [493, 140] on input "Fixed platform fee *" at bounding box center [525, 141] width 124 height 22
type input "100"
click at [457, 211] on span "Next" at bounding box center [459, 209] width 16 height 11
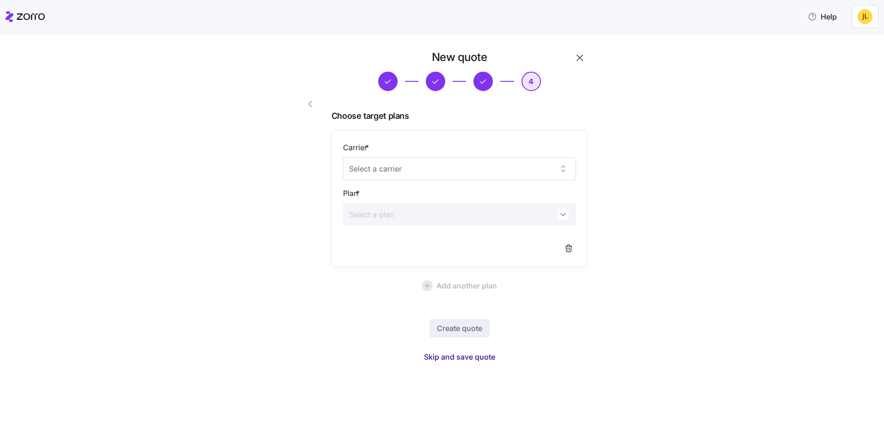
click at [475, 354] on span "Skip and save quote" at bounding box center [459, 356] width 71 height 11
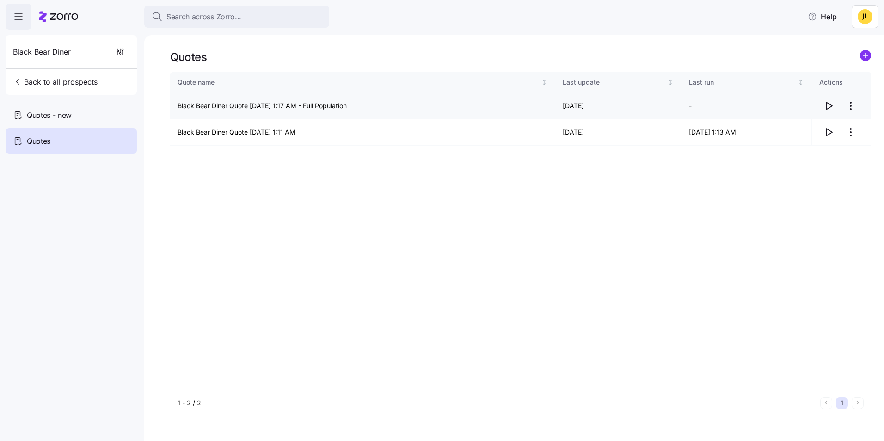
click at [823, 106] on icon "button" at bounding box center [828, 105] width 11 height 11
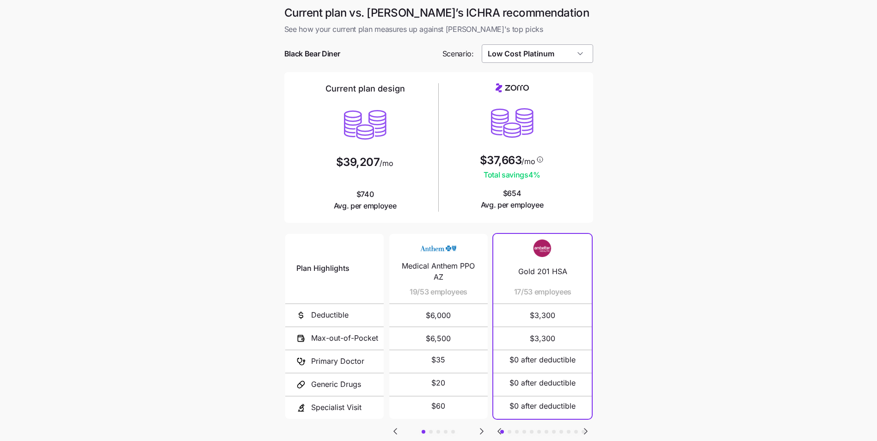
click at [566, 55] on input "Low Cost Platinum" at bounding box center [537, 53] width 111 height 18
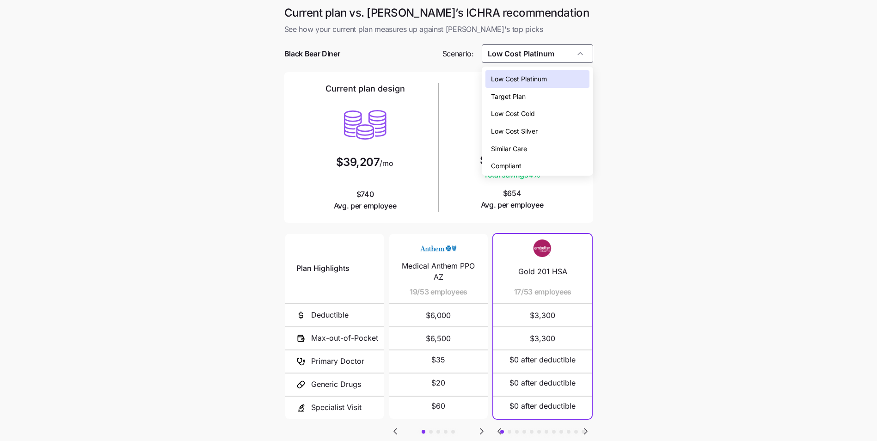
click at [629, 94] on main "Current plan vs. [PERSON_NAME]’s ICHRA recommendation See how your current plan…" at bounding box center [438, 252] width 877 height 505
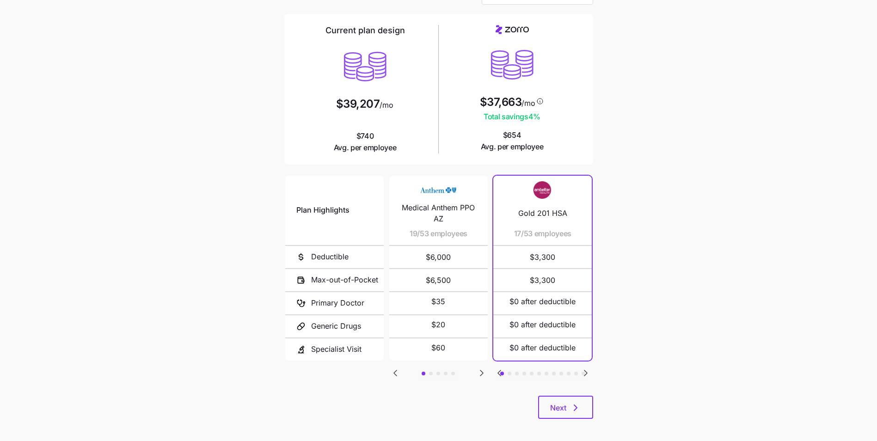
scroll to position [64, 0]
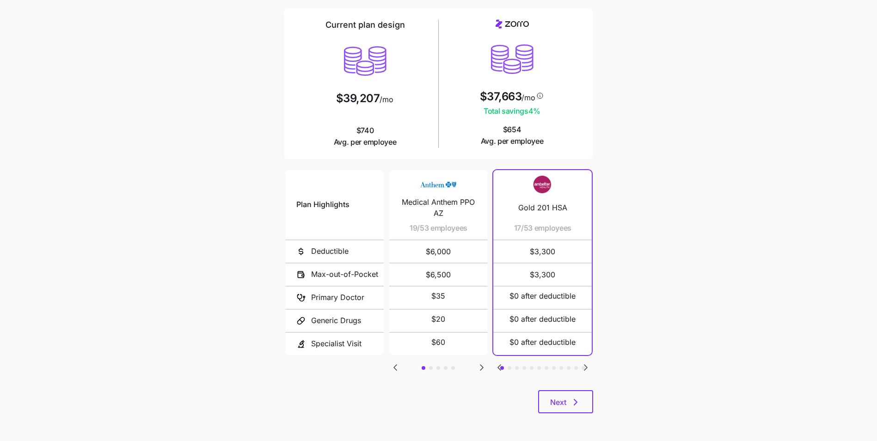
click at [484, 366] on icon "Go to next slide" at bounding box center [481, 367] width 11 height 11
click at [398, 368] on icon "Go to previous slide" at bounding box center [395, 367] width 11 height 11
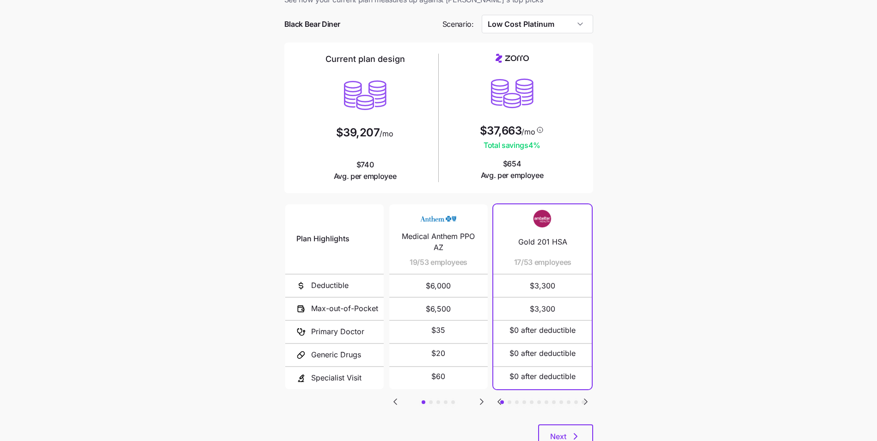
scroll to position [0, 0]
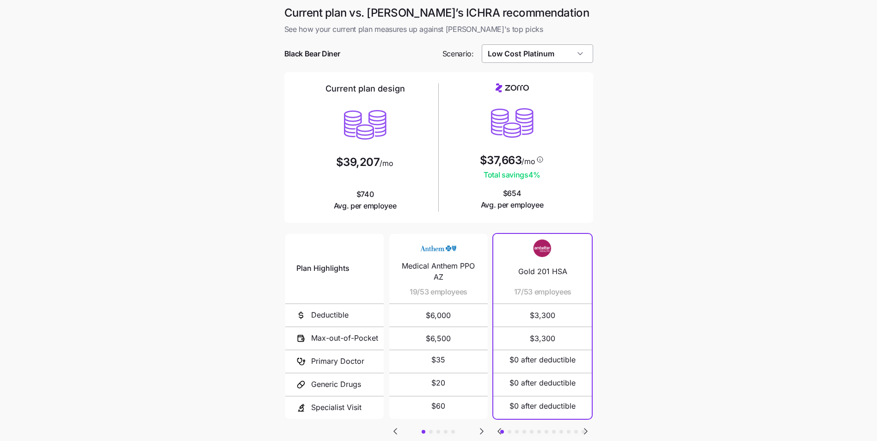
click at [554, 51] on input "Low Cost Platinum" at bounding box center [537, 53] width 111 height 18
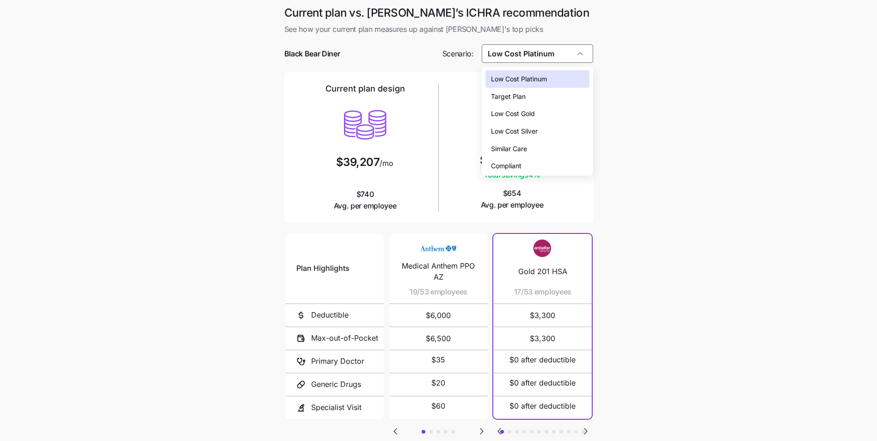
click at [541, 160] on div "Compliant" at bounding box center [538, 166] width 104 height 18
type input "Compliant"
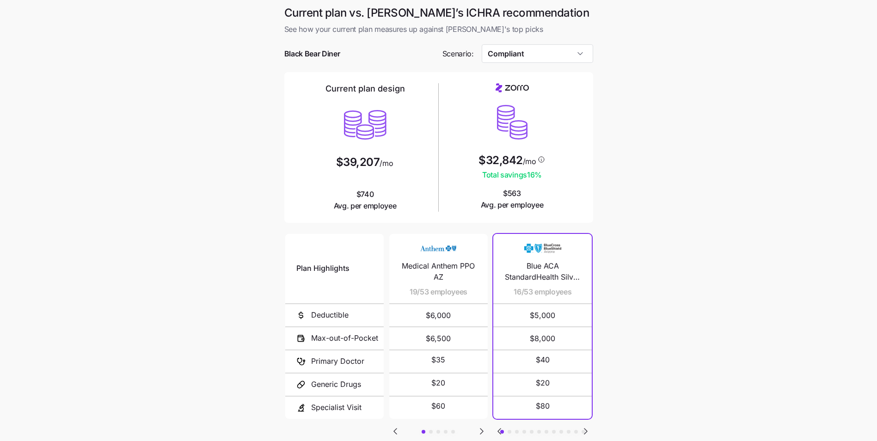
click at [672, 184] on main "Current plan vs. [PERSON_NAME]’s ICHRA recommendation See how your current plan…" at bounding box center [438, 252] width 877 height 505
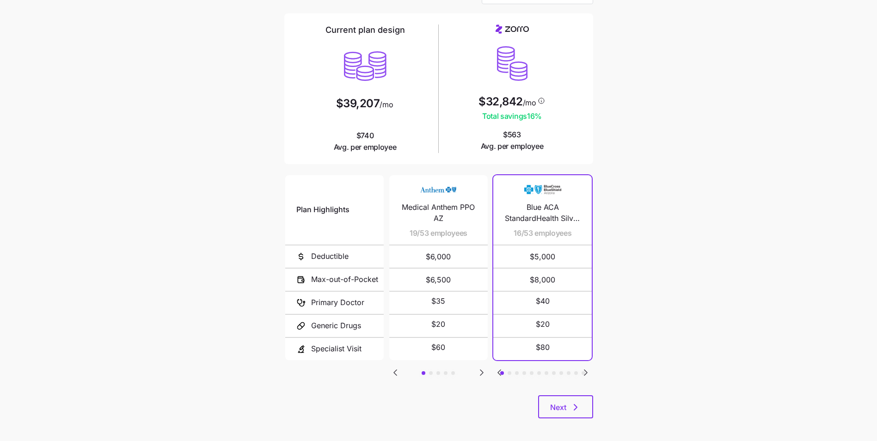
scroll to position [64, 0]
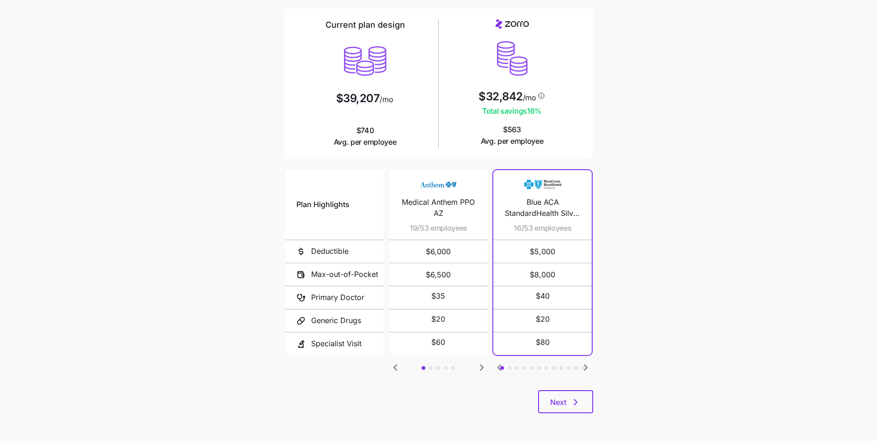
click at [479, 367] on icon "Go to next slide" at bounding box center [481, 367] width 11 height 11
click at [393, 372] on icon "Go to previous slide" at bounding box center [395, 367] width 11 height 11
click at [559, 400] on span "Next" at bounding box center [558, 402] width 16 height 11
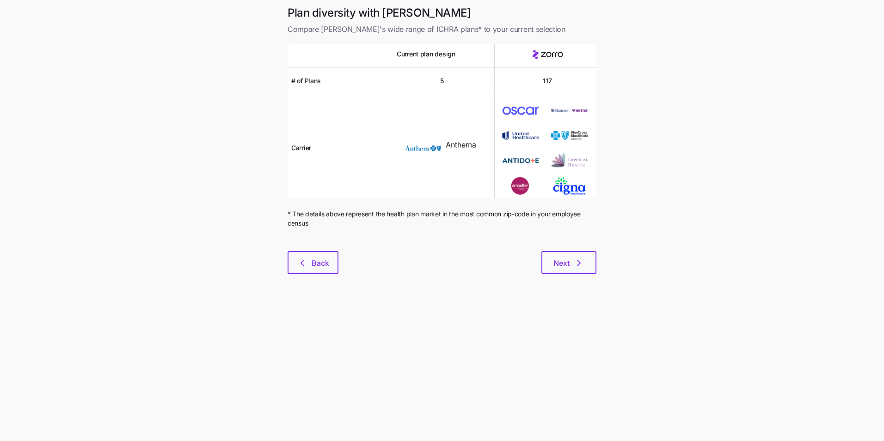
click at [456, 147] on span "Anthema" at bounding box center [461, 145] width 31 height 12
drag, startPoint x: 478, startPoint y: 145, endPoint x: 448, endPoint y: 148, distance: 30.2
click at [448, 148] on div "Anthema" at bounding box center [462, 147] width 41 height 25
click at [449, 148] on span "Anthema" at bounding box center [461, 145] width 31 height 12
click at [565, 270] on button "Next" at bounding box center [568, 262] width 55 height 23
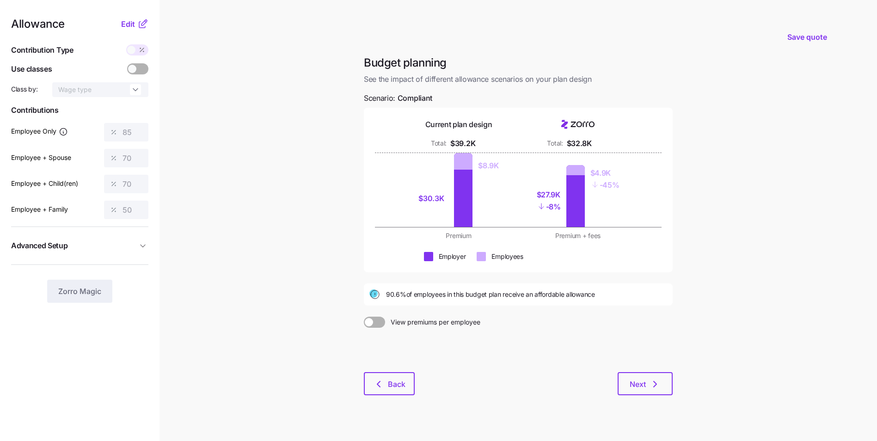
click at [140, 29] on icon at bounding box center [142, 23] width 11 height 11
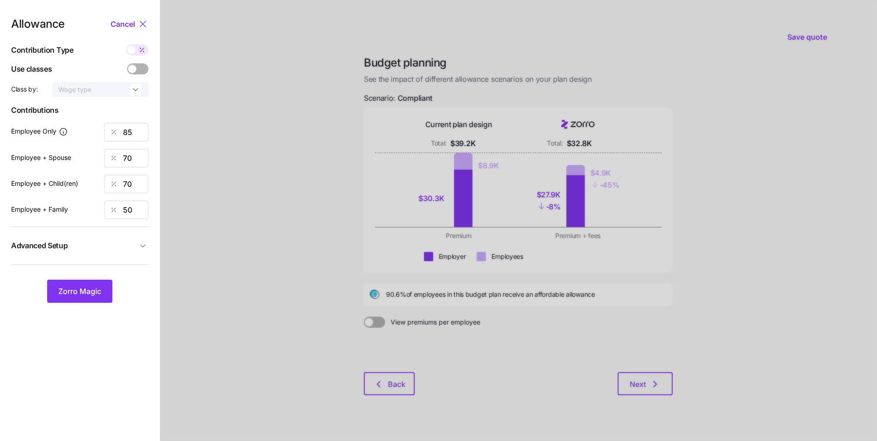
click at [111, 248] on span "Advanced Setup" at bounding box center [74, 246] width 126 height 12
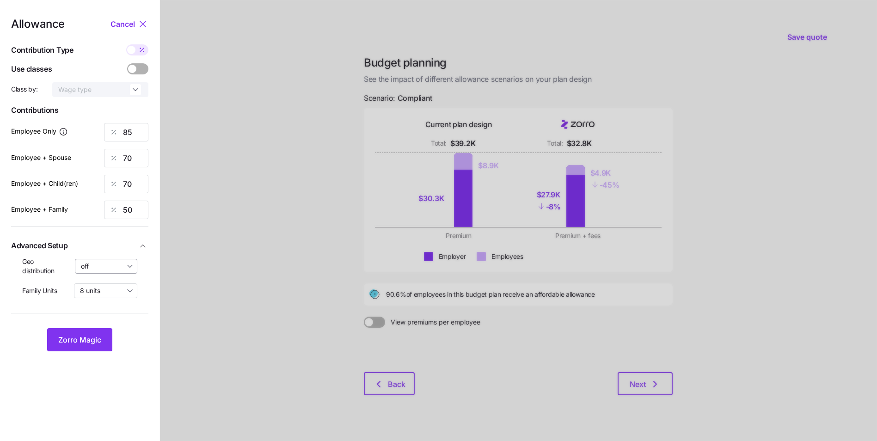
click at [109, 271] on input "off" at bounding box center [106, 266] width 63 height 15
click at [106, 302] on span "By area (20)" at bounding box center [103, 305] width 38 height 10
type input "By area (20)"
click at [96, 334] on button "Zorro Magic" at bounding box center [79, 339] width 65 height 23
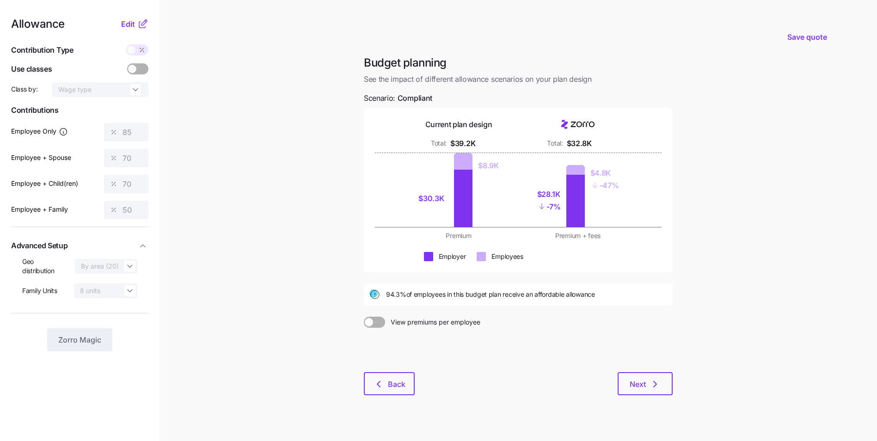
click at [138, 28] on icon at bounding box center [142, 23] width 11 height 11
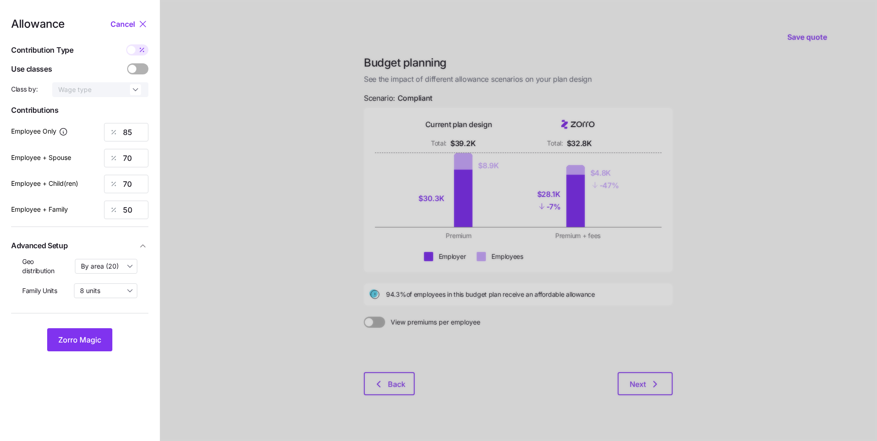
click at [139, 52] on icon at bounding box center [141, 49] width 7 height 7
click at [126, 44] on input "checkbox" at bounding box center [126, 44] width 0 height 0
type input "465"
type input "766"
type input "695"
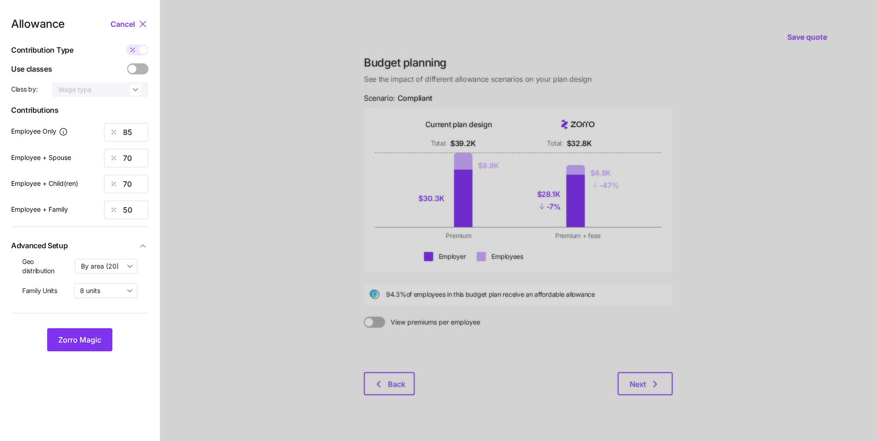
type input "770"
click at [128, 130] on input "465" at bounding box center [126, 132] width 44 height 18
click at [138, 52] on span at bounding box center [132, 49] width 13 height 11
click at [126, 44] on input "checkbox" at bounding box center [126, 44] width 0 height 0
type input "85"
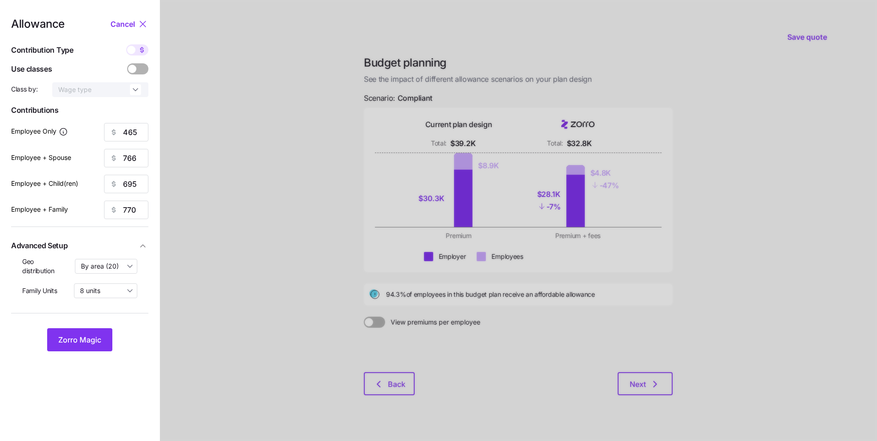
type input "70"
type input "50"
click at [125, 160] on input "70" at bounding box center [126, 158] width 44 height 18
type input "60"
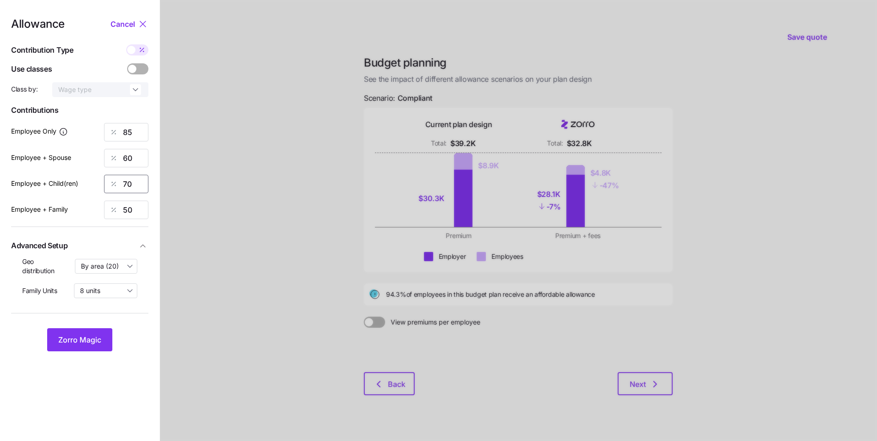
click at [132, 181] on input "70" at bounding box center [126, 184] width 44 height 18
type input "60"
click at [129, 159] on input "60" at bounding box center [126, 158] width 44 height 18
type input "50"
click at [127, 183] on input "60" at bounding box center [126, 184] width 44 height 18
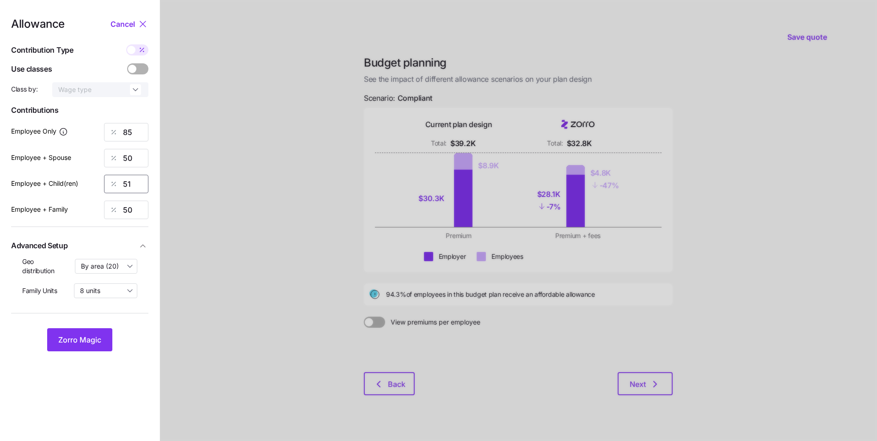
type input "50"
click at [108, 331] on button "Zorro Magic" at bounding box center [79, 339] width 65 height 23
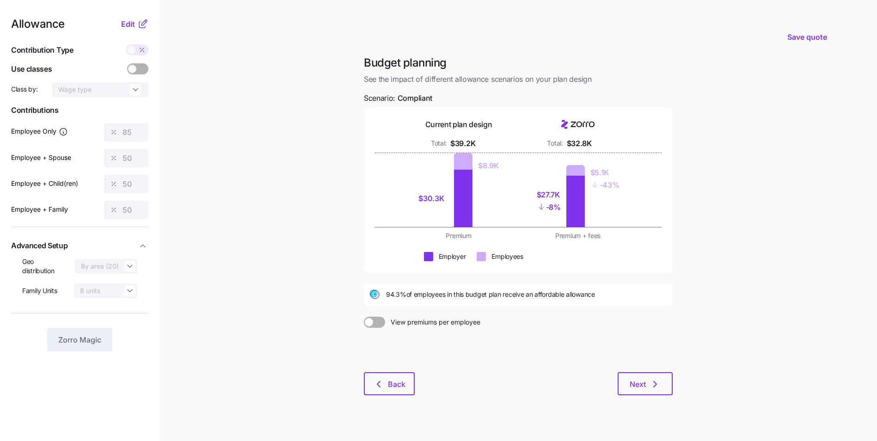
click at [376, 319] on span at bounding box center [379, 322] width 13 height 11
click at [364, 317] on input "View premiums per employee" at bounding box center [364, 317] width 0 height 0
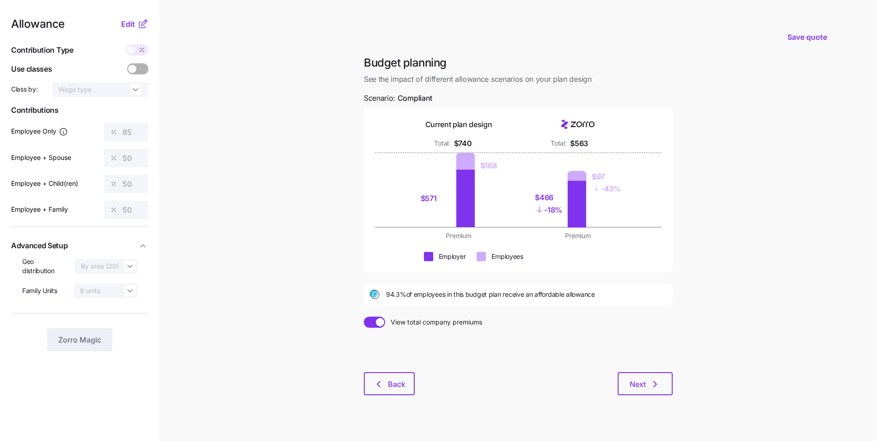
click at [376, 319] on span at bounding box center [370, 322] width 13 height 11
click at [364, 317] on input "View total company premiums" at bounding box center [364, 317] width 0 height 0
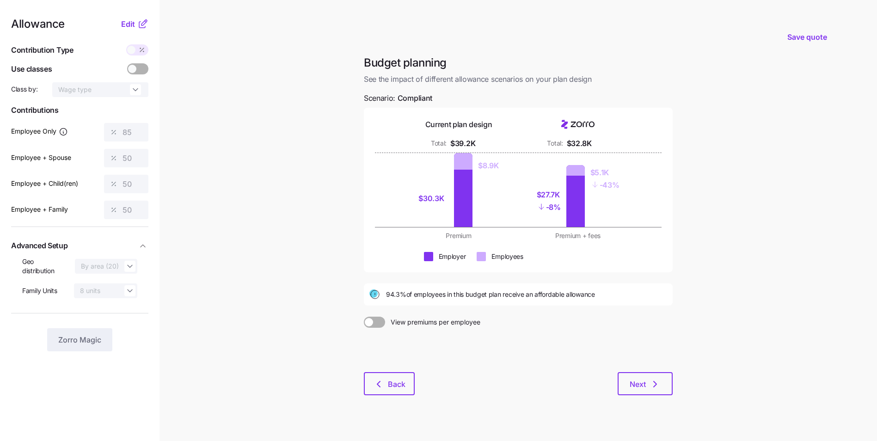
click at [376, 317] on span at bounding box center [379, 322] width 13 height 11
click at [364, 317] on input "View premiums per employee" at bounding box center [364, 317] width 0 height 0
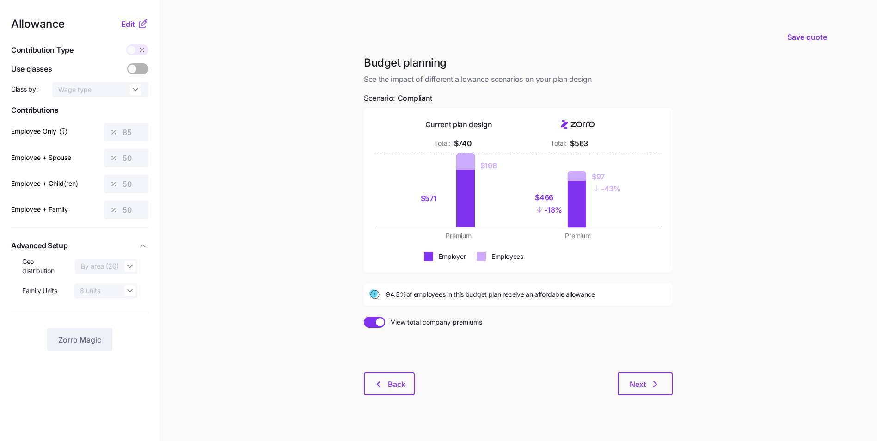
click at [376, 317] on span at bounding box center [370, 322] width 13 height 11
click at [364, 317] on input "View total company premiums" at bounding box center [364, 317] width 0 height 0
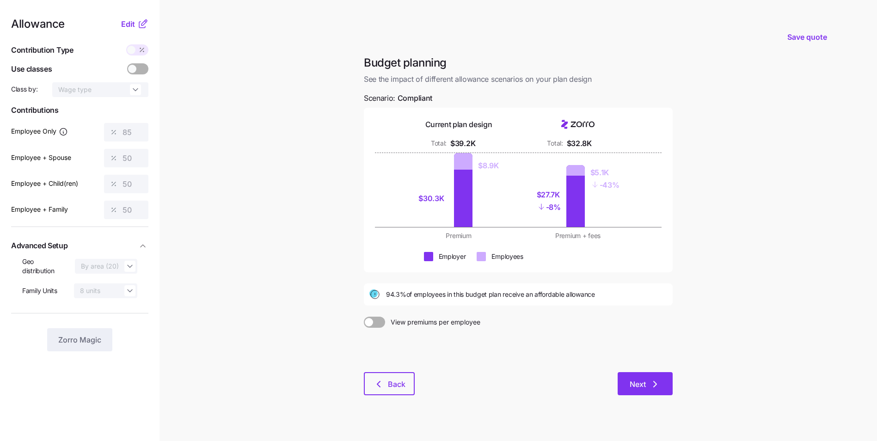
click at [659, 384] on icon "button" at bounding box center [655, 384] width 11 height 11
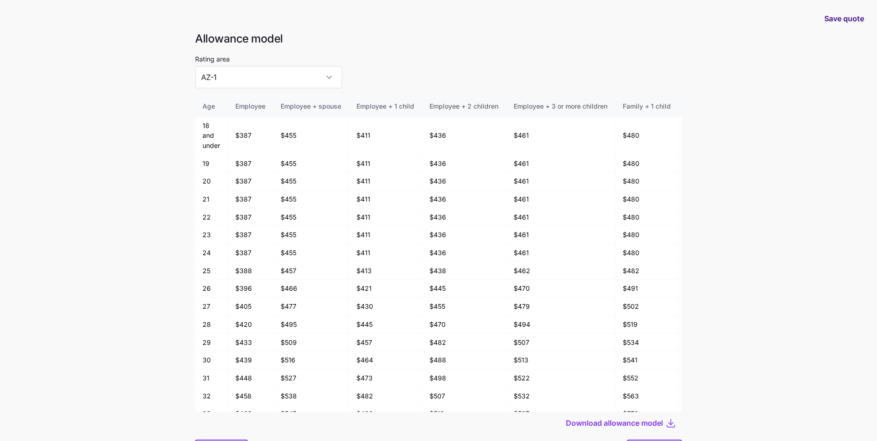
click at [841, 16] on span "Save quote" at bounding box center [844, 18] width 40 height 11
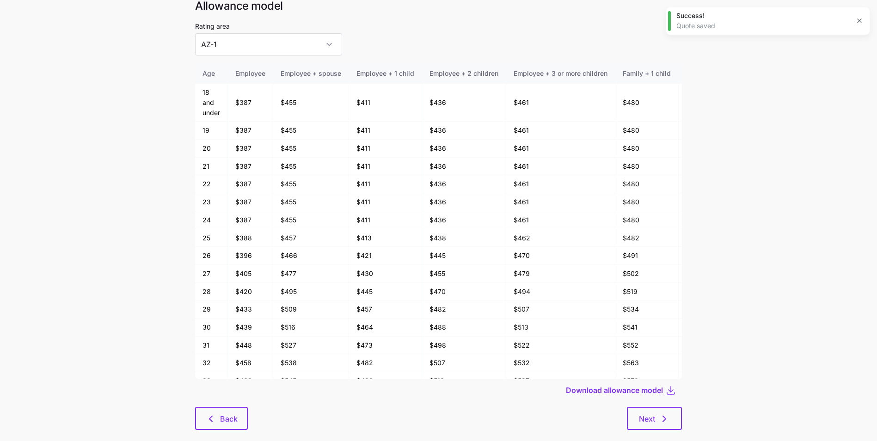
scroll to position [48, 0]
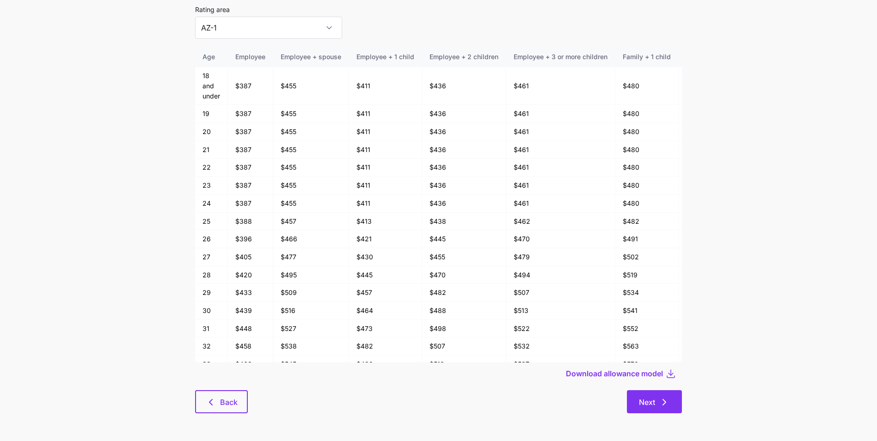
click at [668, 407] on icon "button" at bounding box center [664, 402] width 11 height 11
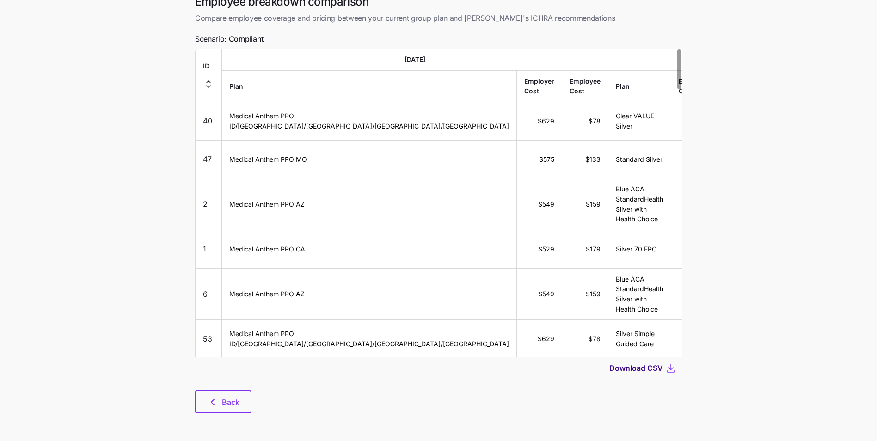
click at [632, 368] on span "Download CSV" at bounding box center [636, 368] width 54 height 11
click at [100, 304] on main "Quote saved Employee breakdown comparison Compare employee coverage and pricing…" at bounding box center [438, 202] width 877 height 477
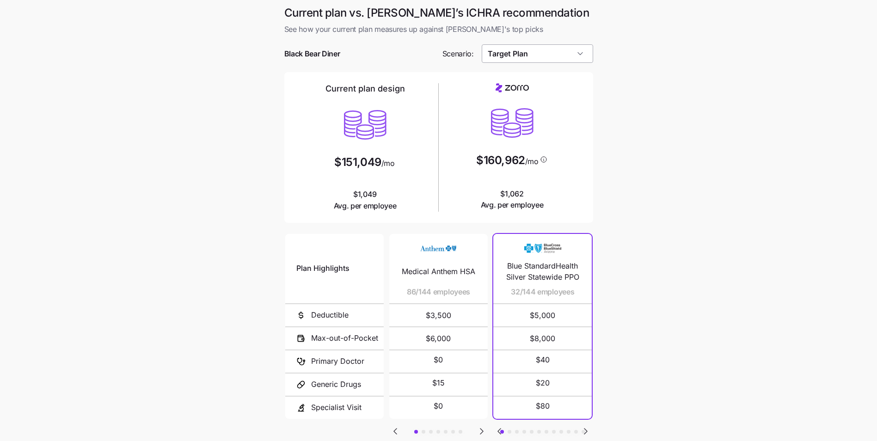
click at [571, 56] on input "Target Plan" at bounding box center [537, 53] width 111 height 18
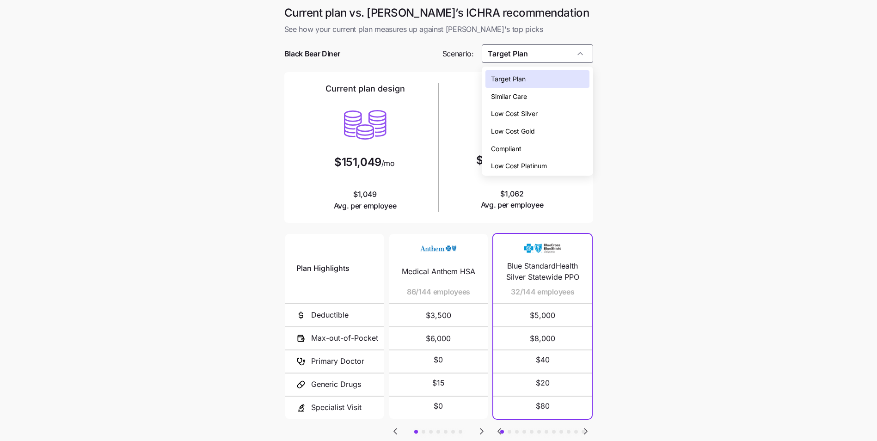
click at [547, 142] on div "Compliant" at bounding box center [538, 149] width 104 height 18
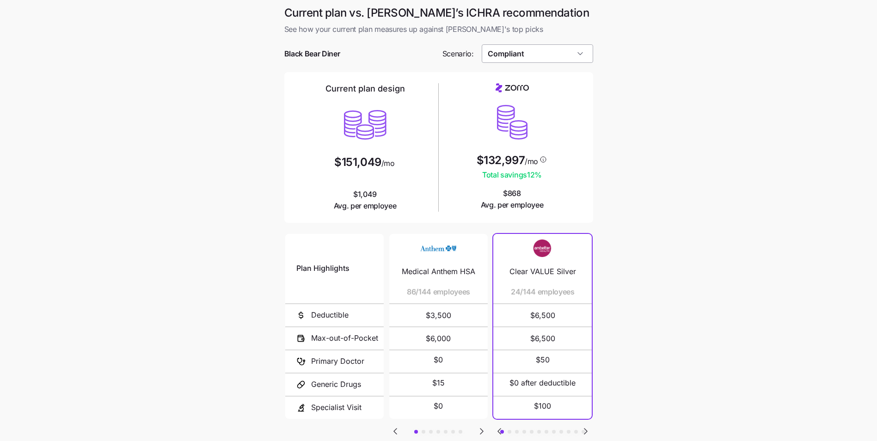
click at [548, 58] on input "Compliant" at bounding box center [537, 53] width 111 height 18
click at [549, 125] on div "Low Cost Gold" at bounding box center [538, 132] width 104 height 18
click at [572, 49] on input "Low Cost Gold" at bounding box center [537, 53] width 111 height 18
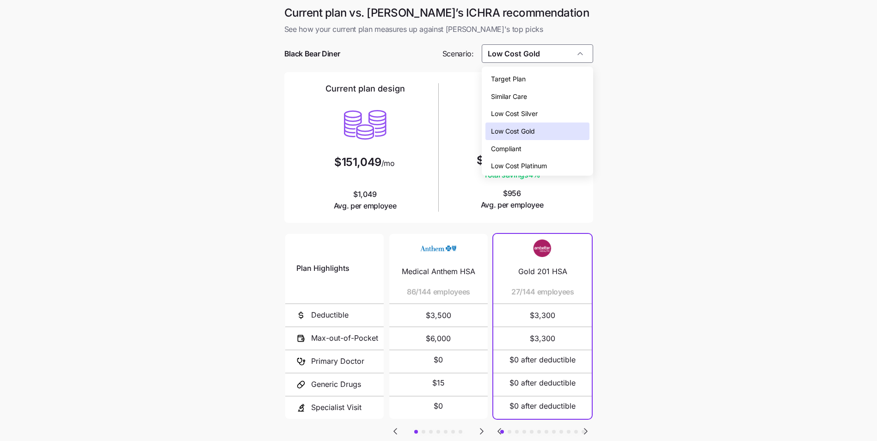
click at [540, 120] on div "Low Cost Silver" at bounding box center [538, 114] width 104 height 18
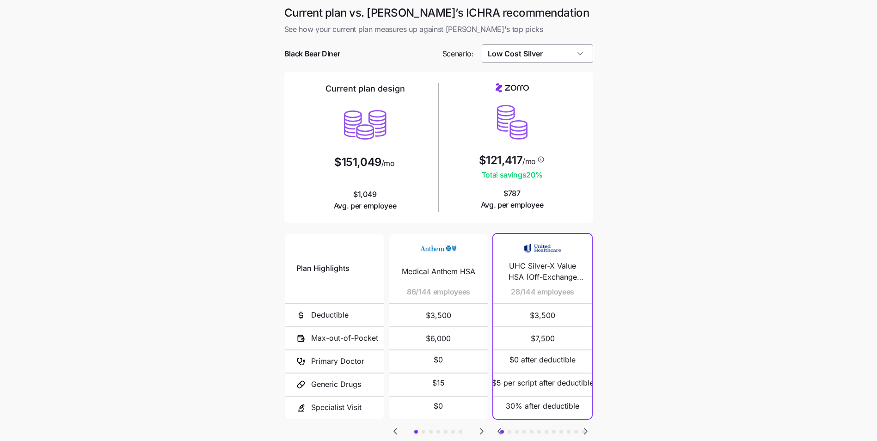
click at [542, 55] on input "Low Cost Silver" at bounding box center [537, 53] width 111 height 18
click at [718, 129] on main "Current plan vs. Zorro’s ICHRA recommendation See how your current plan measure…" at bounding box center [438, 252] width 877 height 505
click at [563, 57] on input "Low Cost Silver" at bounding box center [537, 53] width 111 height 18
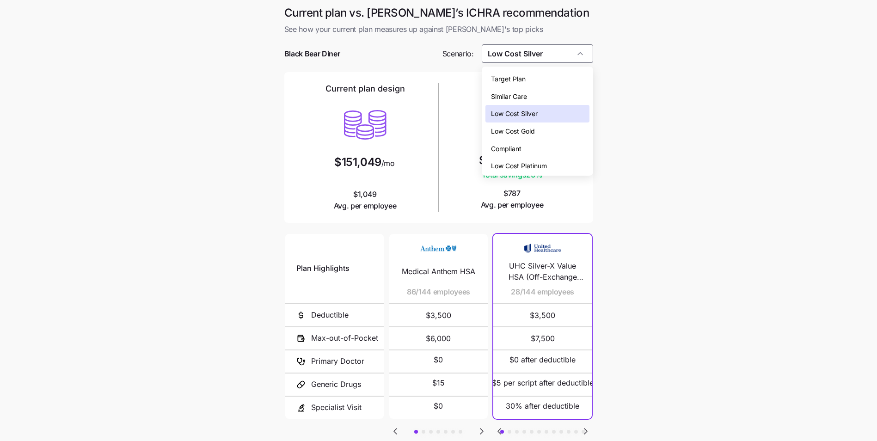
click at [556, 151] on div "Compliant" at bounding box center [538, 149] width 104 height 18
type input "Compliant"
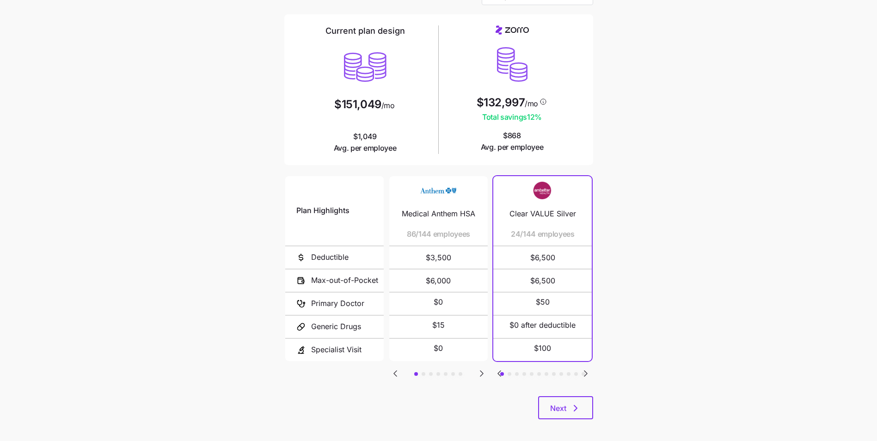
scroll to position [64, 0]
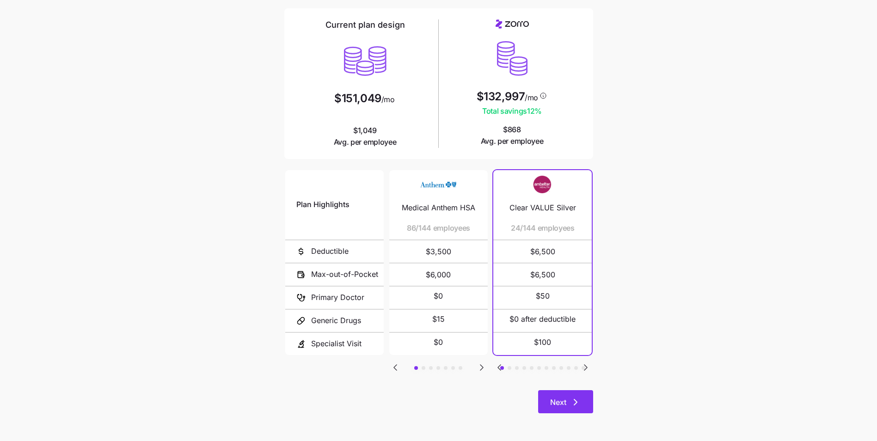
click at [584, 400] on button "Next" at bounding box center [565, 401] width 55 height 23
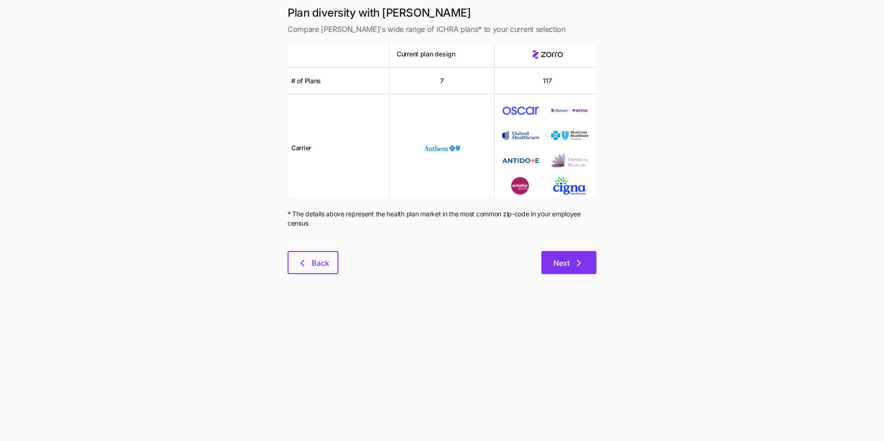
click at [572, 262] on span "Next" at bounding box center [569, 263] width 31 height 11
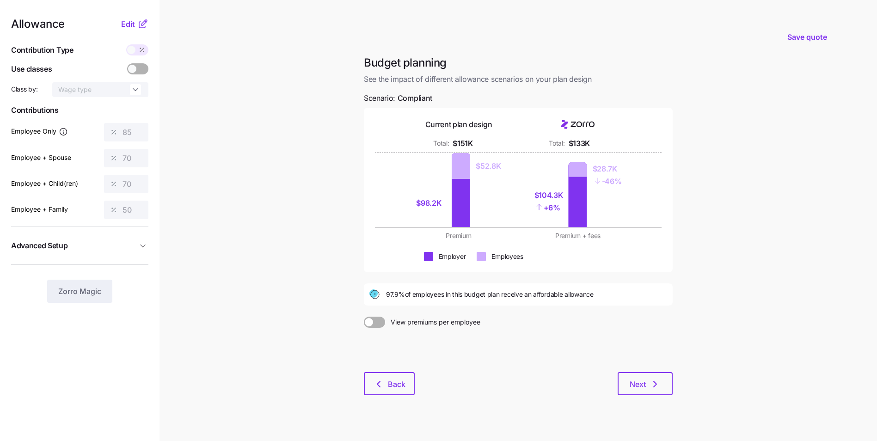
click at [380, 322] on span at bounding box center [379, 322] width 13 height 11
click at [364, 317] on input "View premiums per employee" at bounding box center [364, 317] width 0 height 0
click at [380, 322] on span at bounding box center [380, 322] width 8 height 8
click at [364, 317] on input "View total company premiums" at bounding box center [364, 317] width 0 height 0
click at [135, 27] on button "Edit" at bounding box center [129, 23] width 16 height 11
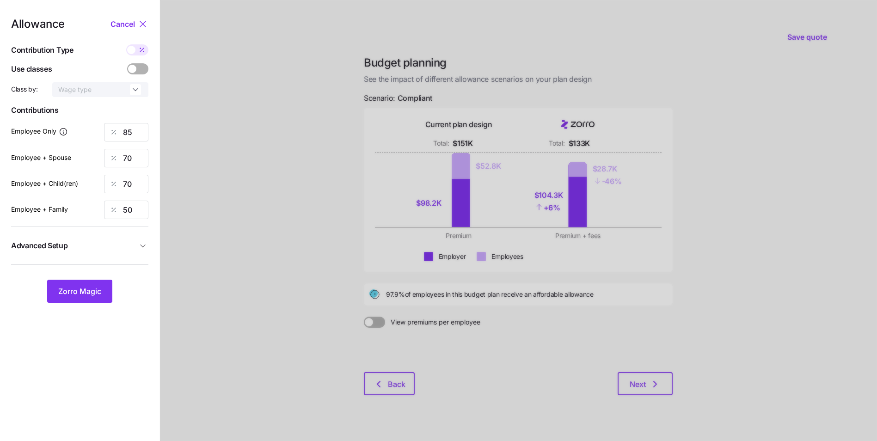
click at [127, 248] on span "Advanced Setup" at bounding box center [74, 246] width 126 height 12
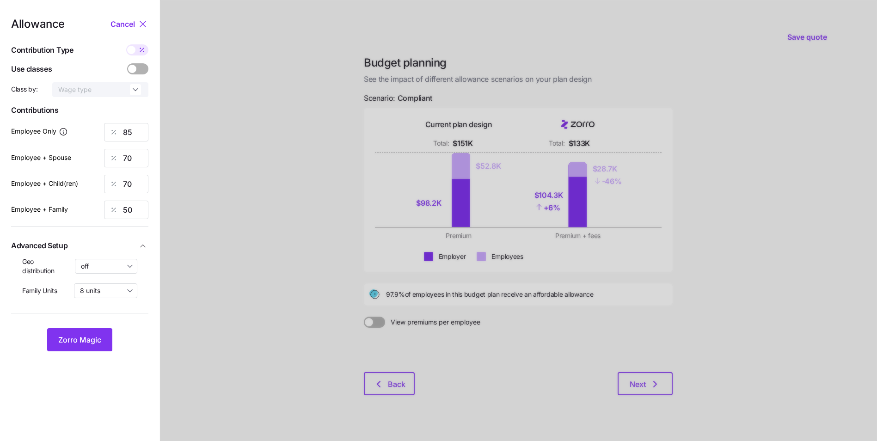
click at [117, 258] on div "Geo distribution off" at bounding box center [79, 266] width 115 height 19
click at [115, 265] on input "off" at bounding box center [106, 266] width 63 height 15
click at [115, 299] on div "By area (35)" at bounding box center [106, 305] width 55 height 16
type input "By area (35)"
click at [94, 342] on span "Zorro Magic" at bounding box center [79, 339] width 43 height 11
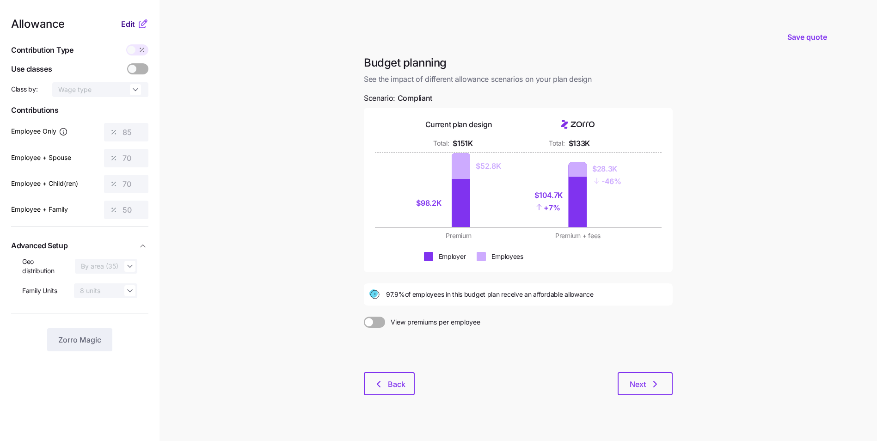
click at [135, 26] on button "Edit" at bounding box center [129, 23] width 16 height 11
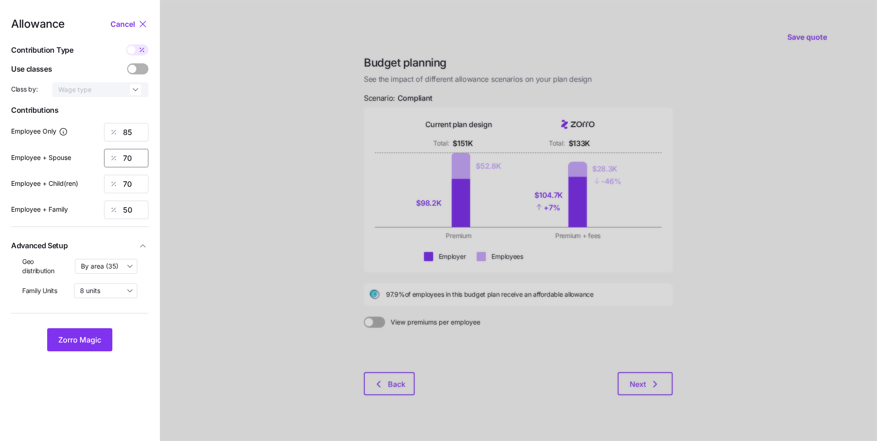
click at [128, 159] on input "70" at bounding box center [126, 158] width 44 height 18
type input "50"
click at [128, 187] on input "70" at bounding box center [126, 184] width 44 height 18
type input "50"
click at [87, 341] on span "Zorro Magic" at bounding box center [79, 339] width 43 height 11
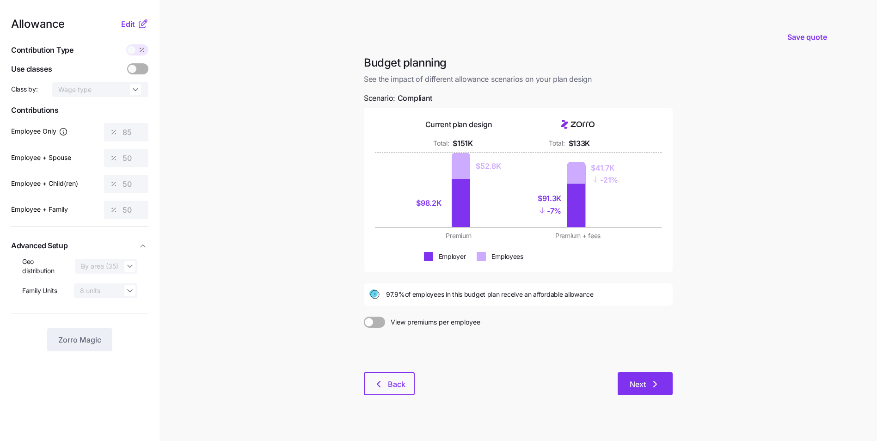
click at [636, 382] on span "Next" at bounding box center [638, 384] width 16 height 11
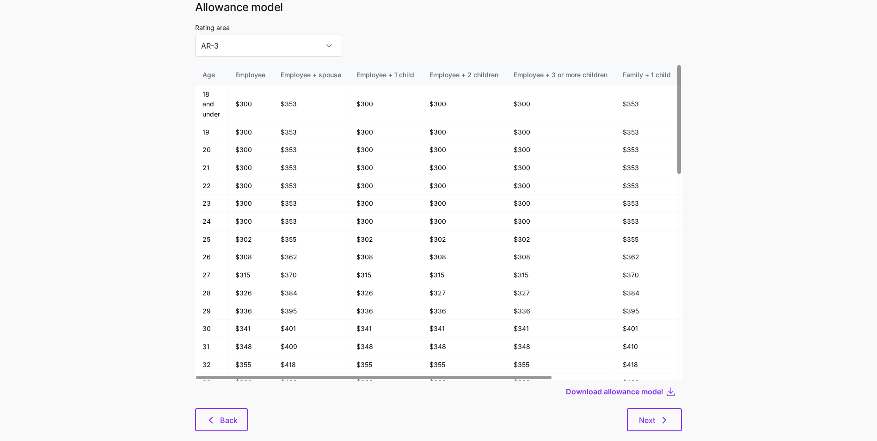
scroll to position [46, 0]
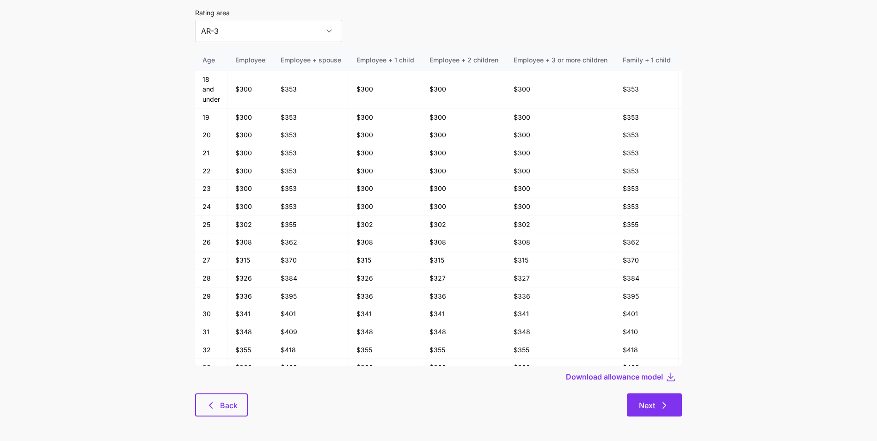
click at [654, 401] on span "Next" at bounding box center [647, 405] width 16 height 11
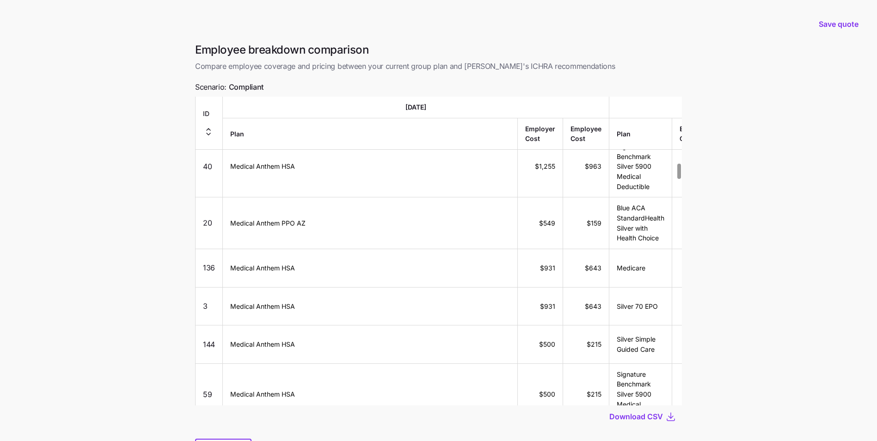
scroll to position [1387, 0]
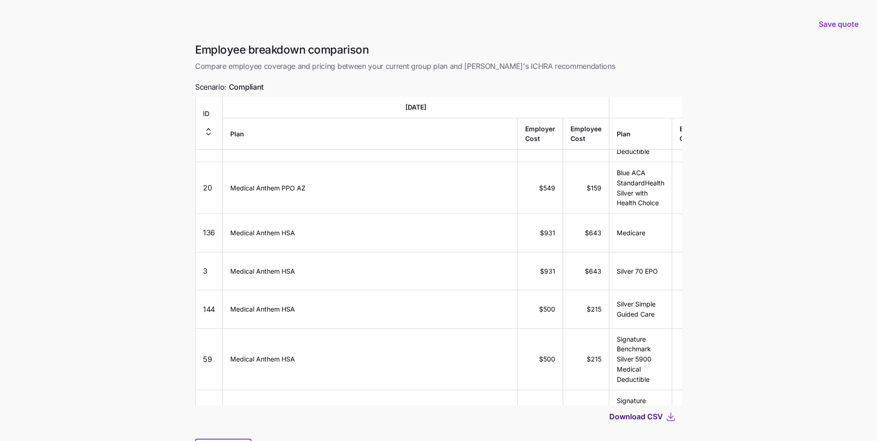
click at [655, 419] on span "Download CSV" at bounding box center [636, 416] width 54 height 11
drag, startPoint x: 738, startPoint y: 164, endPoint x: 754, endPoint y: 145, distance: 24.3
click at [741, 160] on main "Save quote Employee breakdown comparison Compare employee coverage and pricing …" at bounding box center [438, 245] width 877 height 490
click at [831, 25] on span "Save quote" at bounding box center [839, 23] width 40 height 11
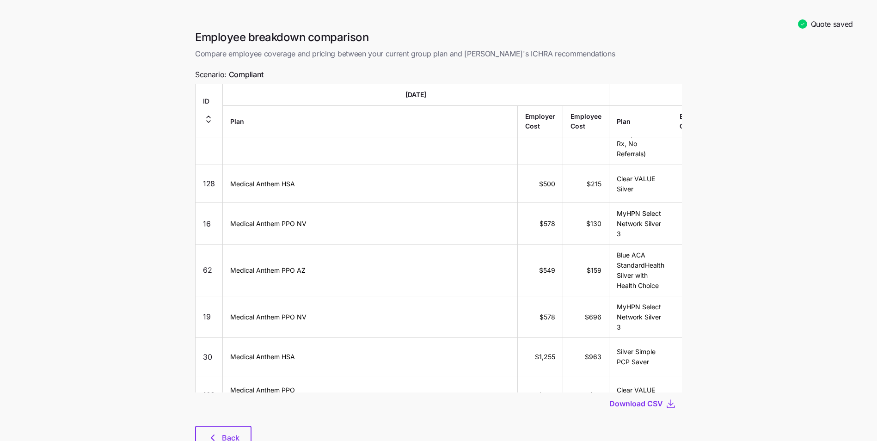
scroll to position [971, 0]
click at [238, 434] on span "Back" at bounding box center [231, 437] width 18 height 11
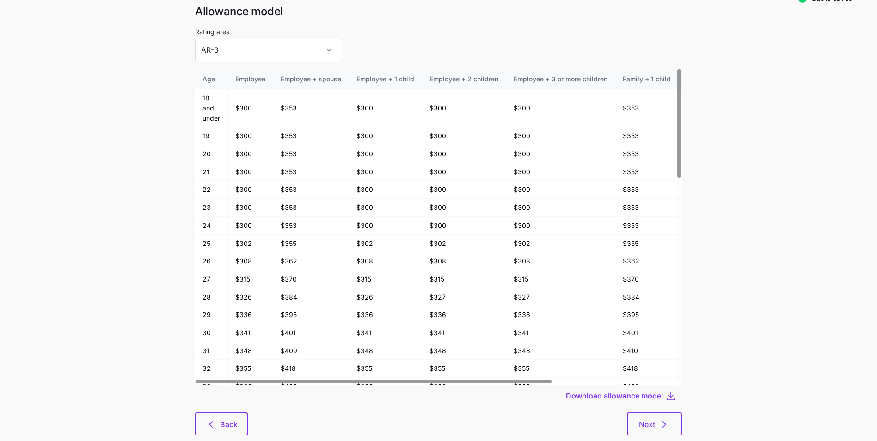
scroll to position [48, 0]
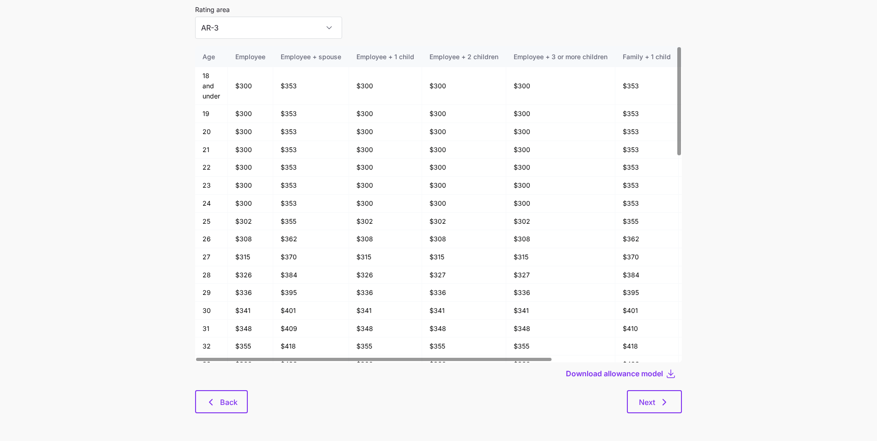
click at [222, 413] on div "Allowance model Rating area AR-3 Age Employee Employee + spouse Employee + 1 ch…" at bounding box center [439, 203] width 502 height 443
click at [224, 405] on span "Back" at bounding box center [229, 402] width 18 height 11
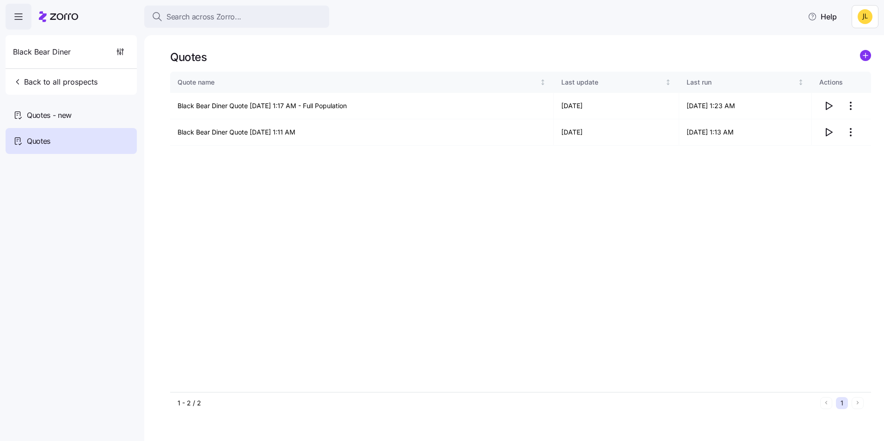
click at [20, 19] on icon "button" at bounding box center [18, 16] width 11 height 11
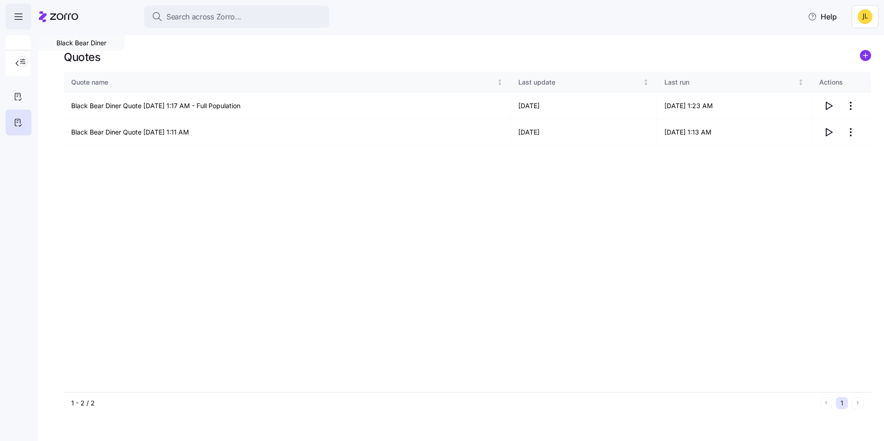
click at [18, 15] on icon "button" at bounding box center [18, 16] width 11 height 11
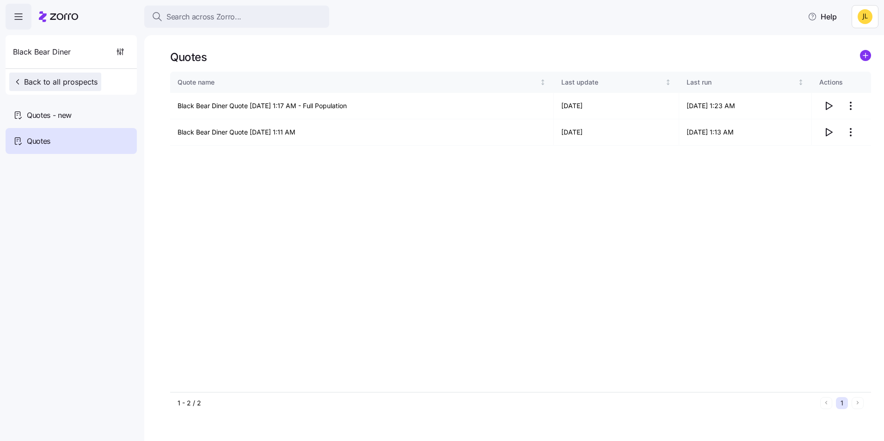
click at [32, 81] on span "Back to all prospects" at bounding box center [55, 81] width 85 height 11
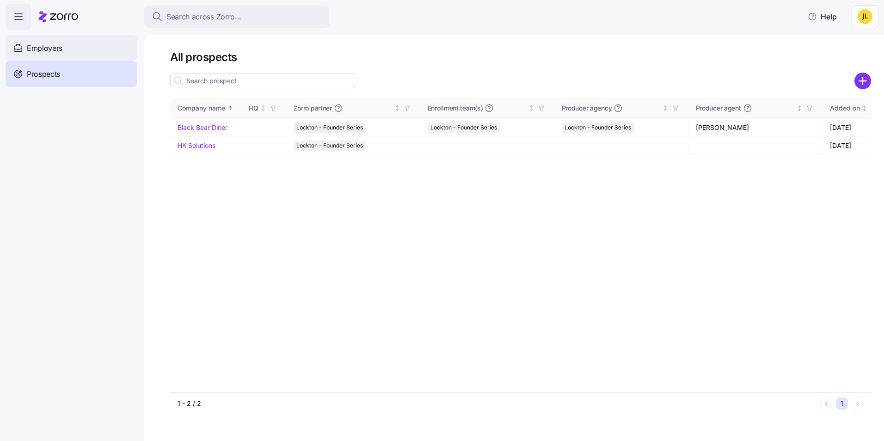
click at [63, 53] on div "Employers" at bounding box center [71, 48] width 131 height 26
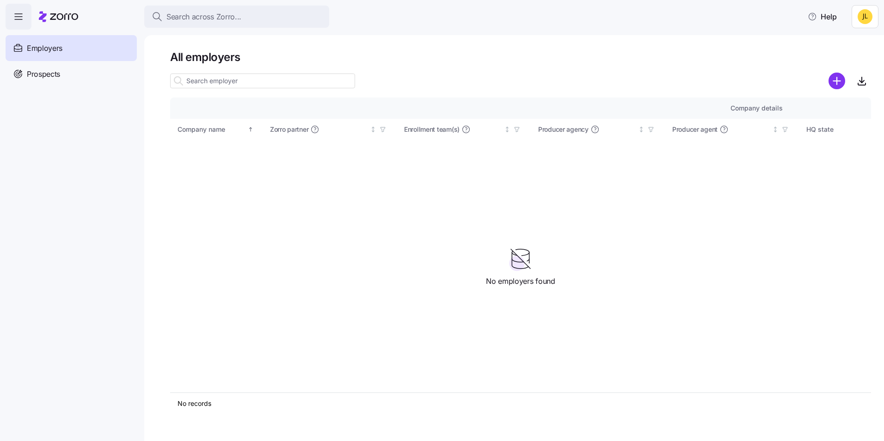
click at [70, 73] on div "Prospects" at bounding box center [71, 74] width 131 height 26
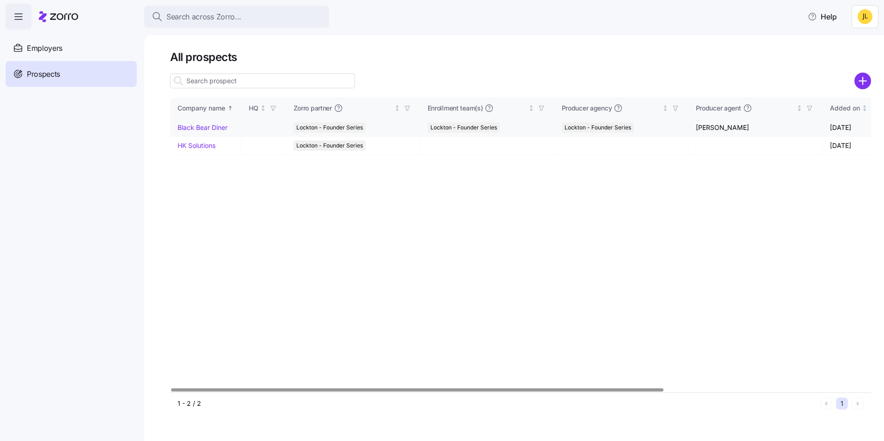
click at [203, 126] on link "Black Bear Diner" at bounding box center [203, 127] width 50 height 8
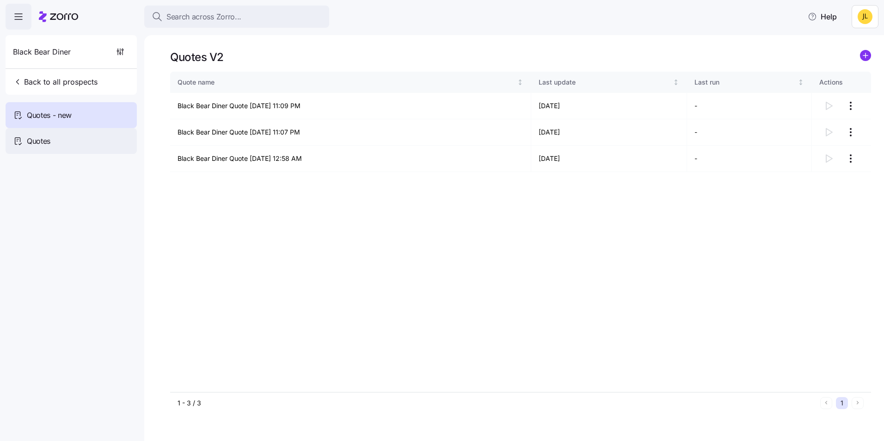
click at [65, 140] on div "Quotes" at bounding box center [71, 141] width 131 height 26
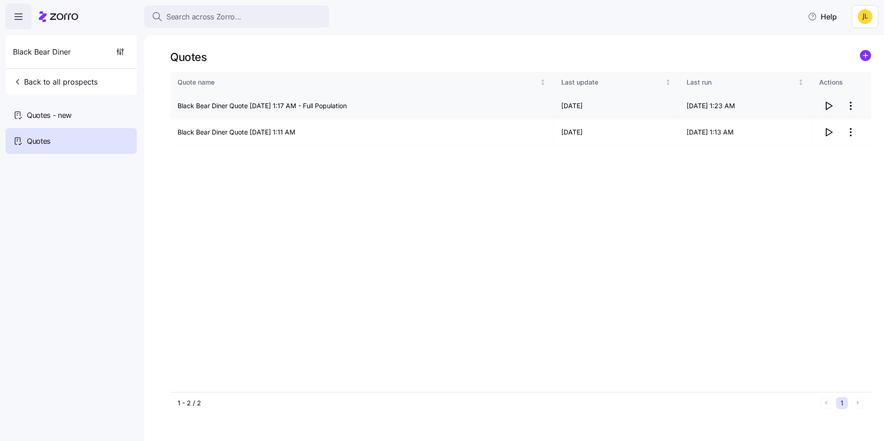
click at [823, 101] on icon "button" at bounding box center [828, 105] width 11 height 11
